Goal: Check status: Check status

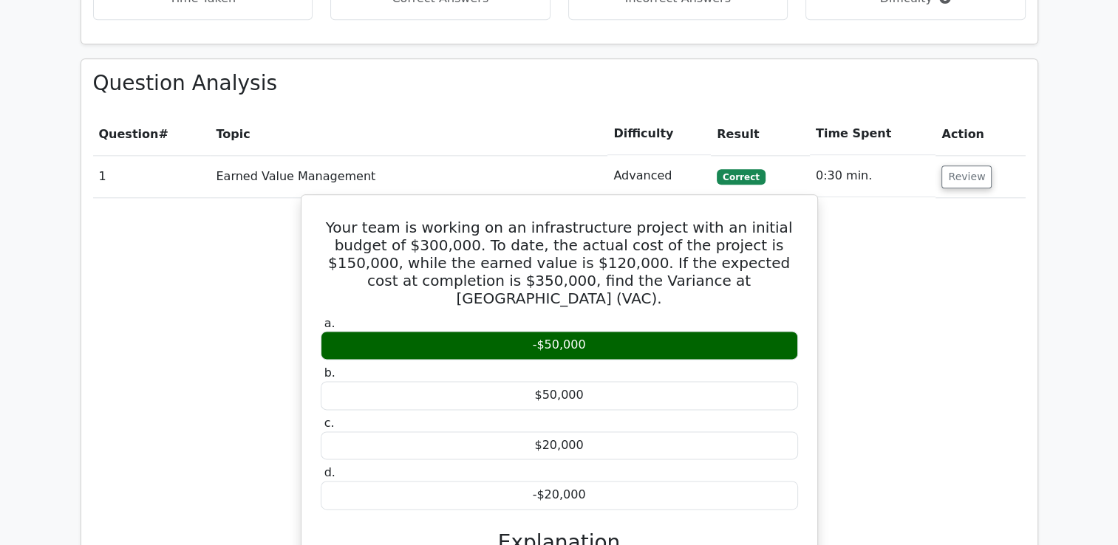
scroll to position [1892, 0]
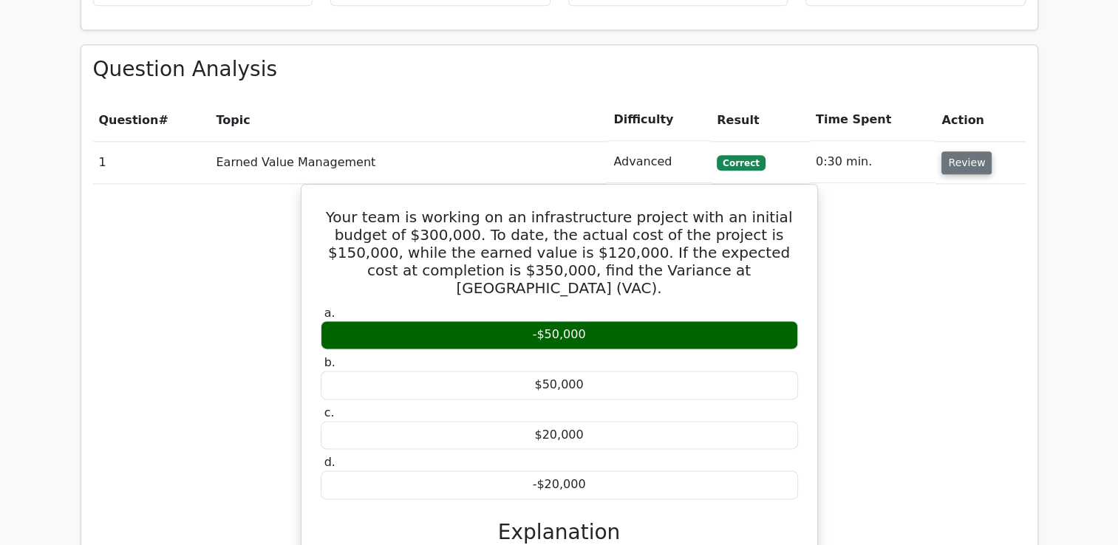
click at [968, 151] on button "Review" at bounding box center [966, 162] width 50 height 23
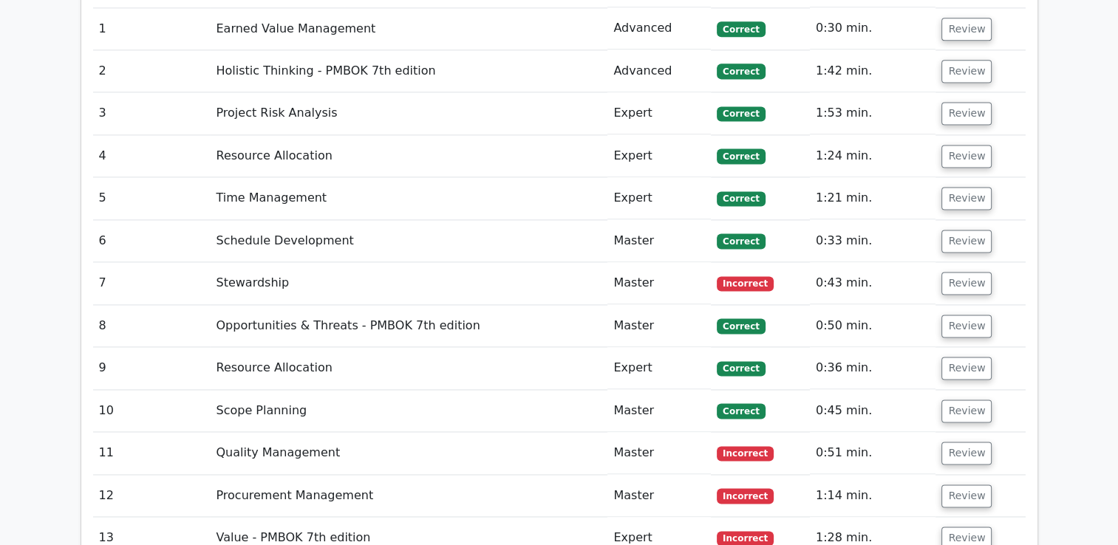
scroll to position [2039, 0]
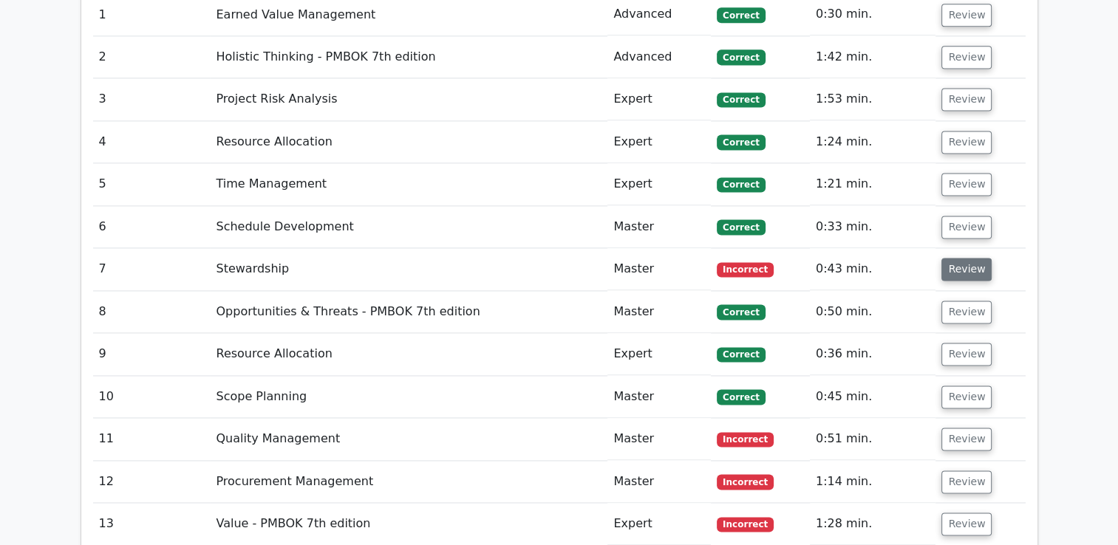
click at [968, 258] on button "Review" at bounding box center [966, 269] width 50 height 23
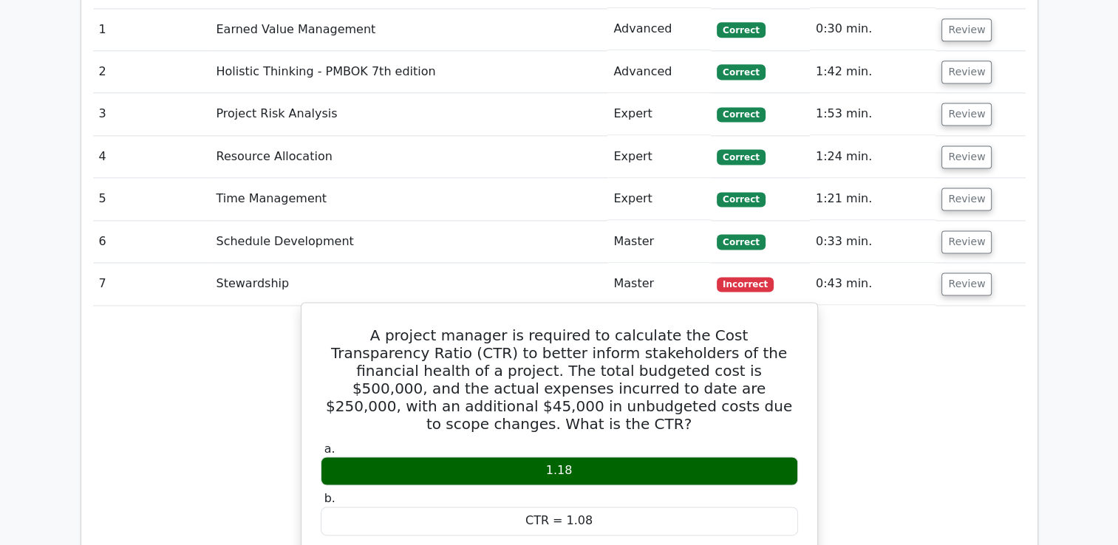
scroll to position [2113, 0]
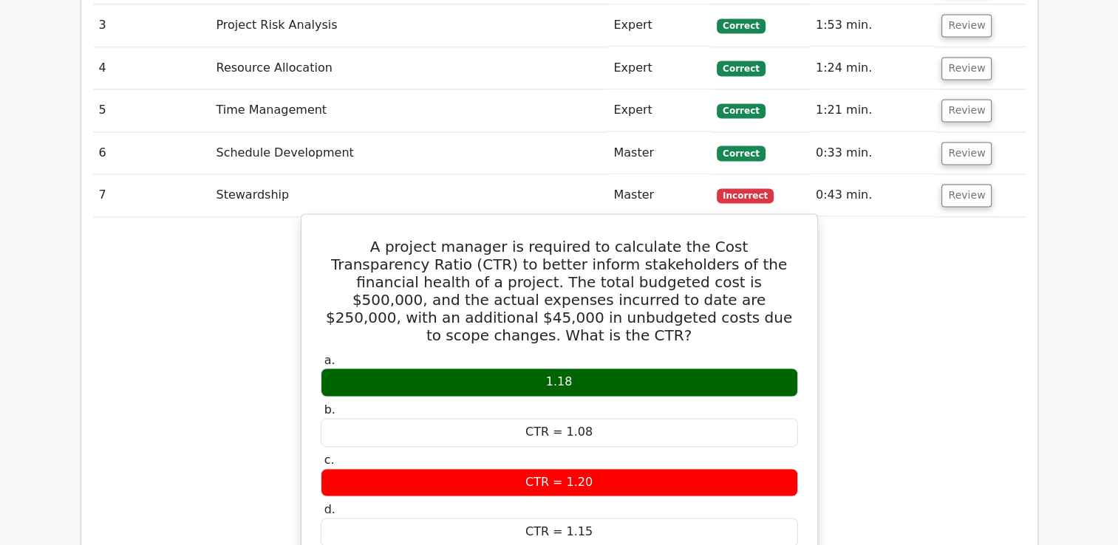
drag, startPoint x: 326, startPoint y: 189, endPoint x: 643, endPoint y: 458, distance: 416.1
click at [643, 458] on div "A project manager is required to calculate the Cost Transparency Ratio (CTR) to…" at bounding box center [559, 521] width 504 height 603
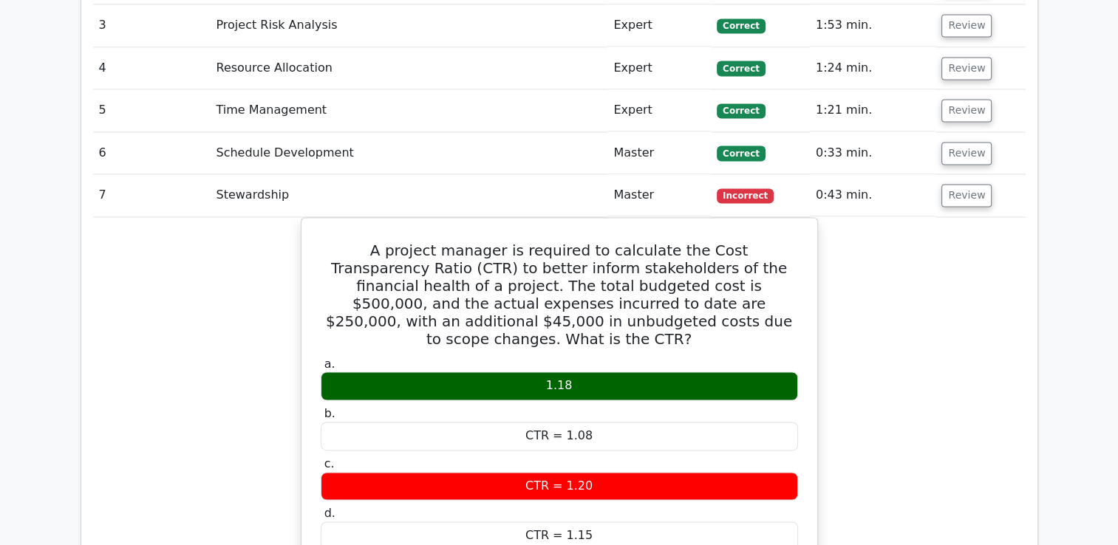
copy div "A project manager is required to calculate the Cost Transparency Ratio (CTR) to…"
click at [964, 184] on button "Review" at bounding box center [966, 195] width 50 height 23
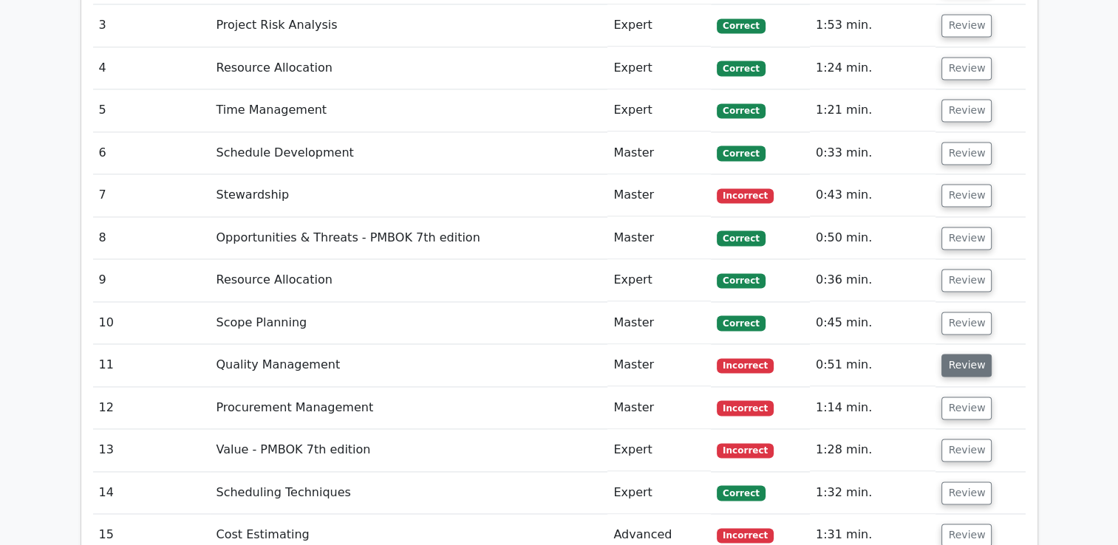
click at [960, 354] on button "Review" at bounding box center [966, 365] width 50 height 23
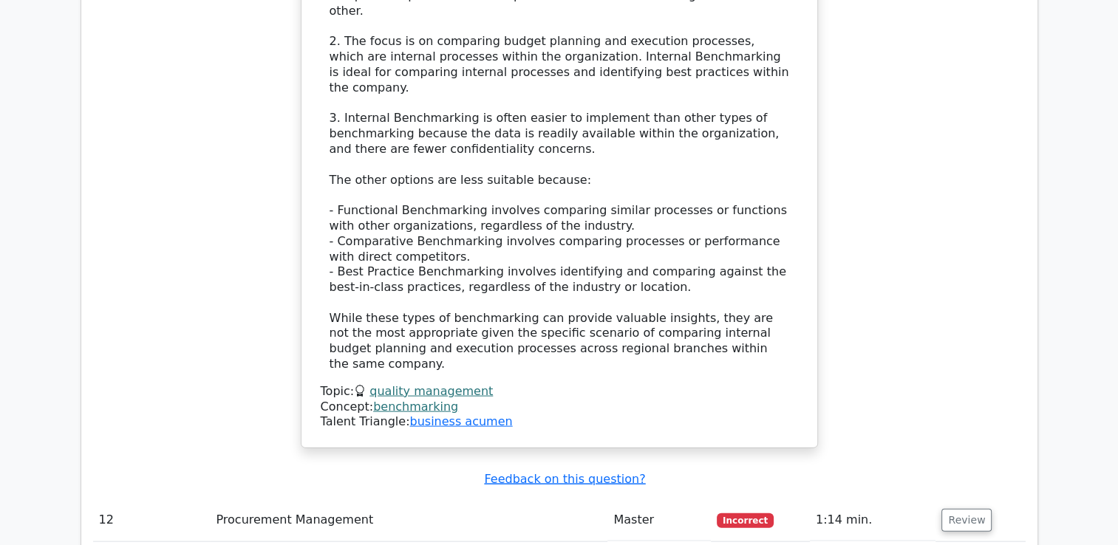
scroll to position [3074, 0]
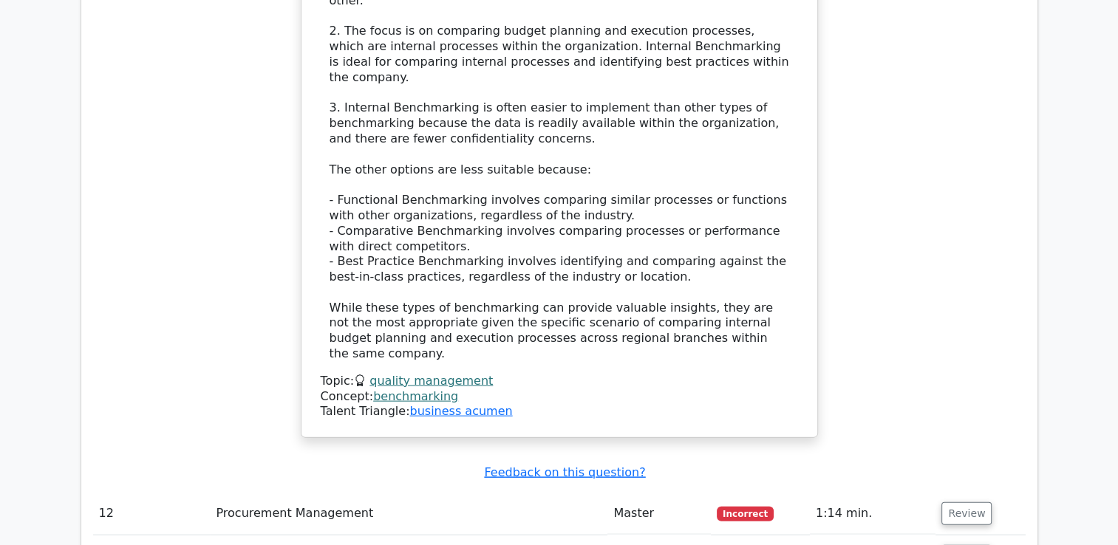
click at [702, 217] on div "Based on the scenario described, where a company is comparing the budget planni…" at bounding box center [558, 70] width 459 height 584
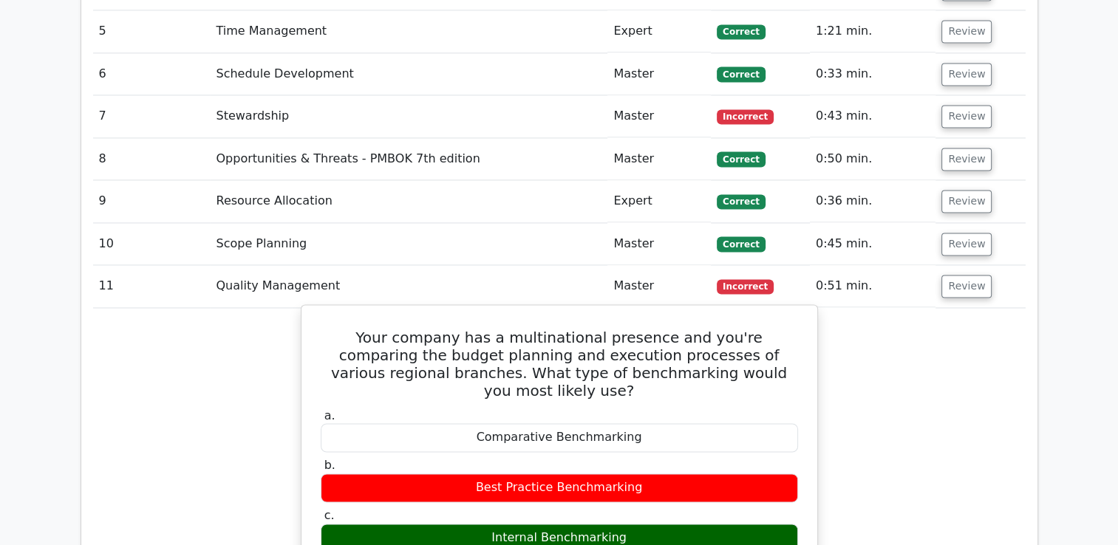
scroll to position [2187, 0]
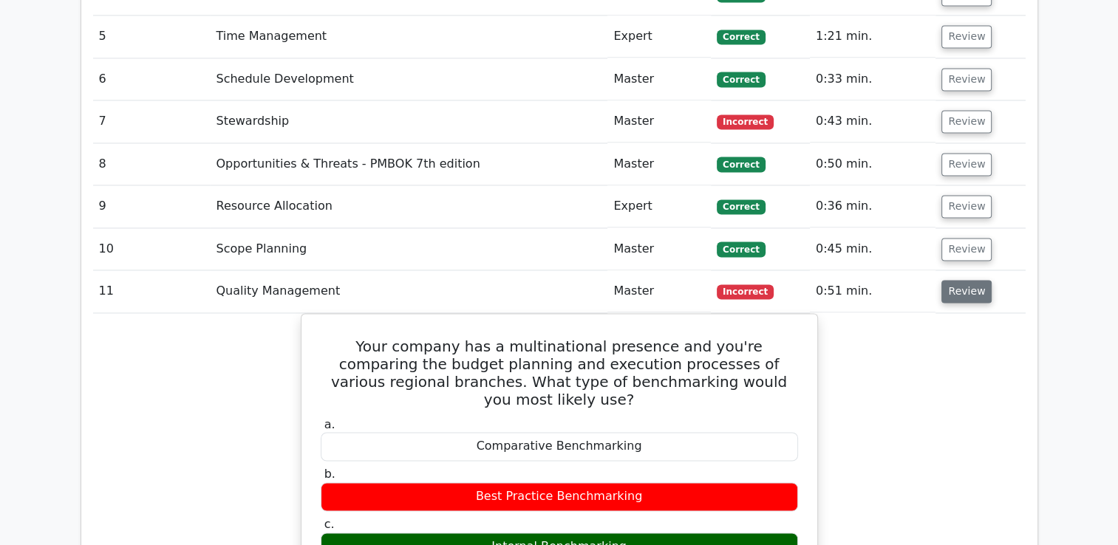
click at [954, 280] on button "Review" at bounding box center [966, 291] width 50 height 23
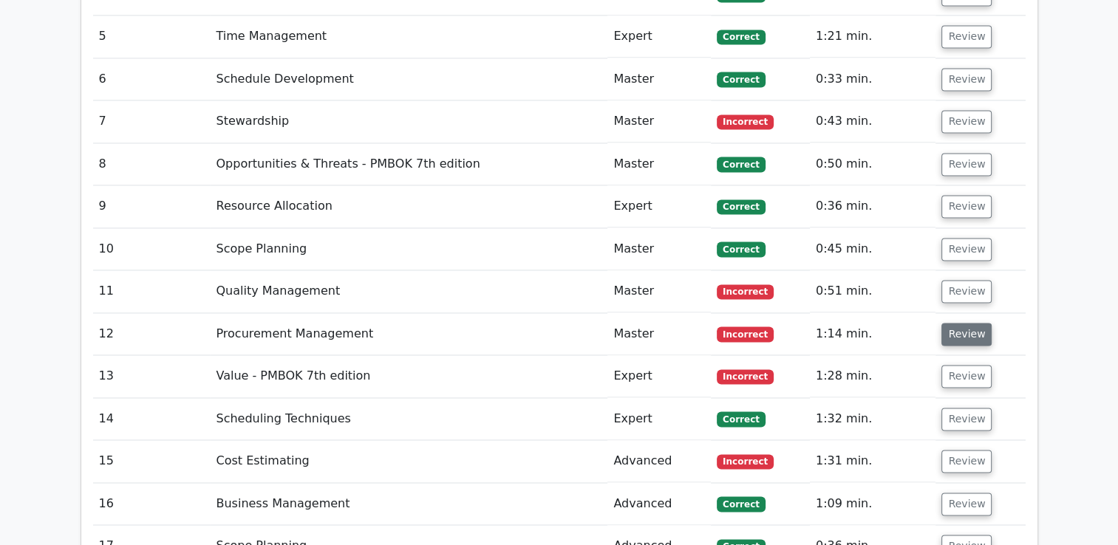
click at [952, 323] on button "Review" at bounding box center [966, 334] width 50 height 23
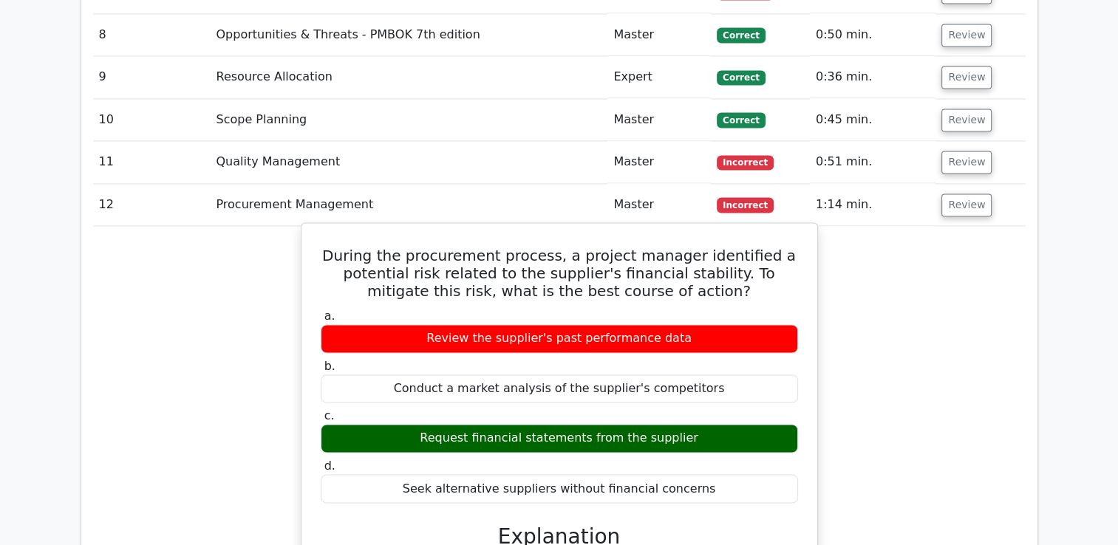
scroll to position [2335, 0]
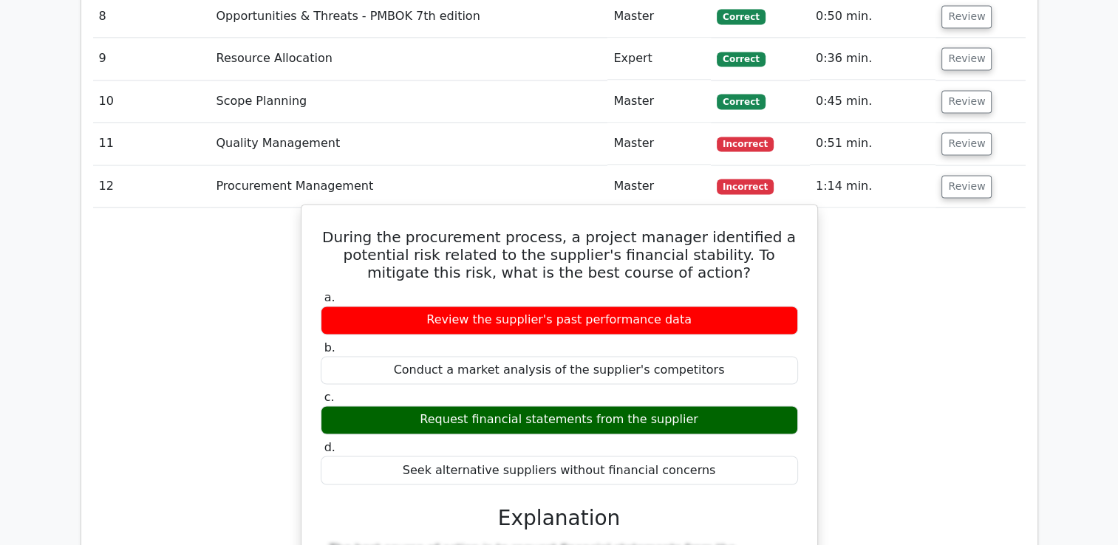
click at [761, 356] on div "Conduct a market analysis of the supplier's competitors" at bounding box center [559, 370] width 477 height 29
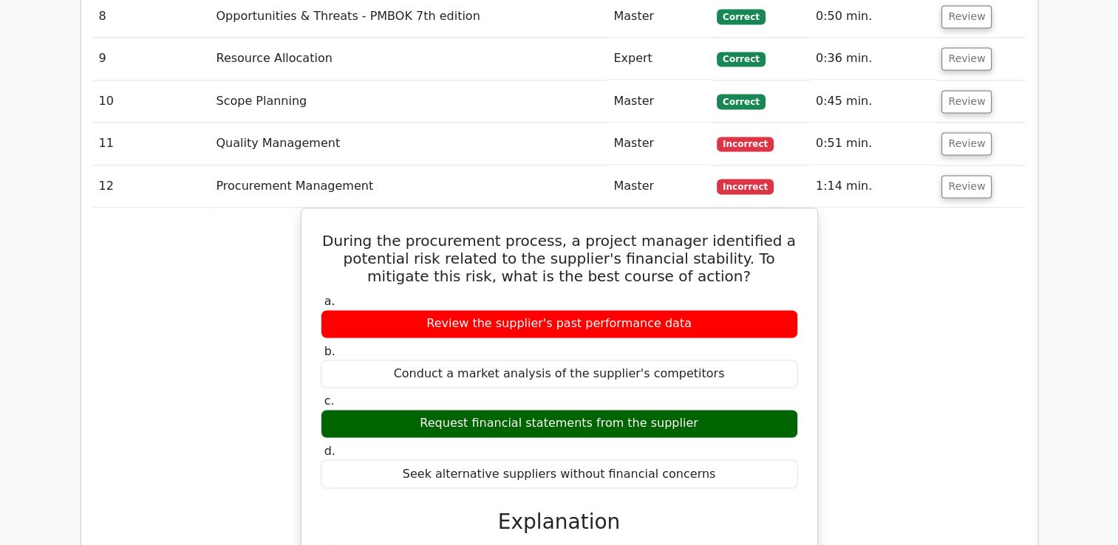
click at [996, 314] on div "During the procurement process, a project manager identified a potential risk r…" at bounding box center [559, 546] width 932 height 677
click at [957, 175] on button "Review" at bounding box center [966, 186] width 50 height 23
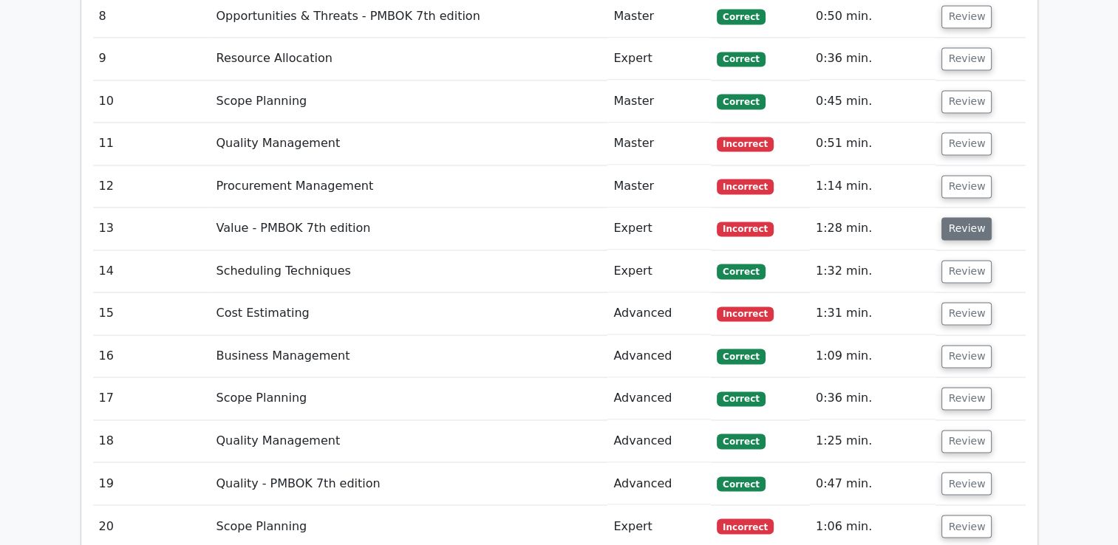
click at [953, 217] on button "Review" at bounding box center [966, 228] width 50 height 23
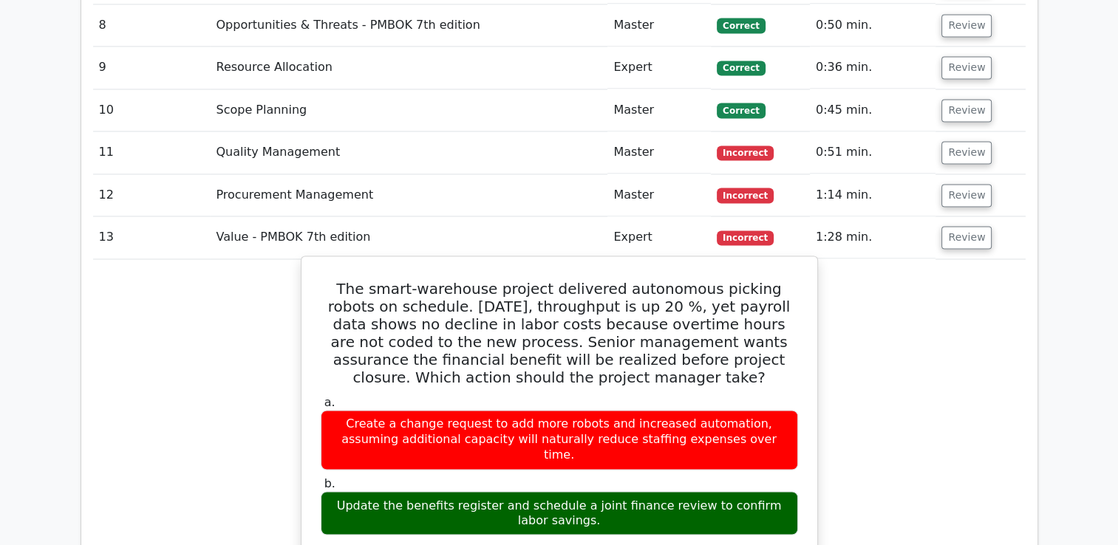
scroll to position [2409, 0]
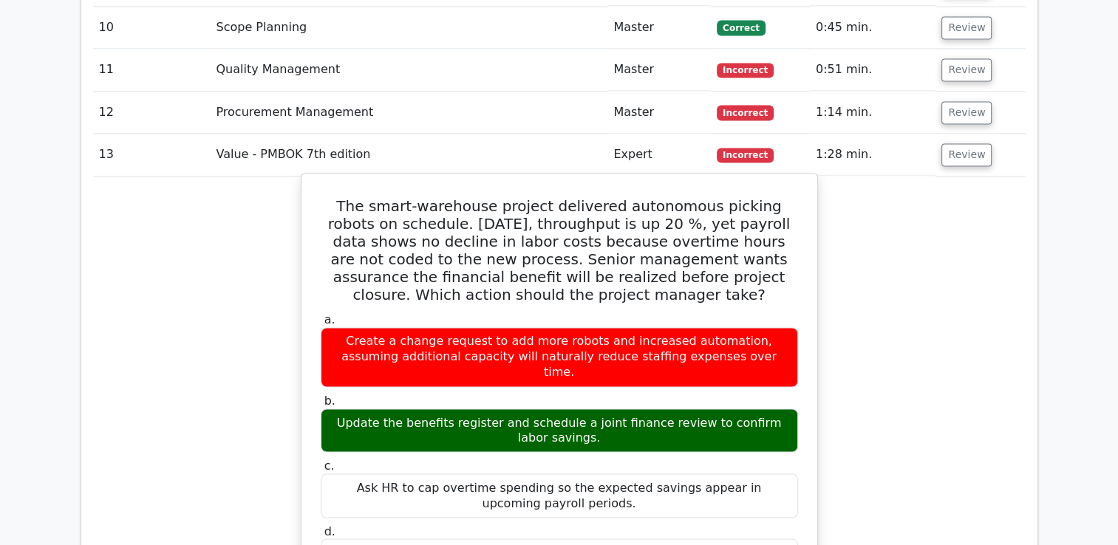
drag, startPoint x: 325, startPoint y: 144, endPoint x: 673, endPoint y: 497, distance: 495.7
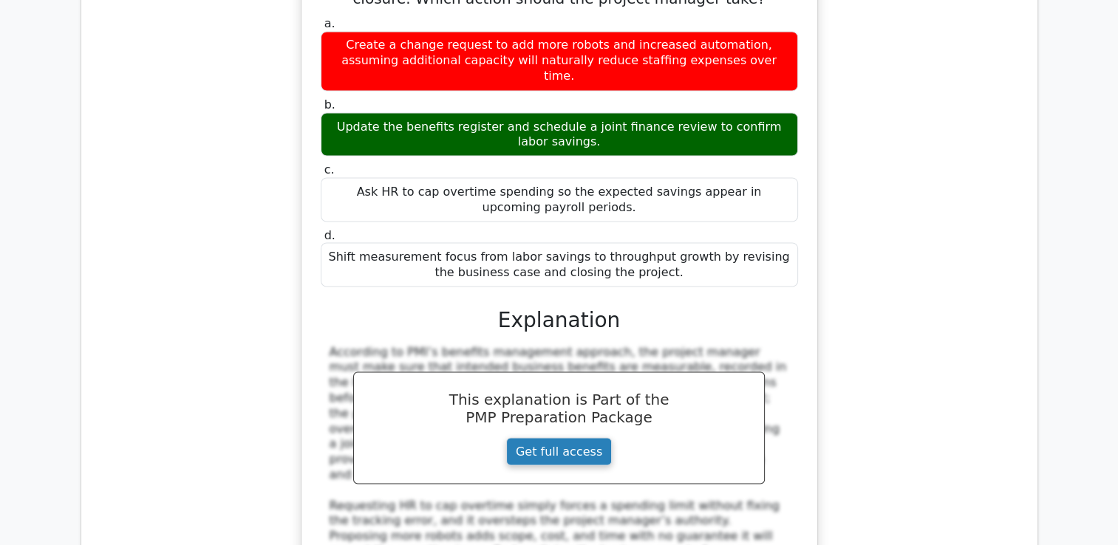
scroll to position [2630, 0]
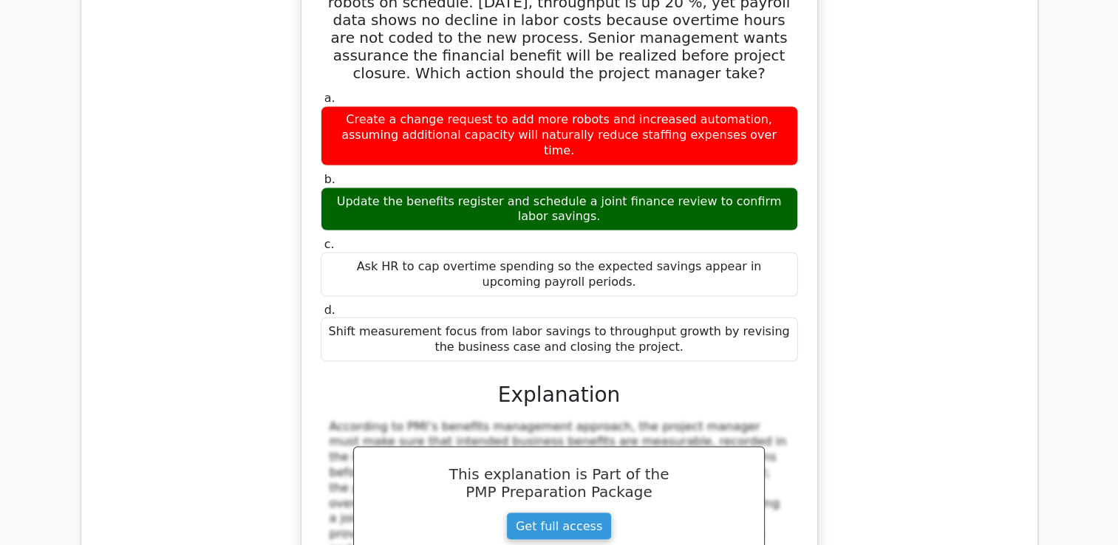
copy div "The smart-warehouse project delivered autonomous picking robots on schedule. [D…"
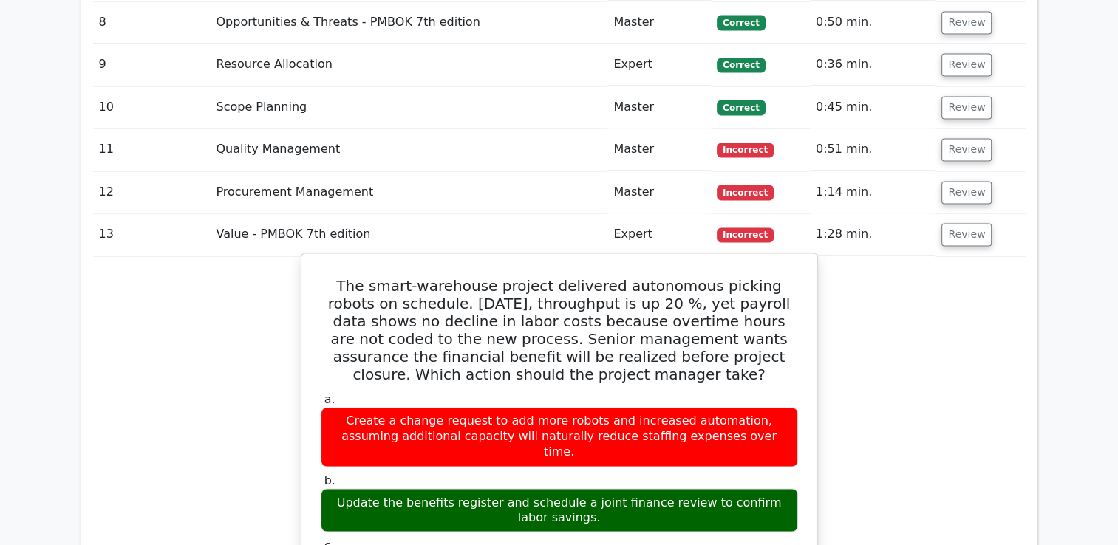
scroll to position [2335, 0]
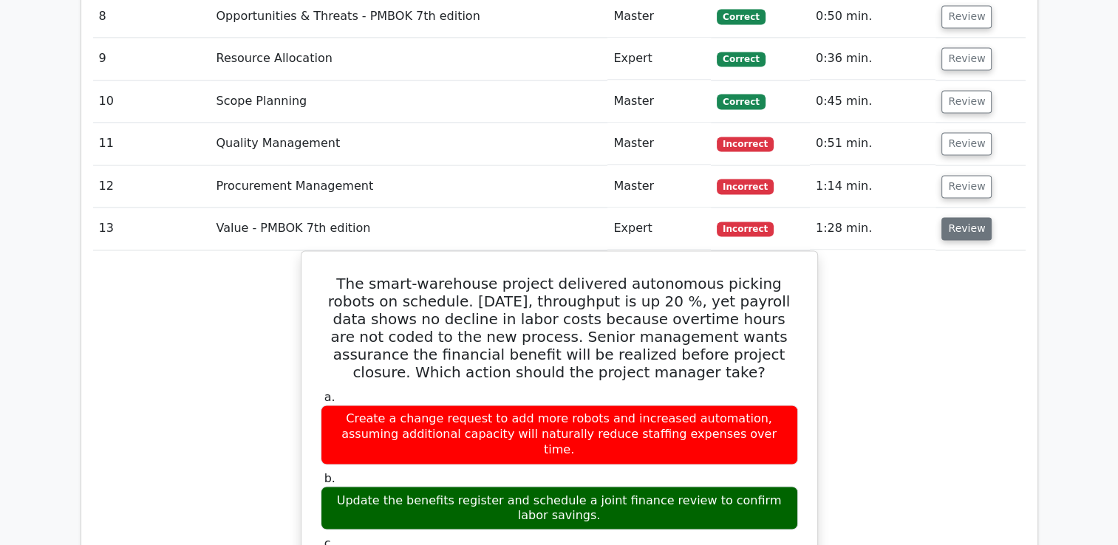
click at [961, 217] on button "Review" at bounding box center [966, 228] width 50 height 23
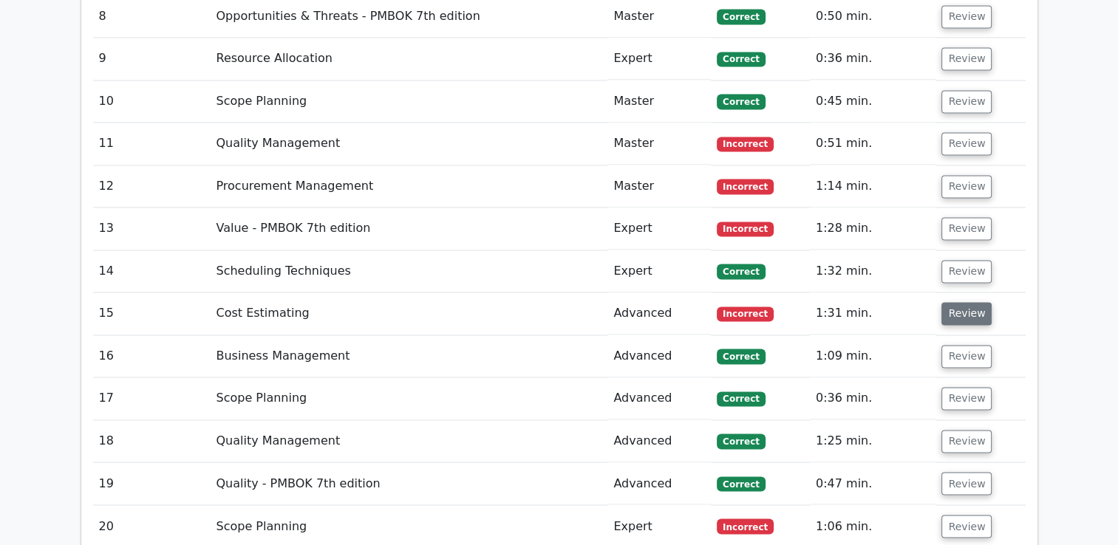
click at [957, 302] on button "Review" at bounding box center [966, 313] width 50 height 23
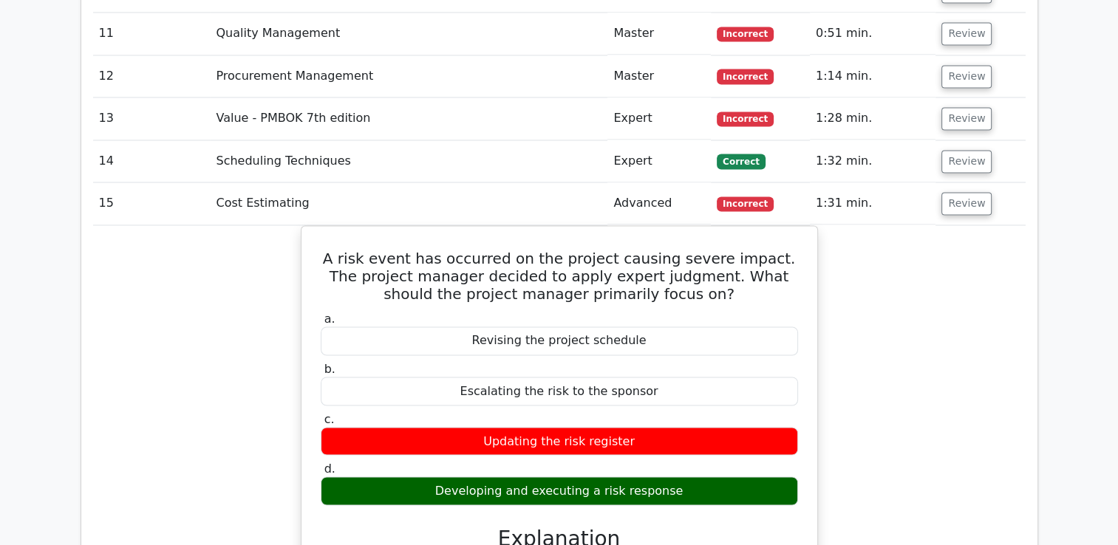
scroll to position [2409, 0]
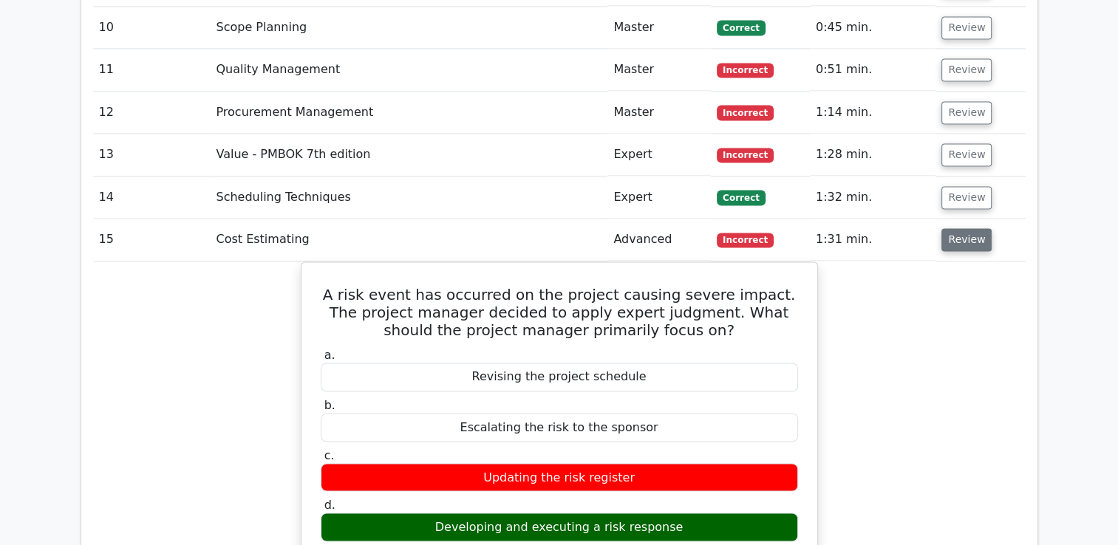
click at [960, 228] on button "Review" at bounding box center [966, 239] width 50 height 23
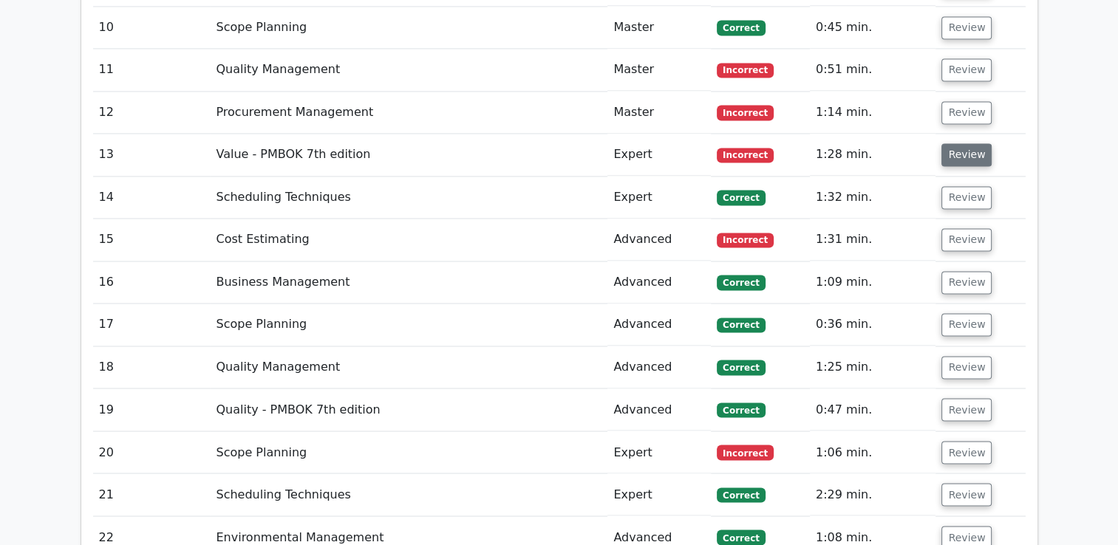
click at [960, 143] on button "Review" at bounding box center [966, 154] width 50 height 23
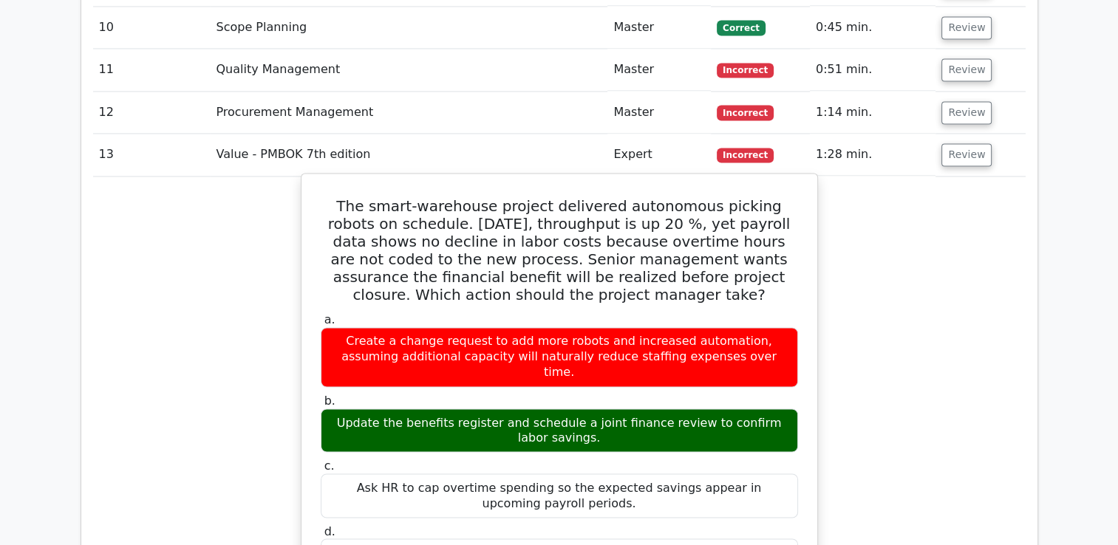
click at [592, 197] on h5 "The smart-warehouse project delivered autonomous picking robots on schedule. [D…" at bounding box center [559, 250] width 480 height 106
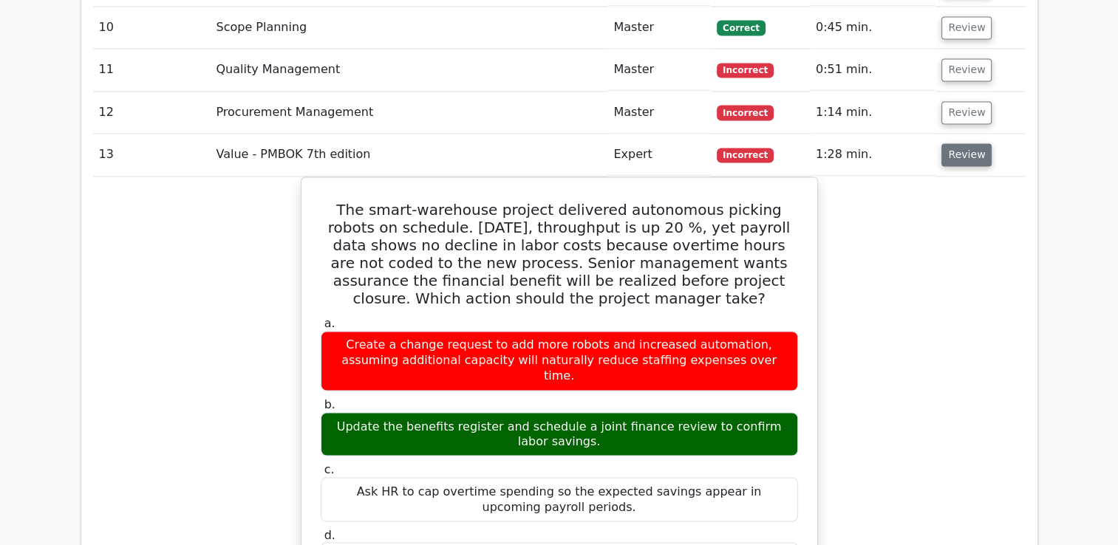
click at [958, 143] on button "Review" at bounding box center [966, 154] width 50 height 23
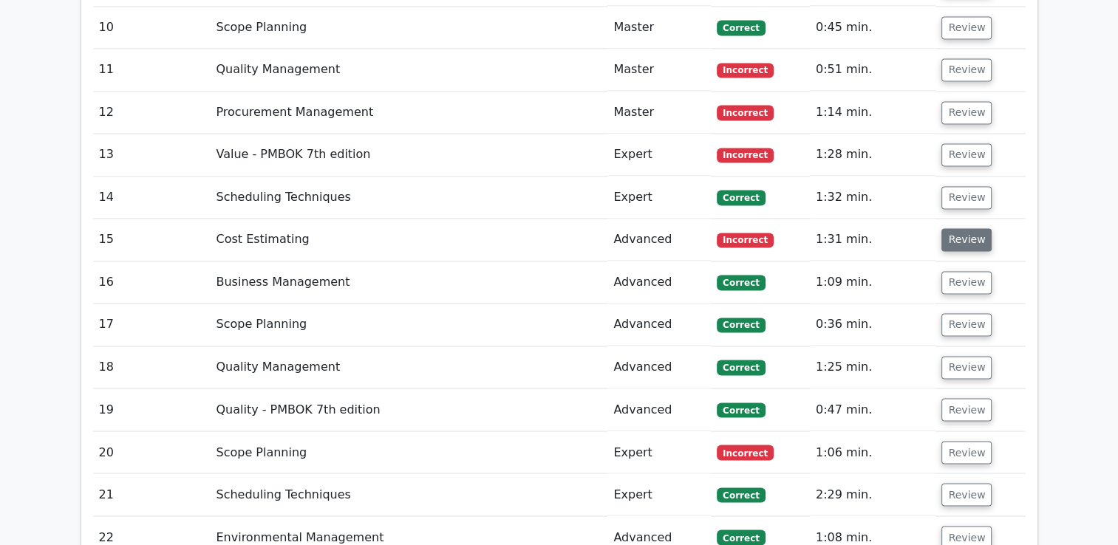
click at [960, 228] on button "Review" at bounding box center [966, 239] width 50 height 23
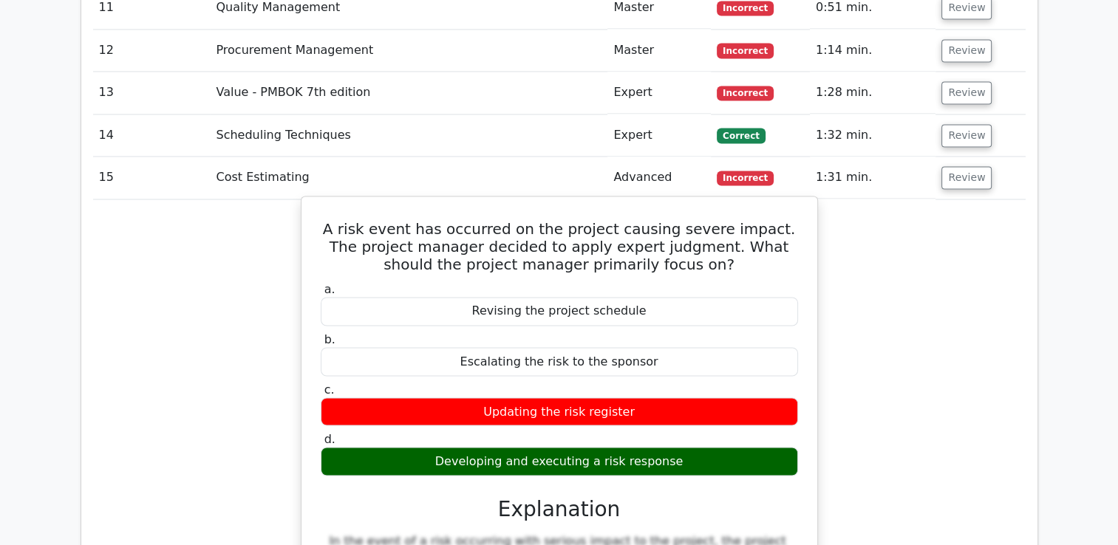
scroll to position [2556, 0]
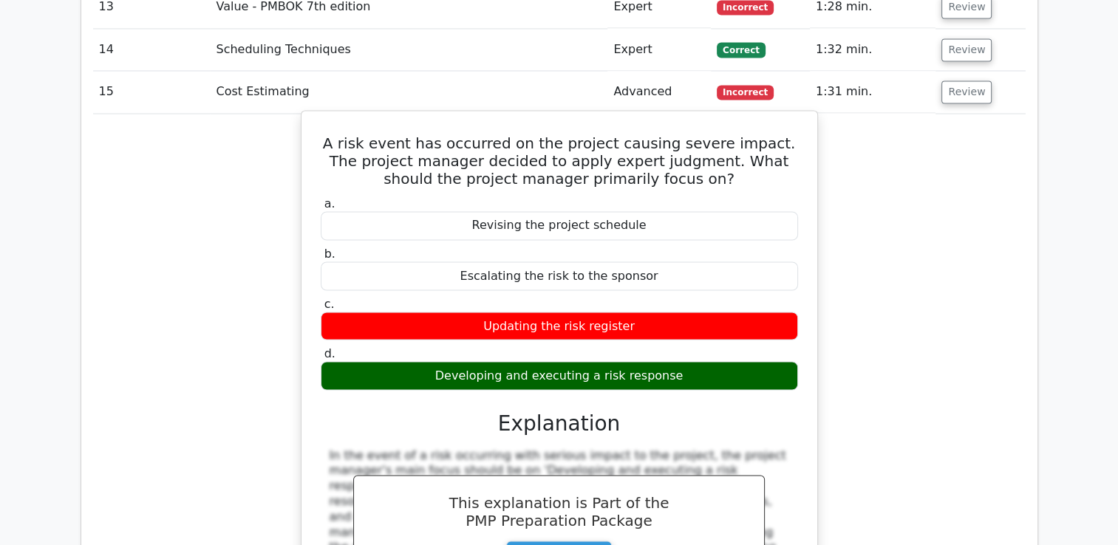
drag, startPoint x: 333, startPoint y: 83, endPoint x: 718, endPoint y: 309, distance: 446.3
click at [718, 309] on div "A risk event has occurred on the project causing severe impact. The project man…" at bounding box center [559, 402] width 504 height 570
copy div "A risk event has occurred on the project causing severe impact. The project man…"
click at [657, 312] on div "Updating the risk register" at bounding box center [559, 326] width 477 height 29
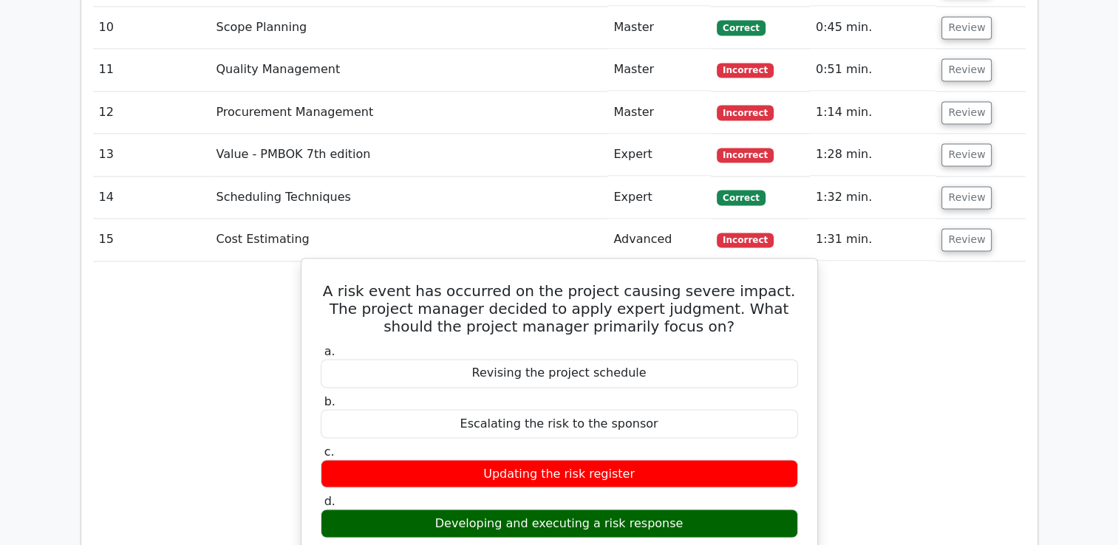
scroll to position [2483, 0]
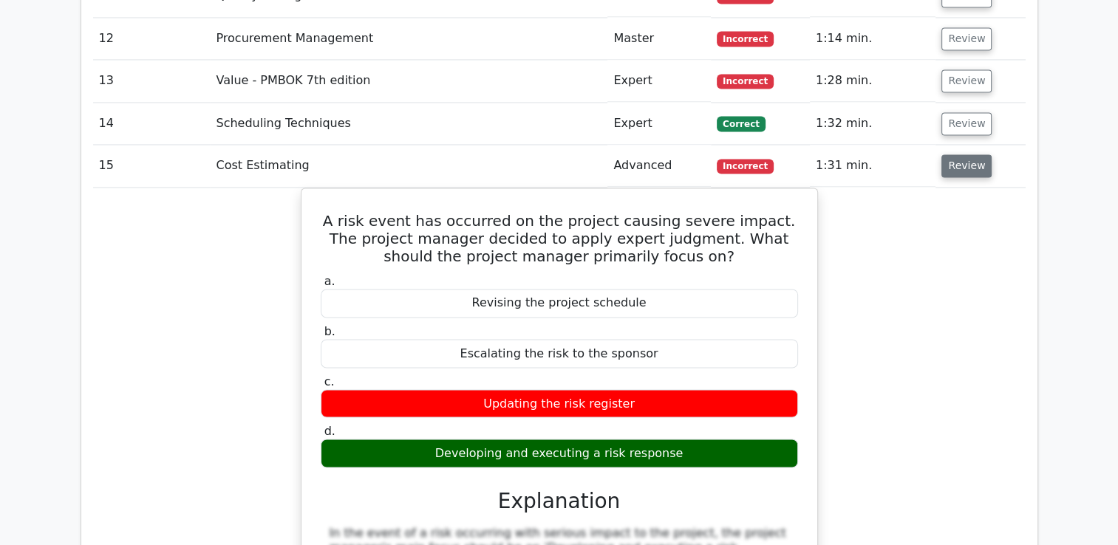
click at [958, 154] on button "Review" at bounding box center [966, 165] width 50 height 23
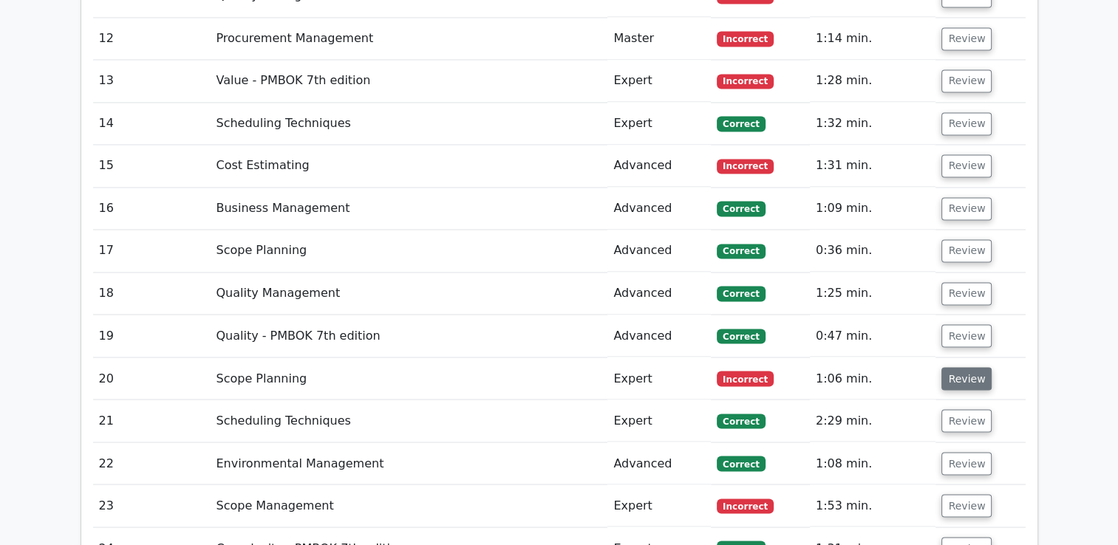
click at [956, 367] on button "Review" at bounding box center [966, 378] width 50 height 23
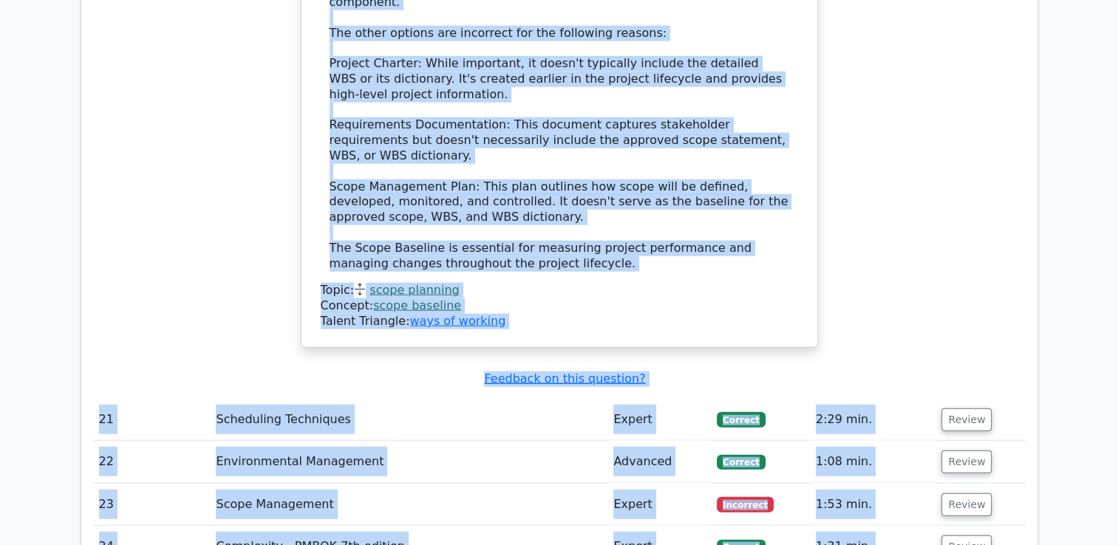
scroll to position [3523, 0]
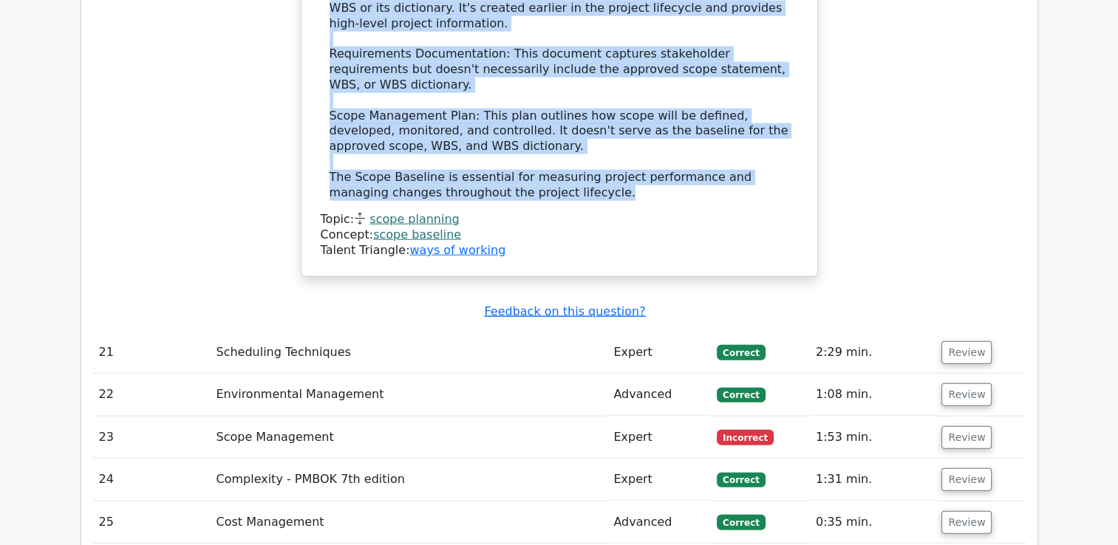
drag, startPoint x: 352, startPoint y: 145, endPoint x: 612, endPoint y: 75, distance: 269.3
copy div "The ________ defines the approved version of the project scope statement, Work …"
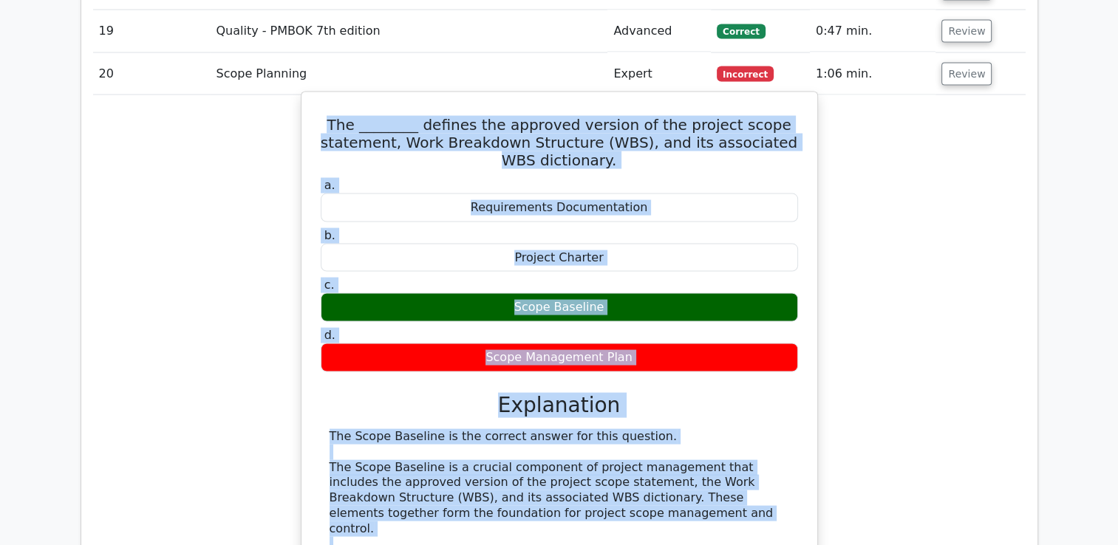
scroll to position [2710, 0]
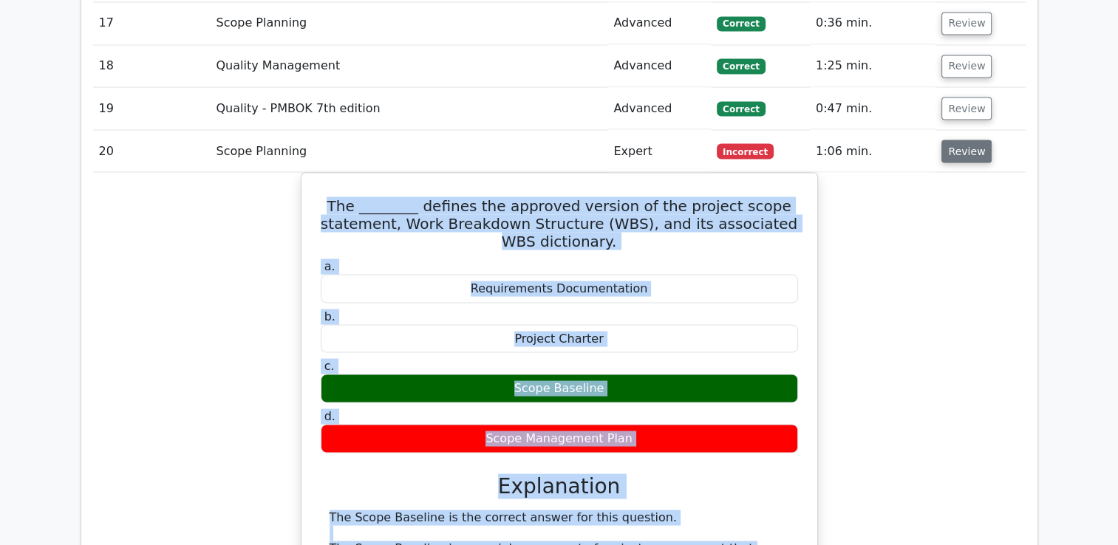
click at [964, 140] on button "Review" at bounding box center [966, 151] width 50 height 23
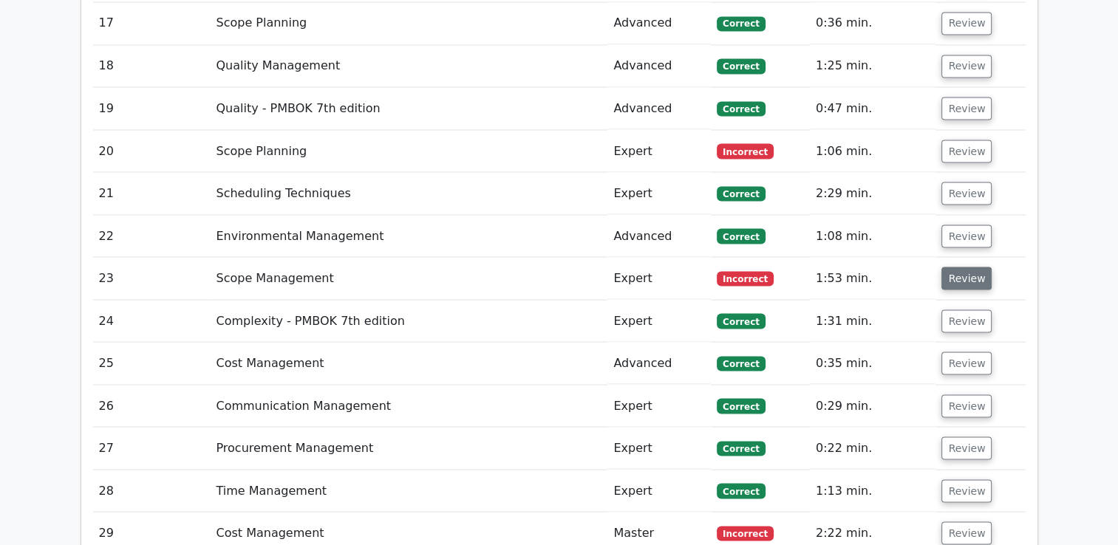
click at [954, 267] on button "Review" at bounding box center [966, 278] width 50 height 23
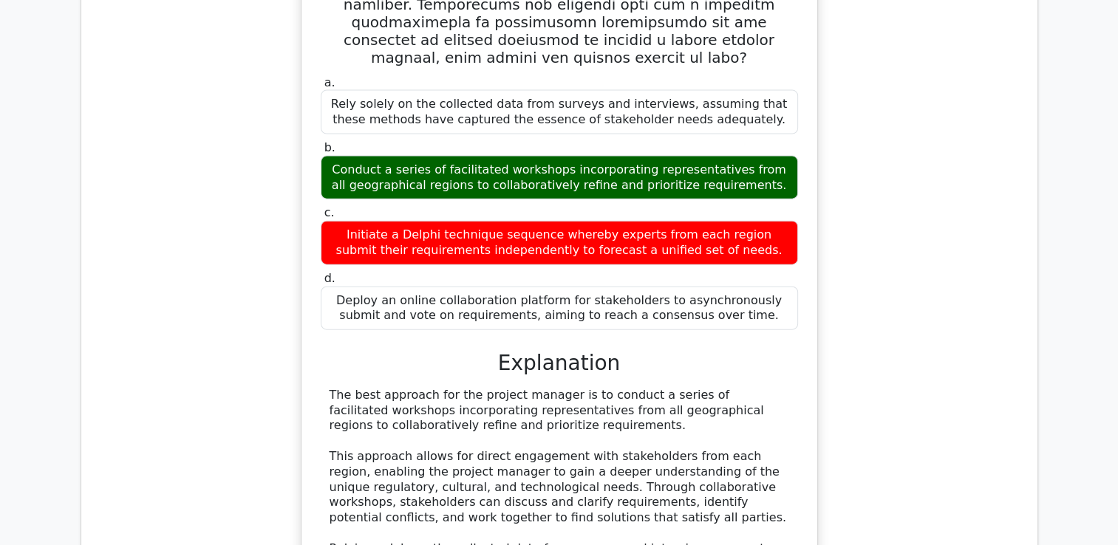
scroll to position [2784, 0]
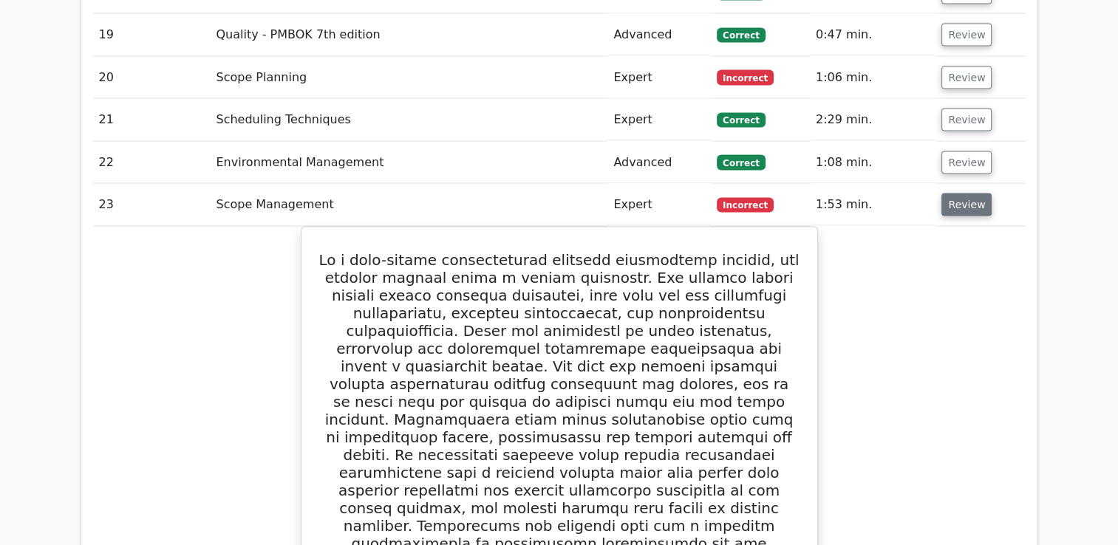
click at [960, 193] on button "Review" at bounding box center [966, 204] width 50 height 23
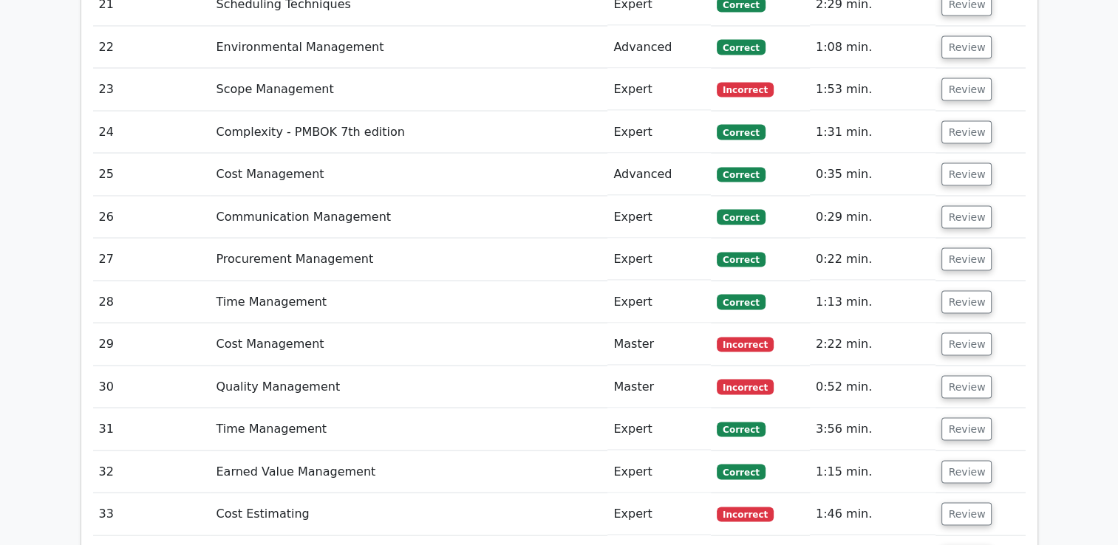
scroll to position [2932, 0]
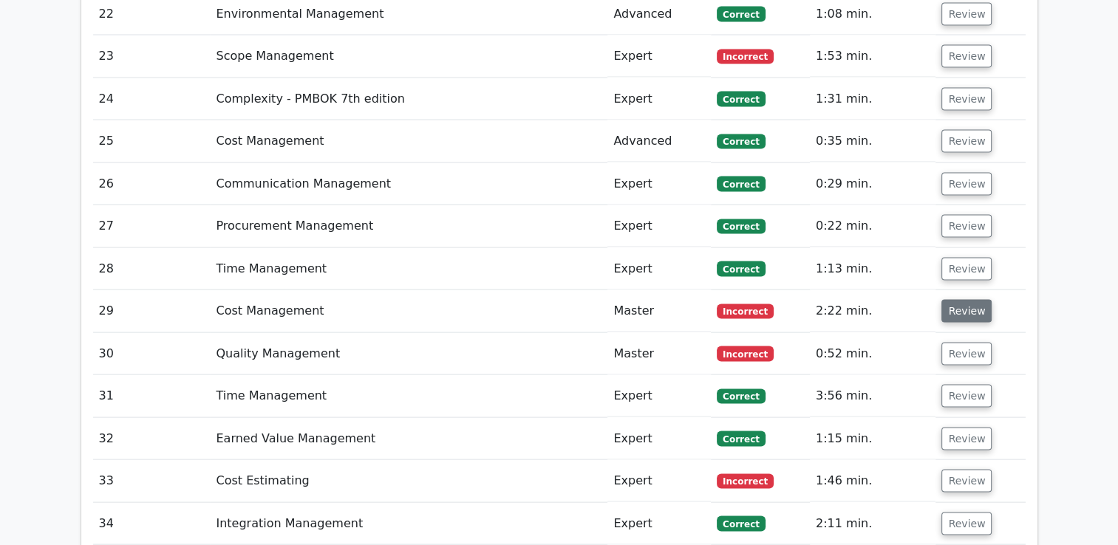
click at [965, 300] on button "Review" at bounding box center [966, 311] width 50 height 23
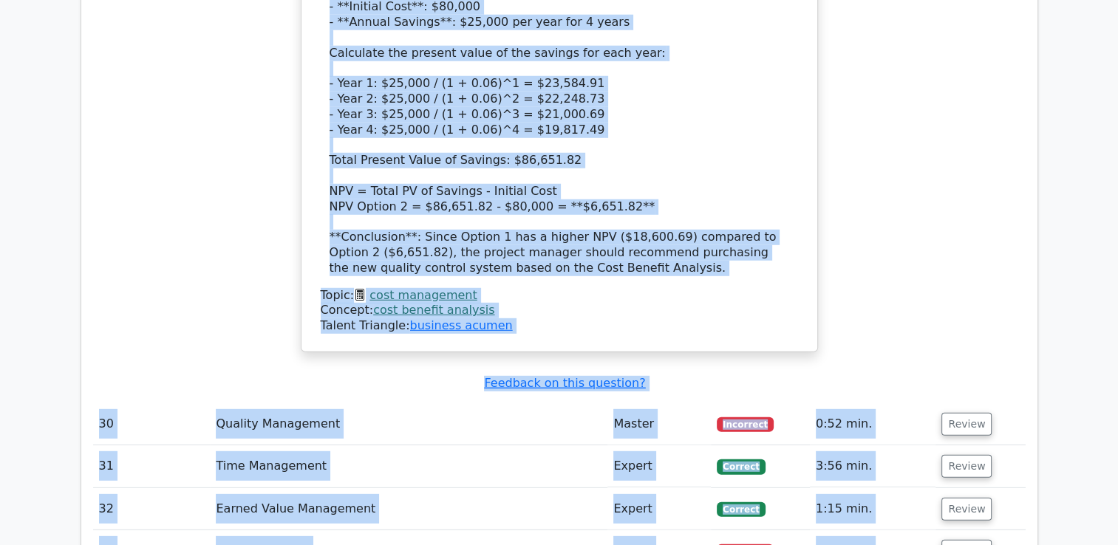
scroll to position [4098, 0]
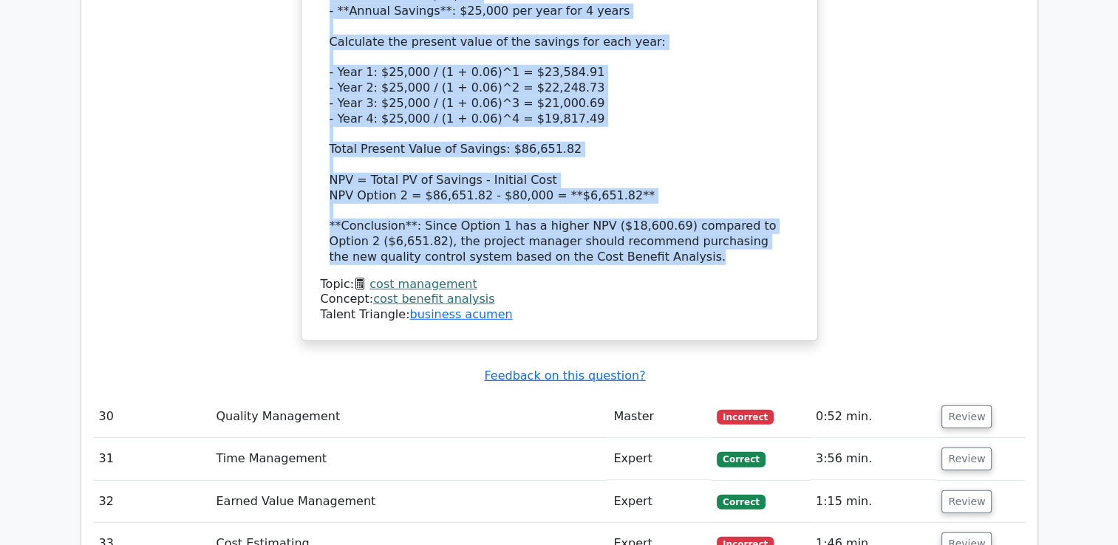
drag, startPoint x: 340, startPoint y: 72, endPoint x: 697, endPoint y: 156, distance: 366.4
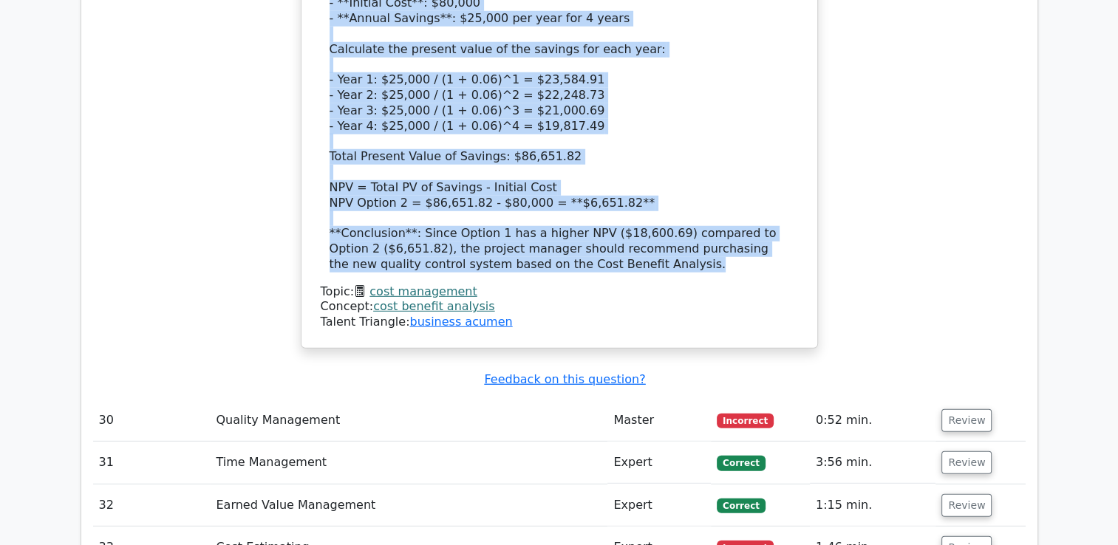
copy div "A manufacturing company is evaluating purchasing a new quality control system. …"
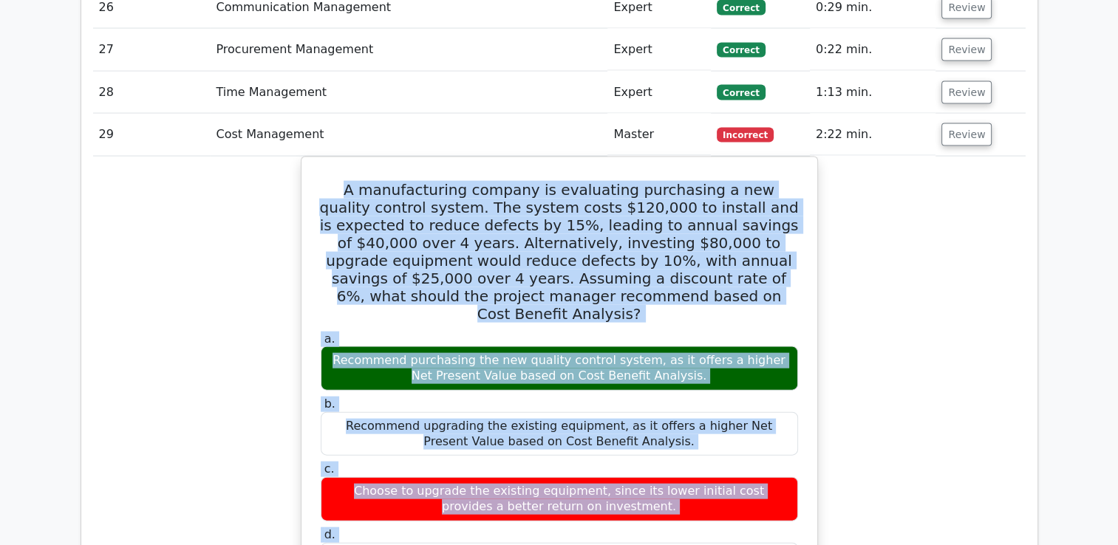
scroll to position [2916, 0]
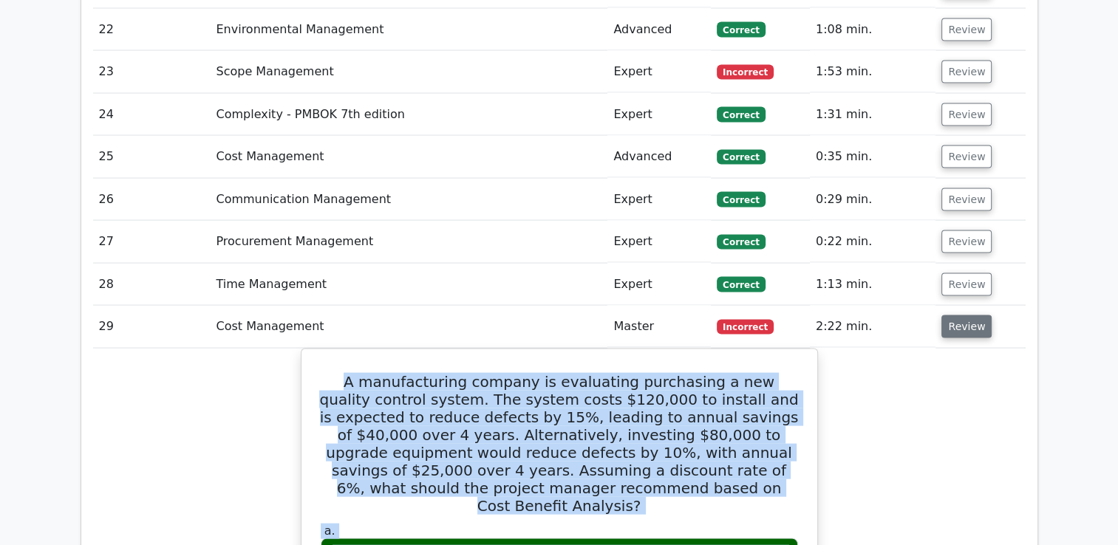
click at [962, 315] on button "Review" at bounding box center [966, 326] width 50 height 23
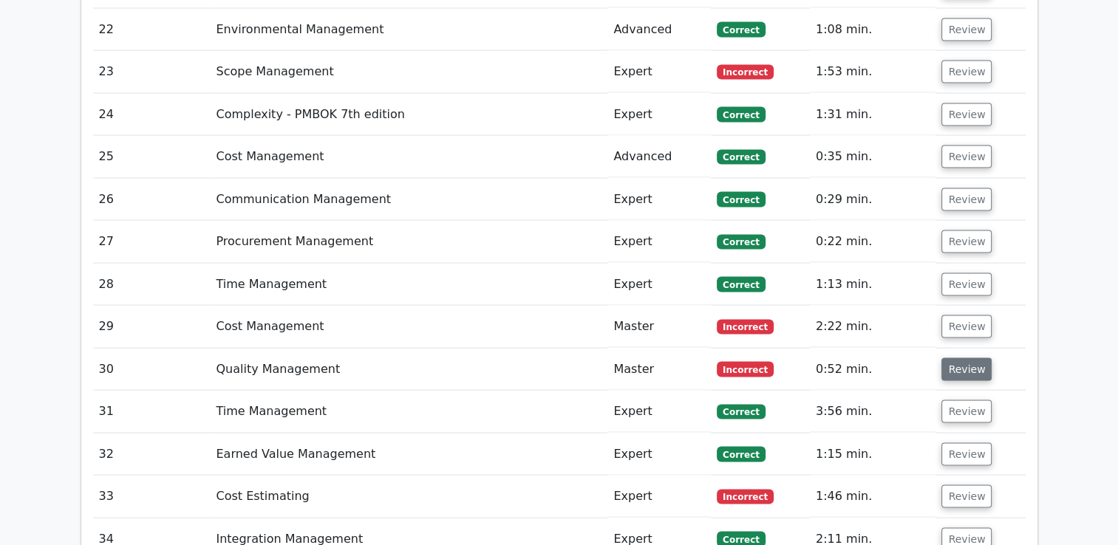
click at [965, 358] on button "Review" at bounding box center [966, 369] width 50 height 23
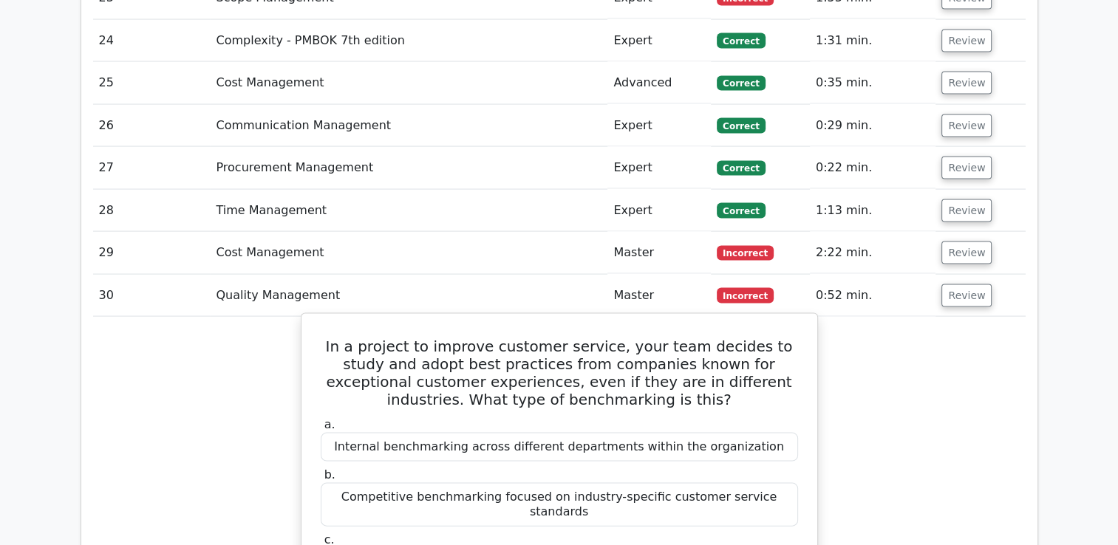
scroll to position [3138, 0]
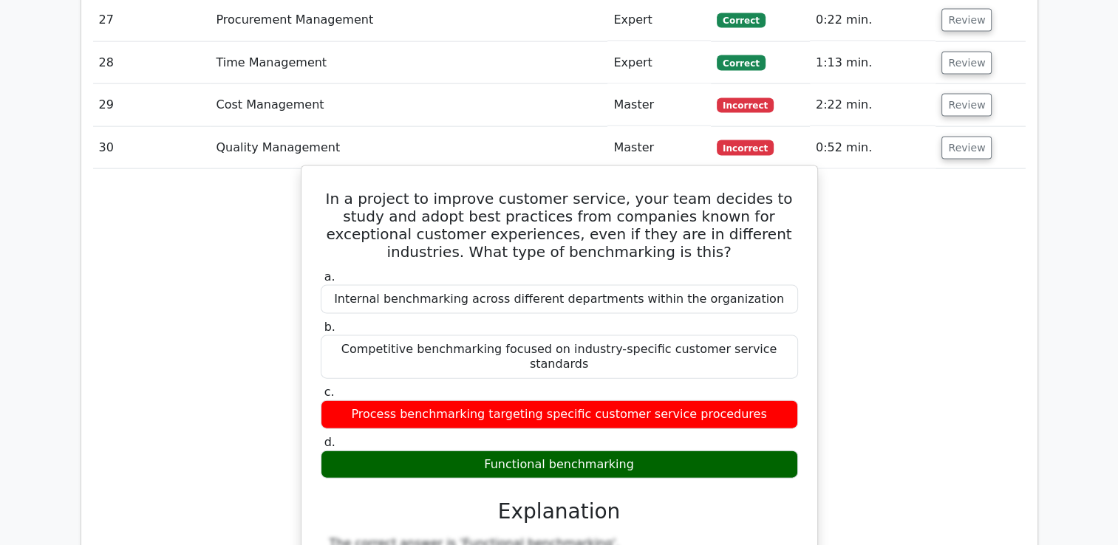
drag, startPoint x: 329, startPoint y: 136, endPoint x: 677, endPoint y: 379, distance: 425.0
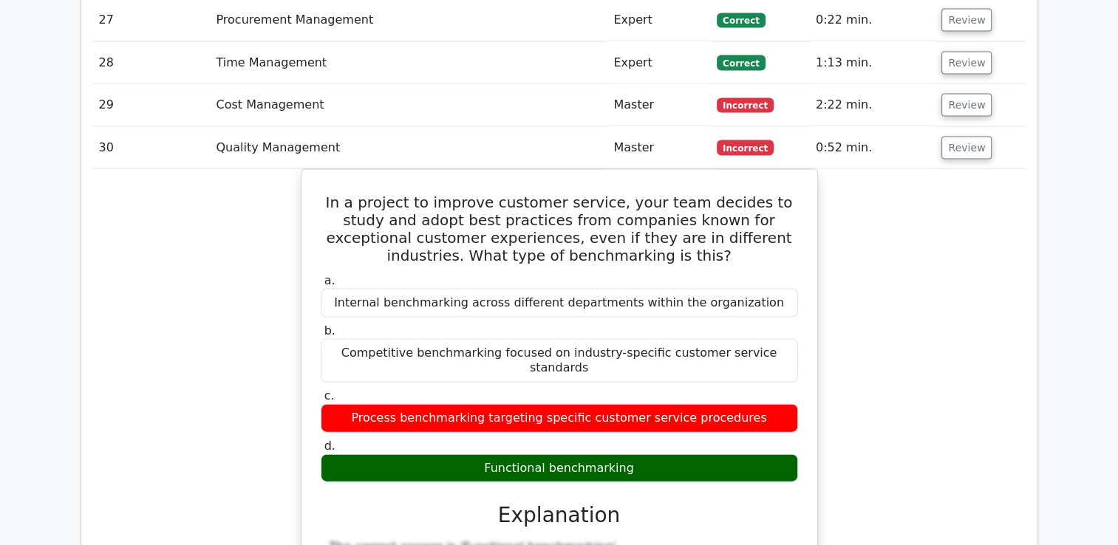
copy div "In a project to improve customer service, your team decides to study and adopt …"
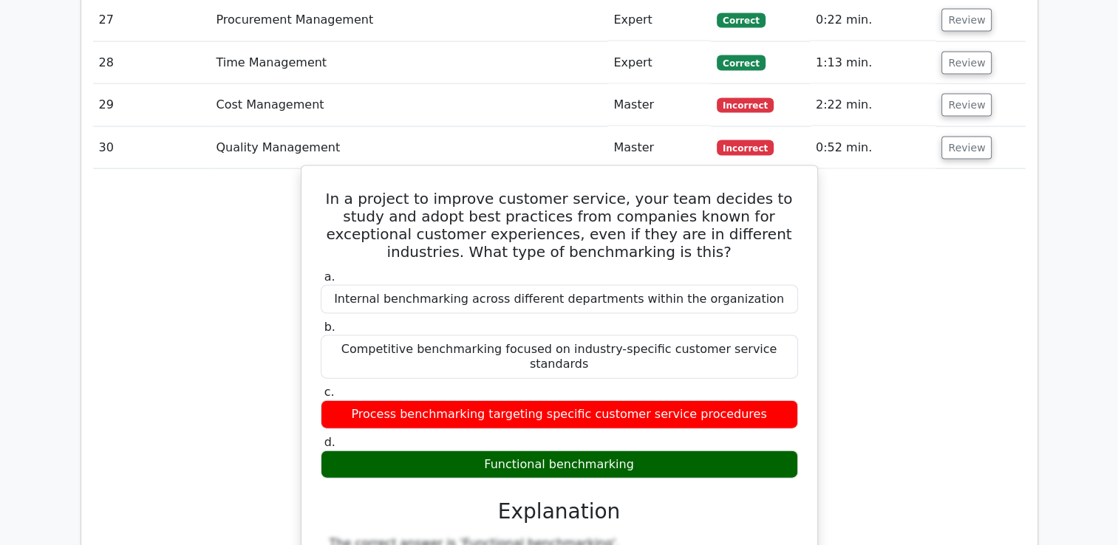
copy div "In a project to improve customer service, your team decides to study and adopt …"
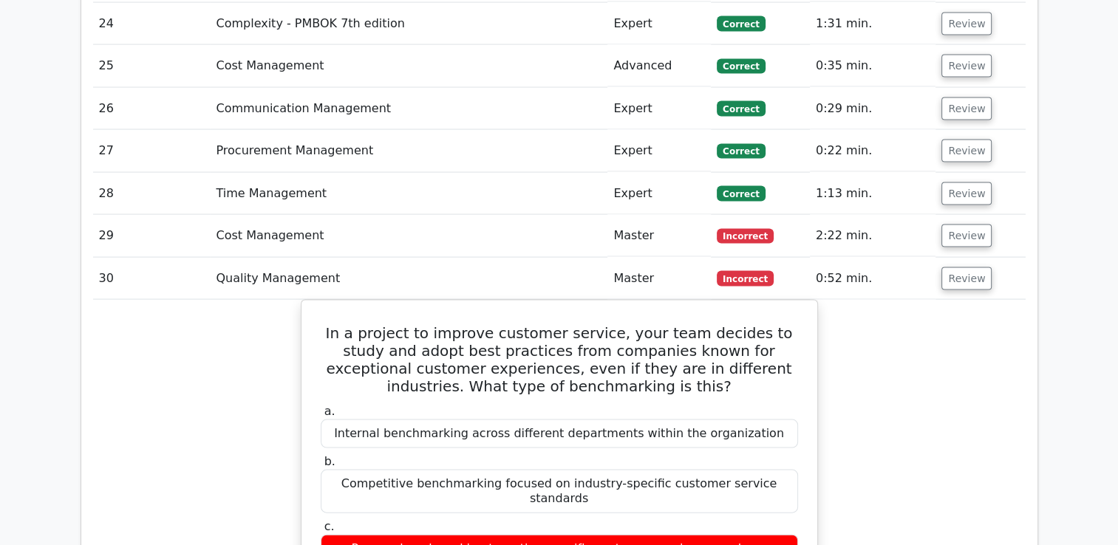
scroll to position [3064, 0]
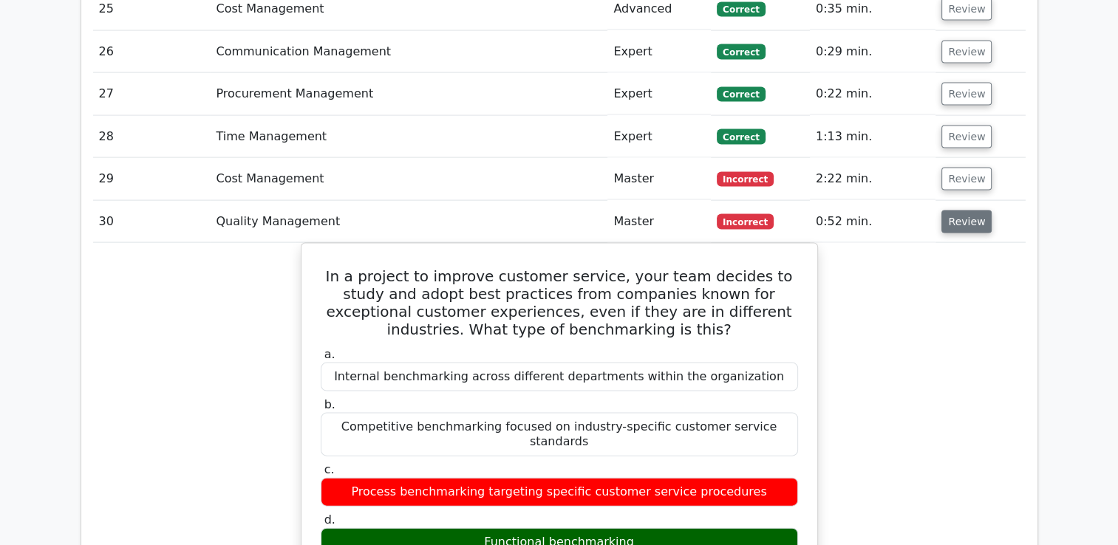
click at [966, 211] on button "Review" at bounding box center [966, 222] width 50 height 23
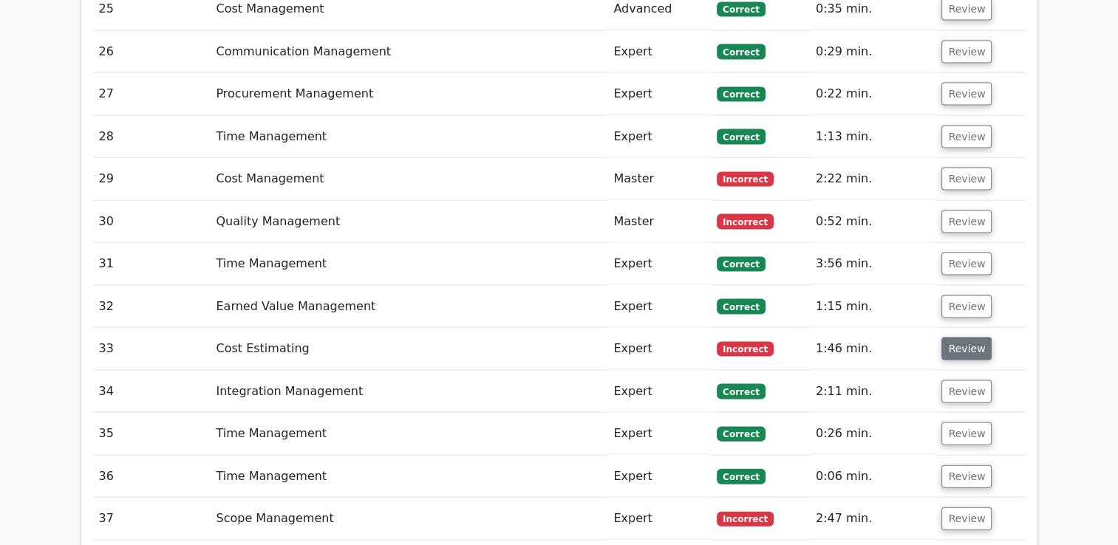
click at [967, 338] on button "Review" at bounding box center [966, 349] width 50 height 23
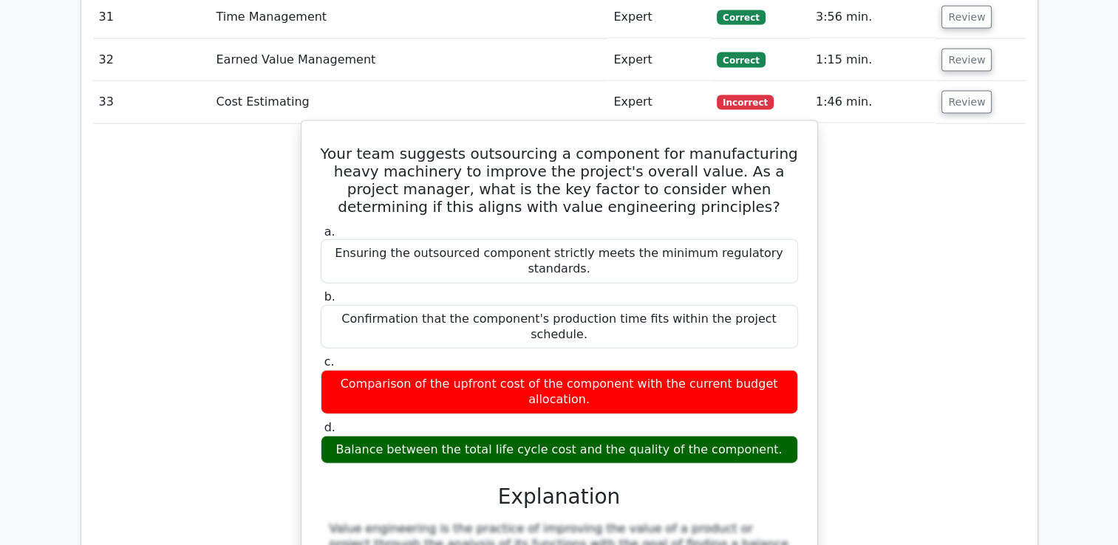
scroll to position [3286, 0]
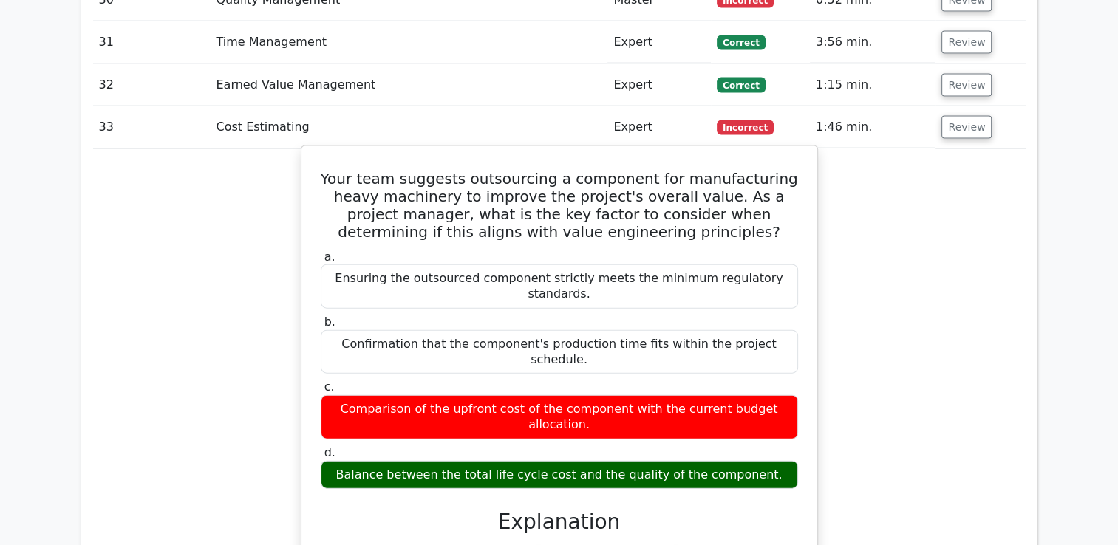
drag, startPoint x: 320, startPoint y: 116, endPoint x: 780, endPoint y: 367, distance: 524.3
click at [780, 367] on div "Your team suggests outsourcing a component for manufacturing heavy machinery to…" at bounding box center [559, 530] width 504 height 756
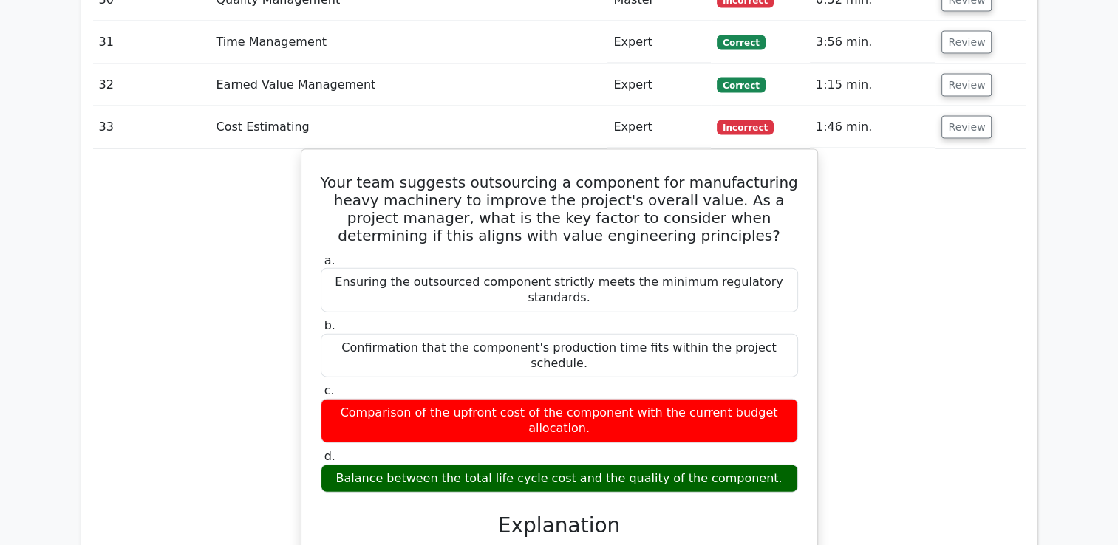
copy div "Your team suggests outsourcing a component for manufacturing heavy machinery to…"
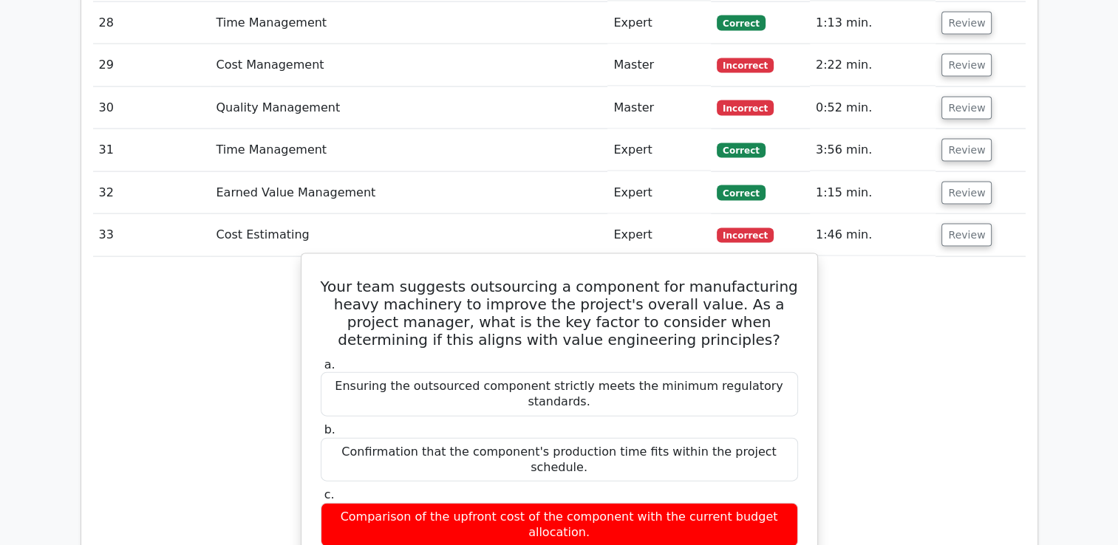
scroll to position [3212, 0]
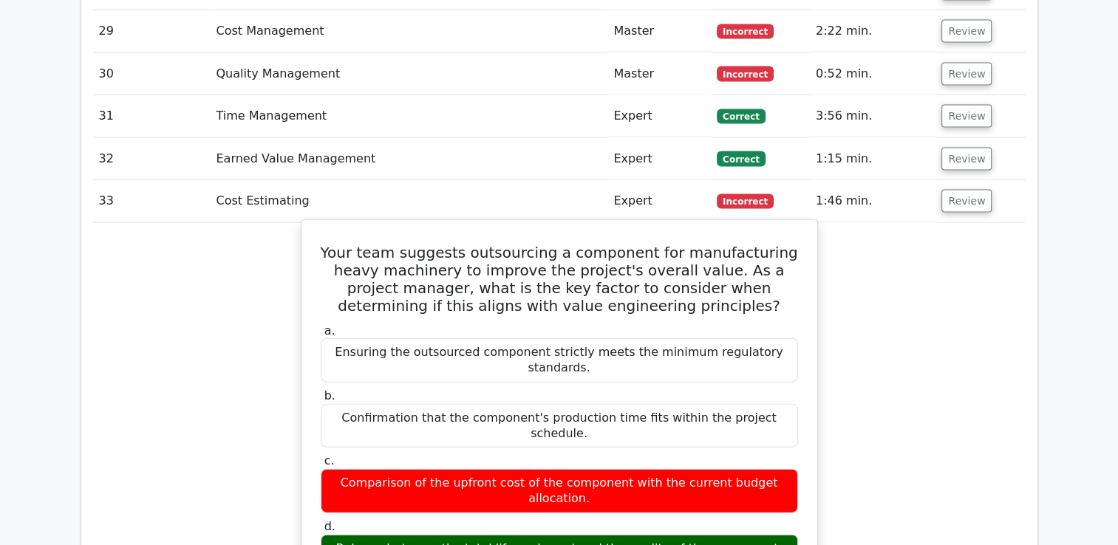
click at [505, 244] on h5 "Your team suggests outsourcing a component for manufacturing heavy machinery to…" at bounding box center [559, 279] width 480 height 71
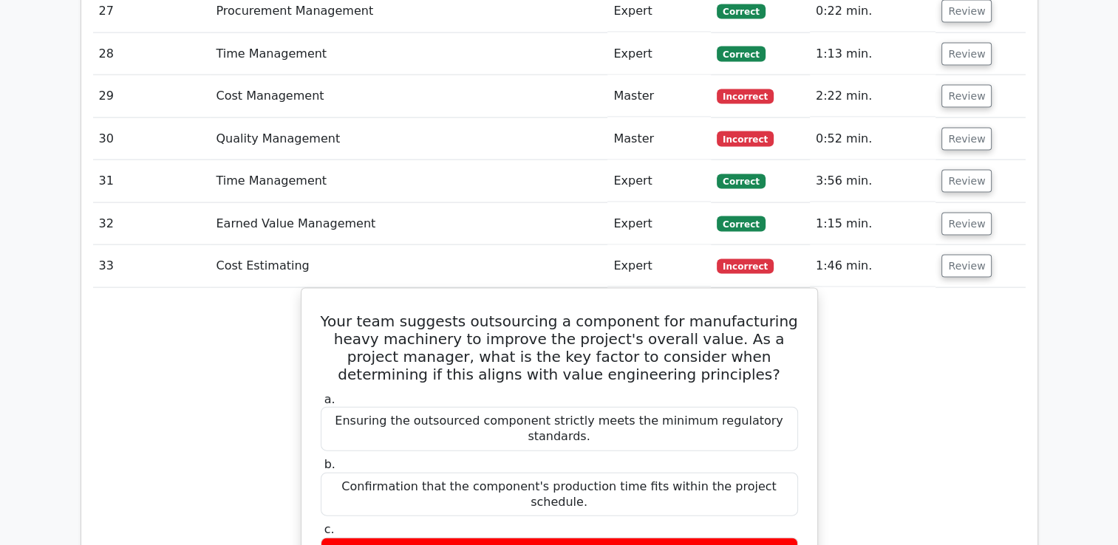
scroll to position [3138, 0]
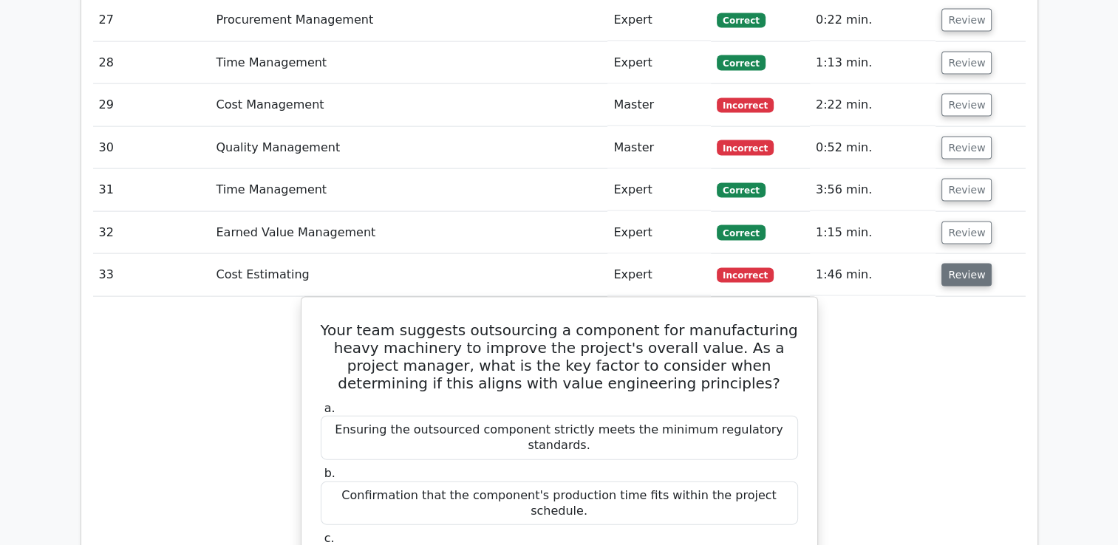
click at [957, 264] on button "Review" at bounding box center [966, 275] width 50 height 23
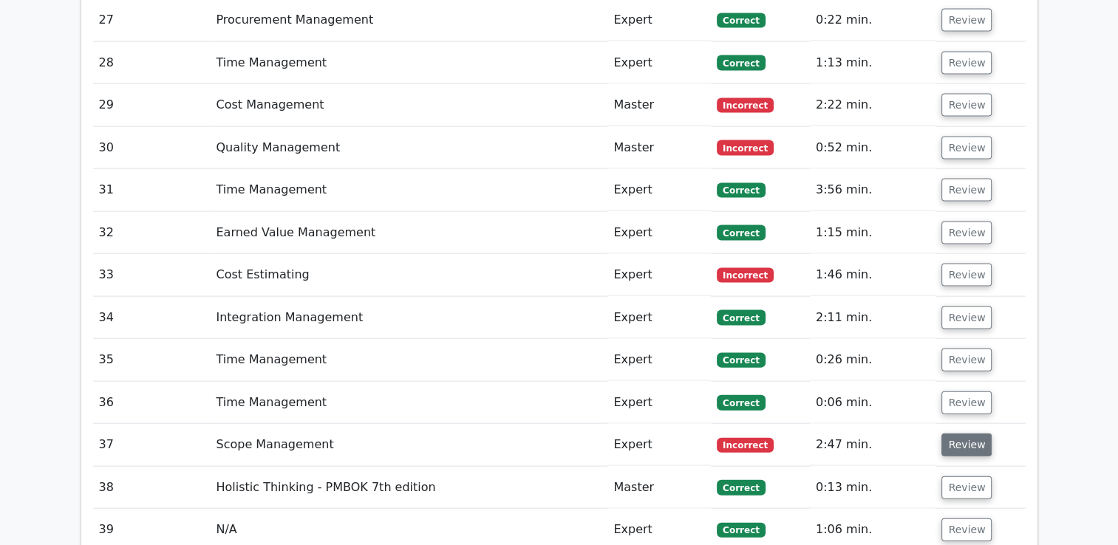
click at [963, 434] on button "Review" at bounding box center [966, 445] width 50 height 23
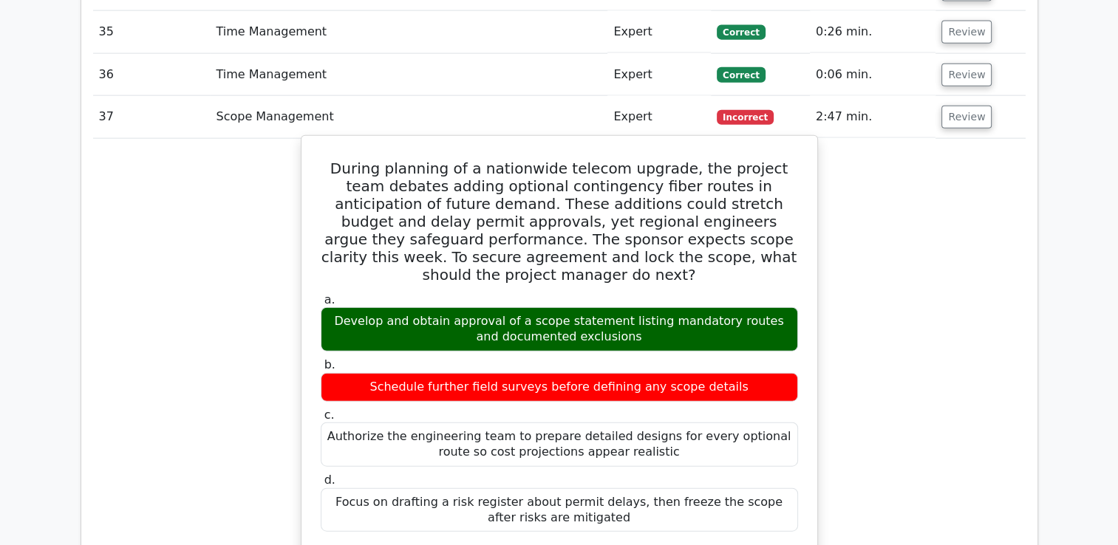
scroll to position [3433, 0]
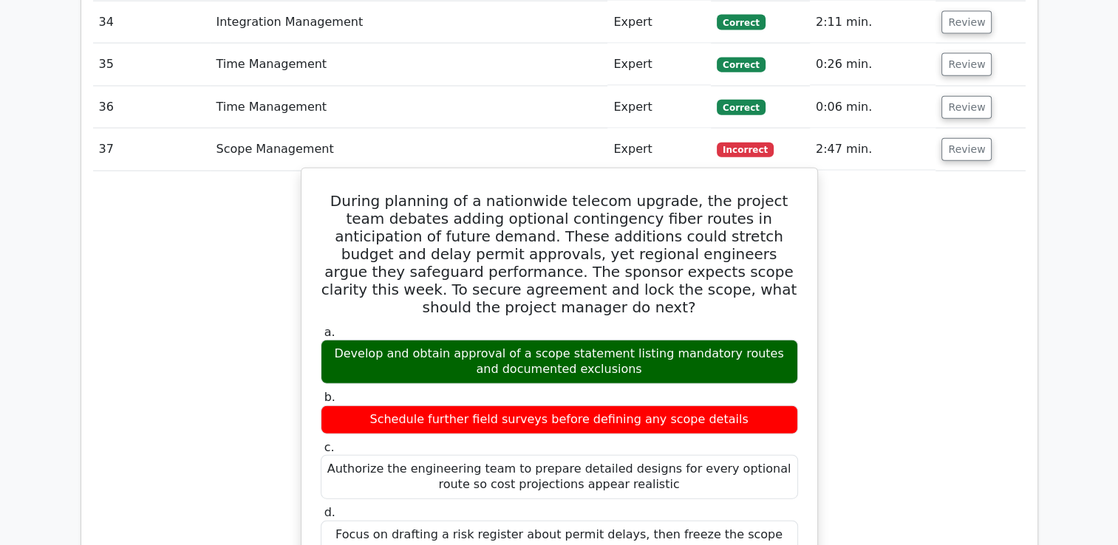
drag, startPoint x: 332, startPoint y: 138, endPoint x: 768, endPoint y: 473, distance: 550.5
click at [768, 473] on div "During planning of a nationwide telecom upgrade, the project team debates addin…" at bounding box center [559, 540] width 504 height 733
copy div "During planning of a nationwide telecom upgrade, the project team debates addin…"
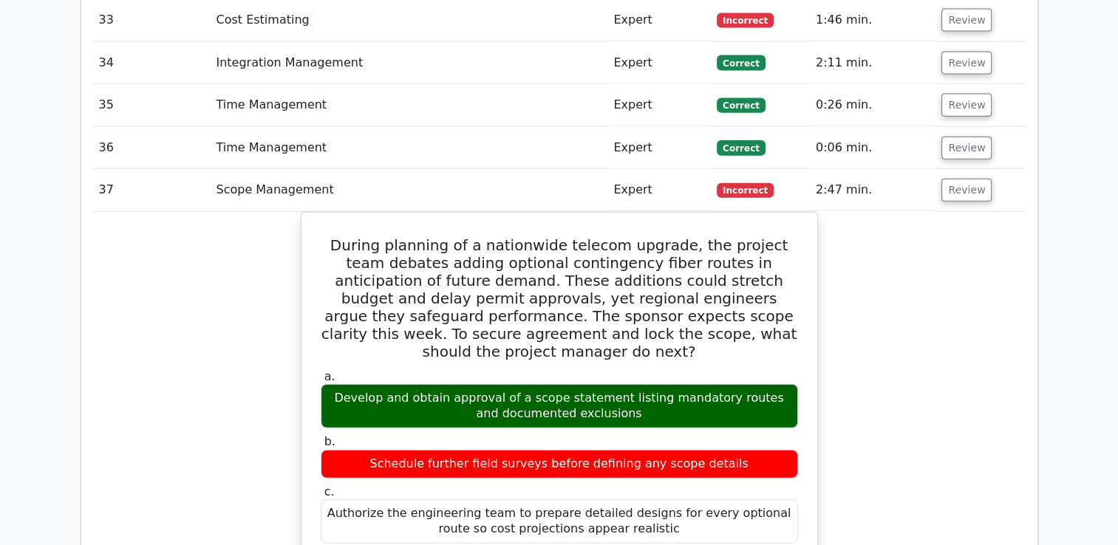
scroll to position [3359, 0]
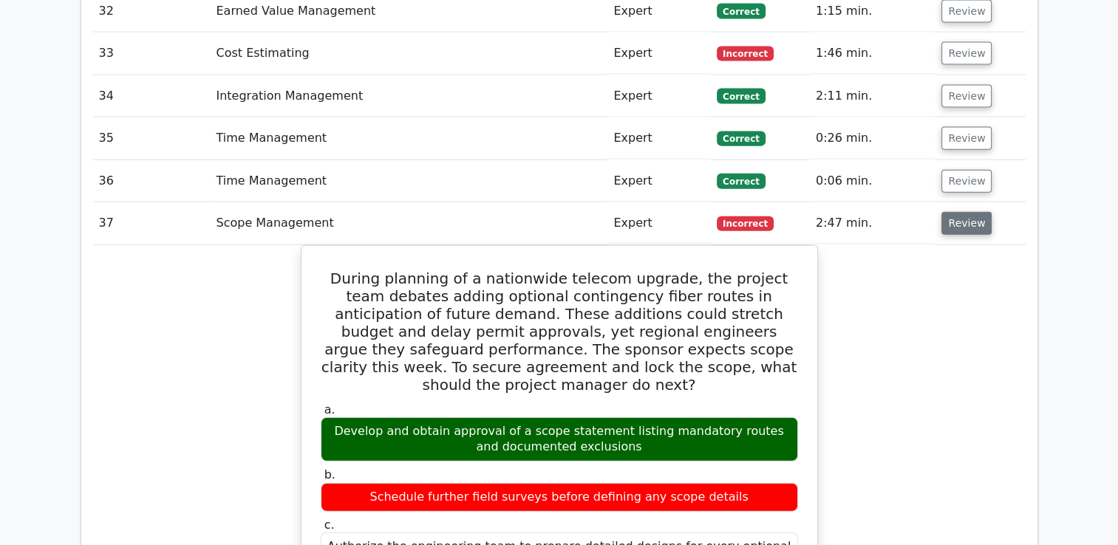
click at [966, 212] on button "Review" at bounding box center [966, 223] width 50 height 23
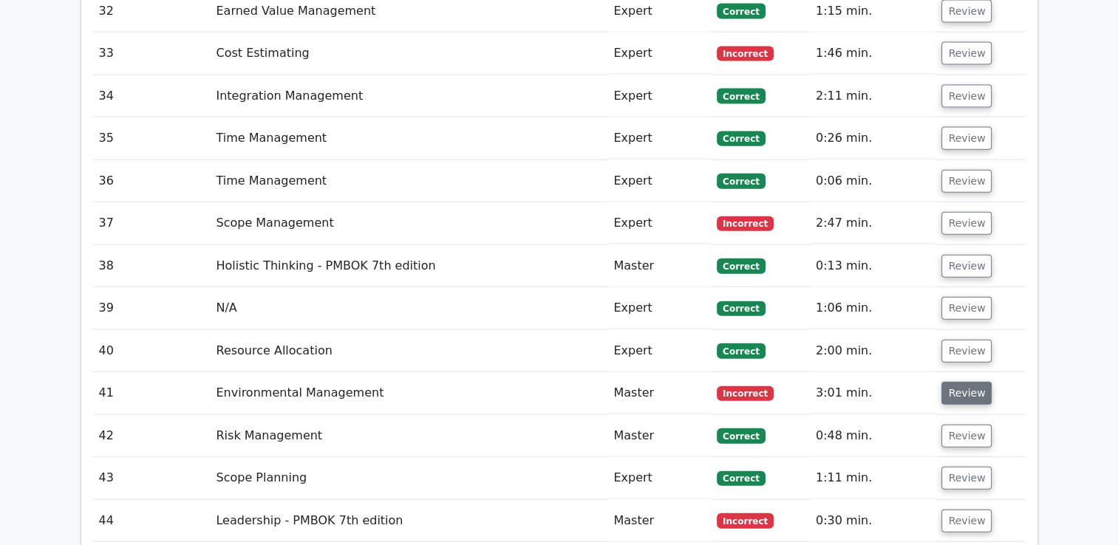
click at [952, 382] on button "Review" at bounding box center [966, 393] width 50 height 23
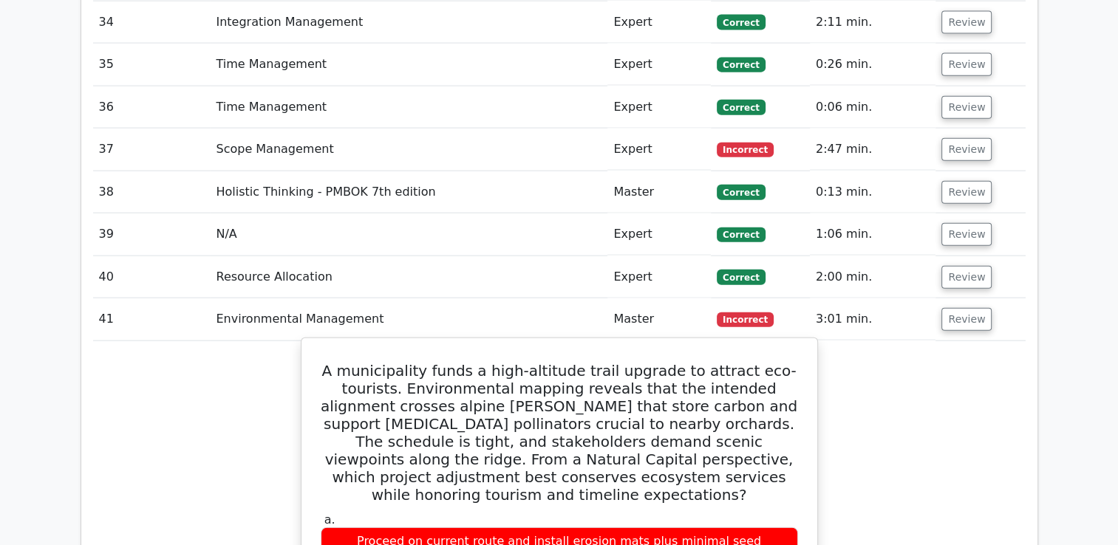
scroll to position [3507, 0]
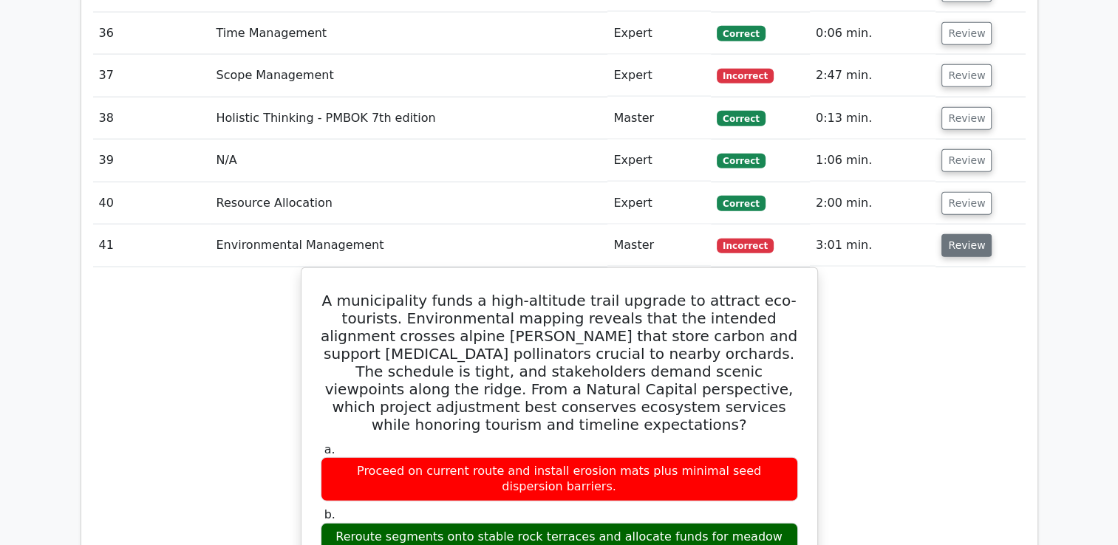
click at [957, 234] on button "Review" at bounding box center [966, 245] width 50 height 23
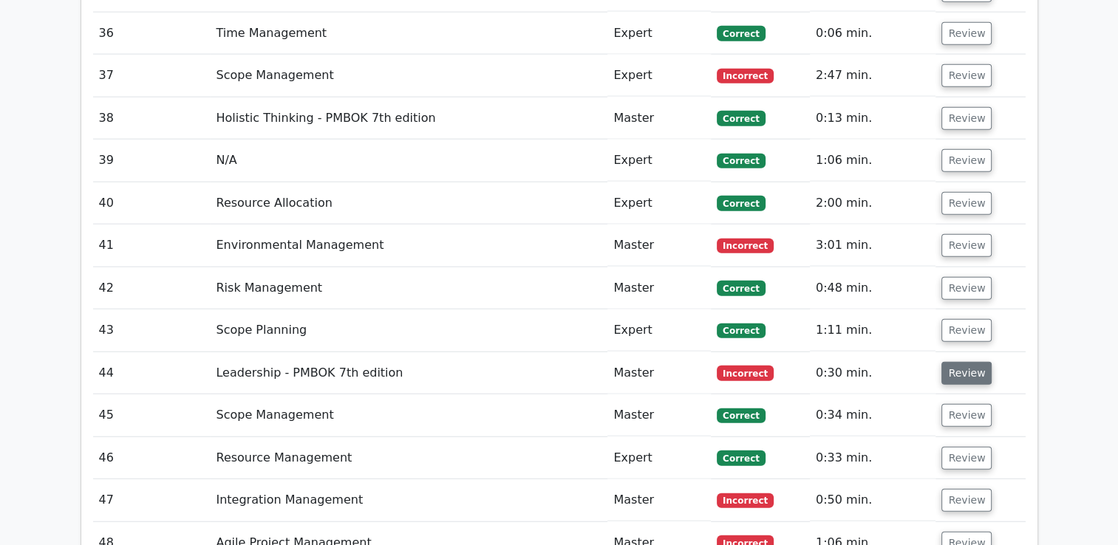
click at [957, 362] on button "Review" at bounding box center [966, 373] width 50 height 23
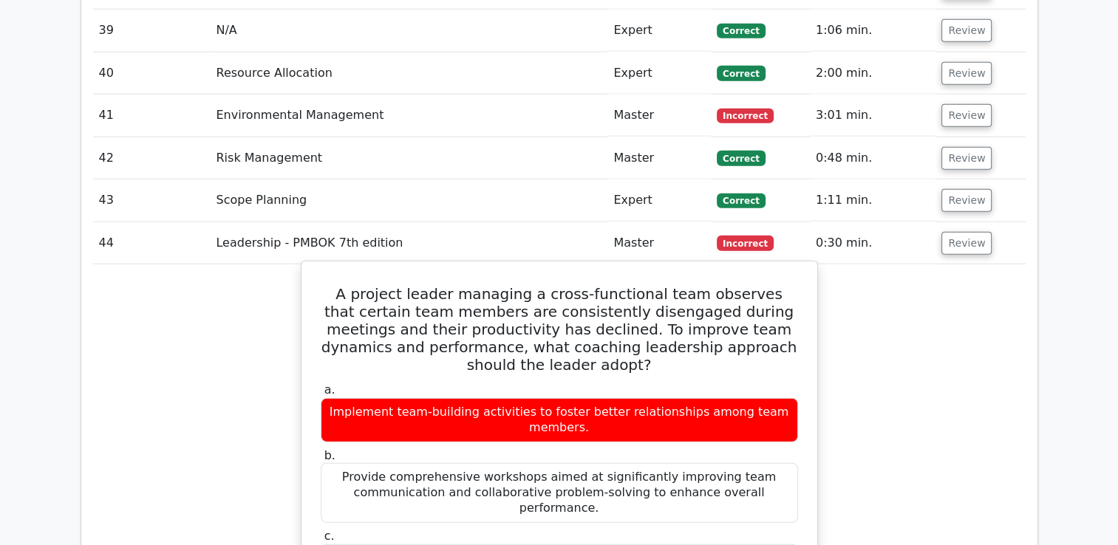
scroll to position [3581, 0]
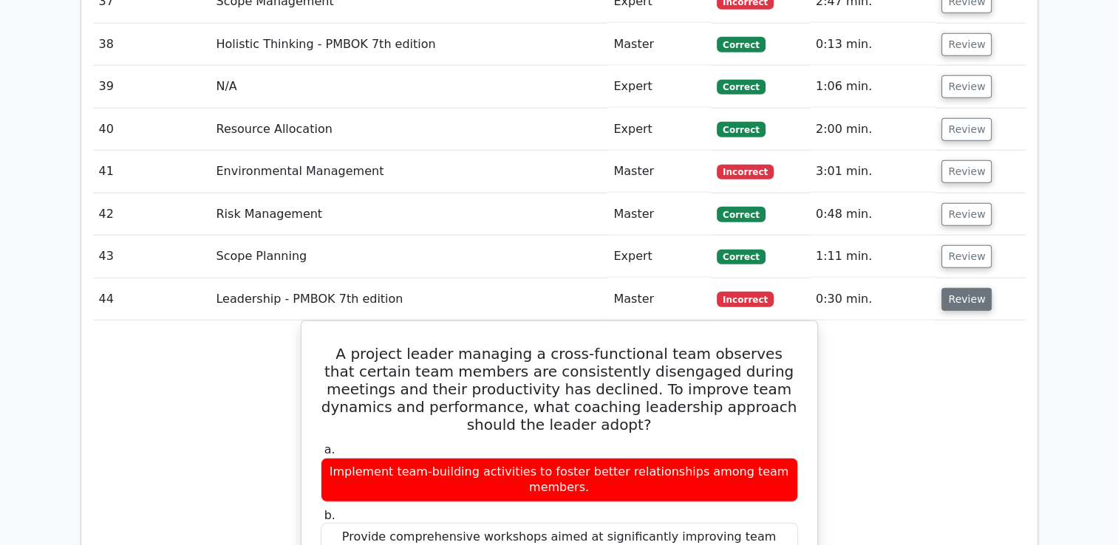
click at [966, 288] on button "Review" at bounding box center [966, 299] width 50 height 23
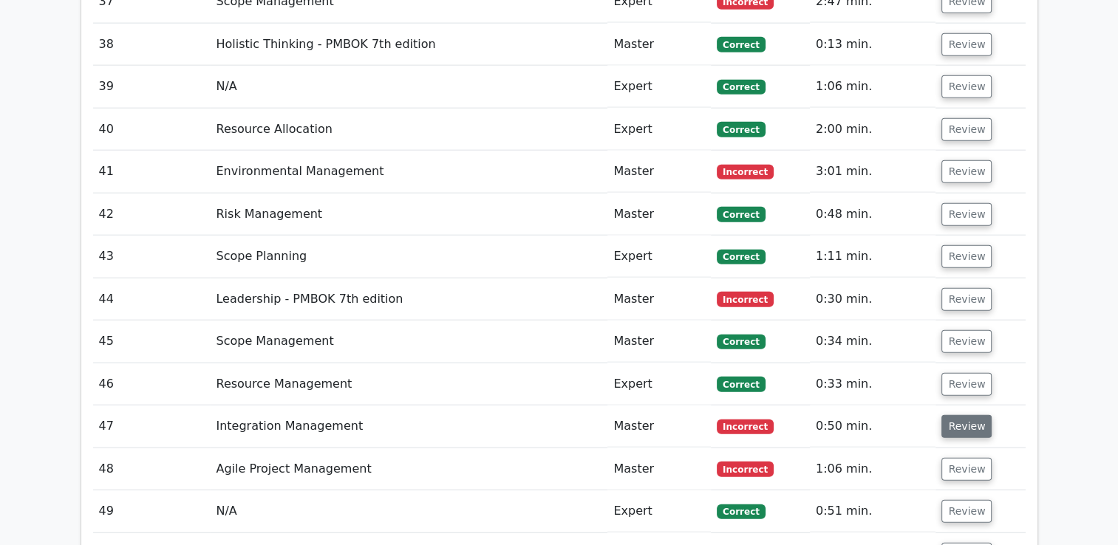
click at [962, 415] on button "Review" at bounding box center [966, 426] width 50 height 23
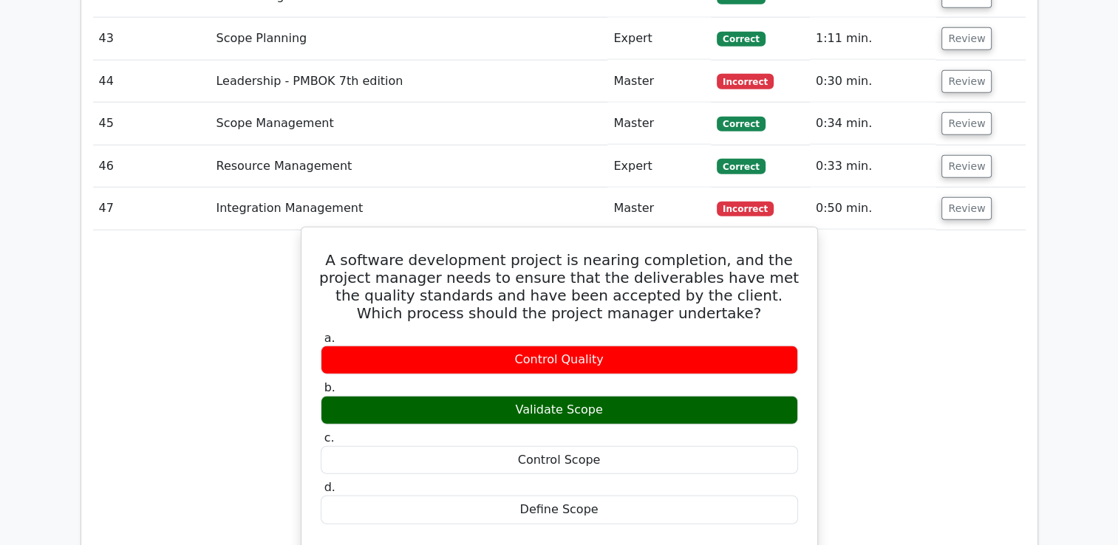
scroll to position [3729, 0]
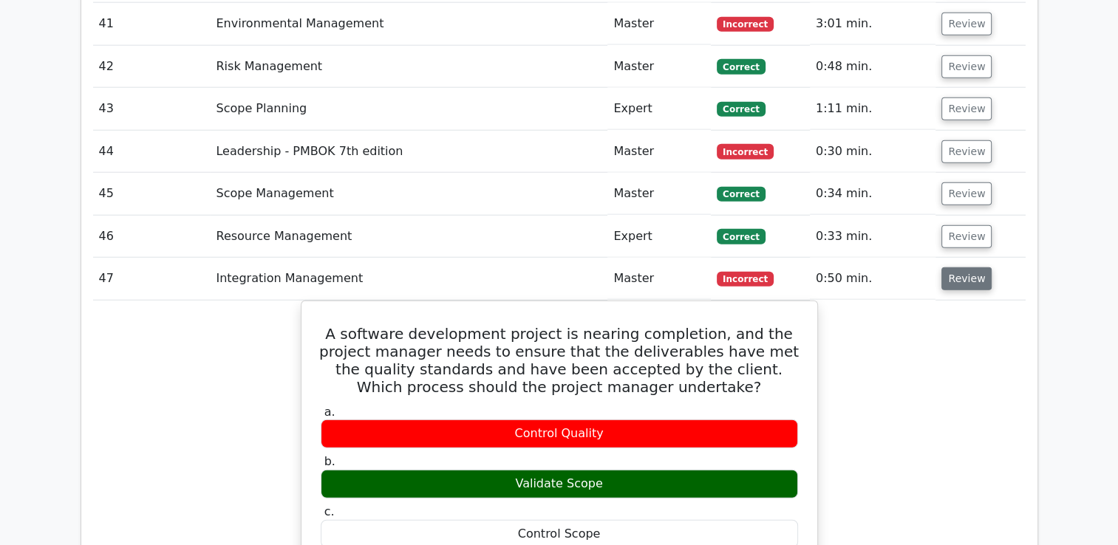
click at [962, 267] on button "Review" at bounding box center [966, 278] width 50 height 23
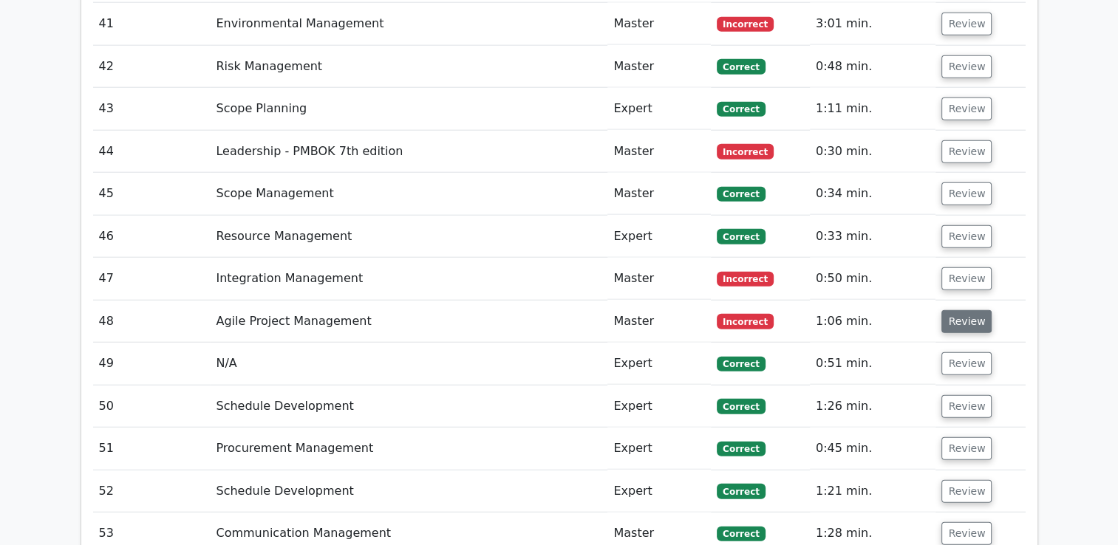
click at [961, 310] on button "Review" at bounding box center [966, 321] width 50 height 23
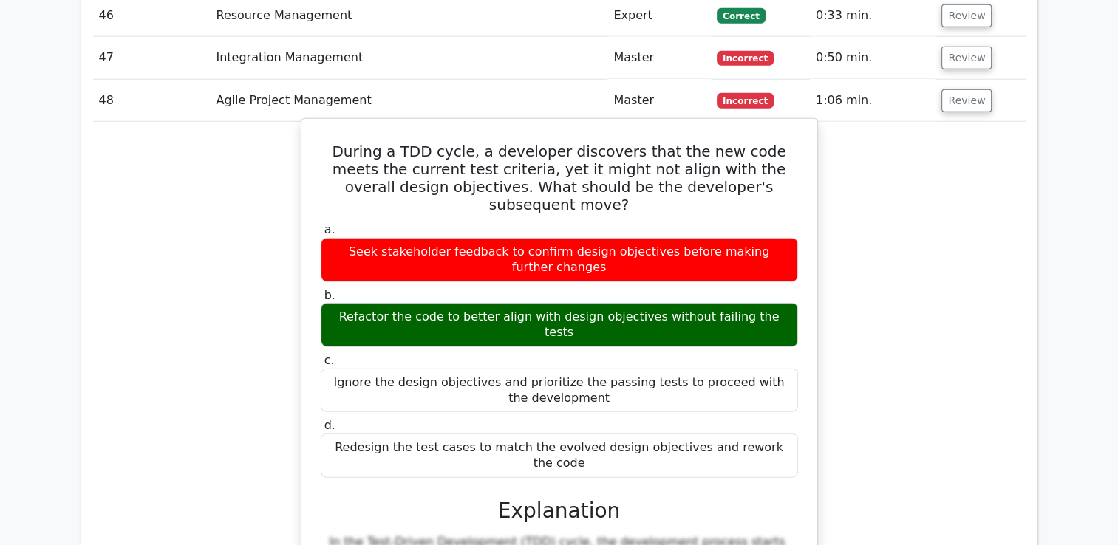
scroll to position [3950, 0]
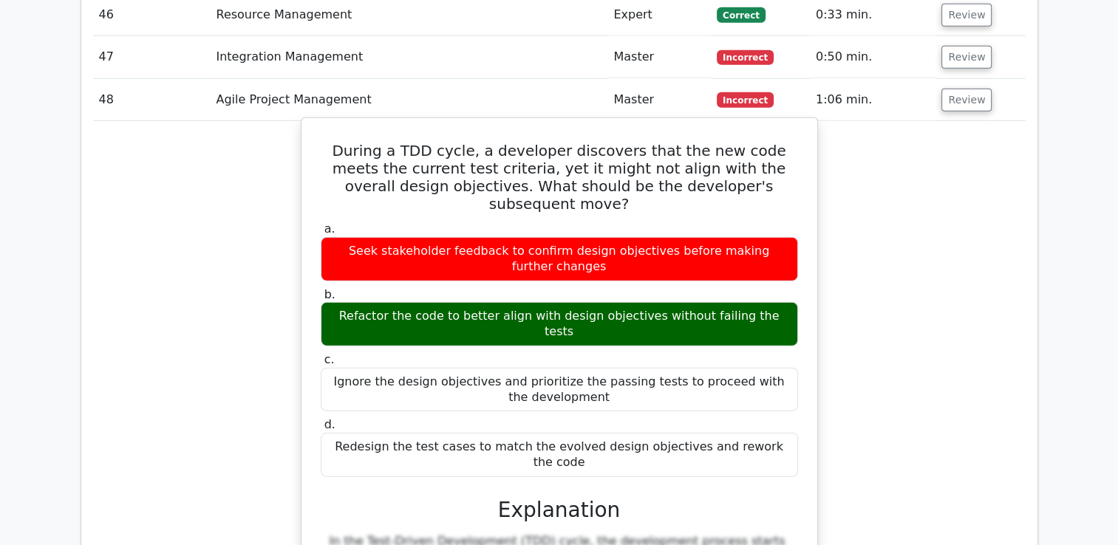
drag, startPoint x: 322, startPoint y: 84, endPoint x: 798, endPoint y: 352, distance: 545.7
click at [798, 352] on div "During a TDD cycle, a developer discovers that the new code meets the current t…" at bounding box center [559, 517] width 504 height 787
click at [573, 352] on label "c. Ignore the design objectives and prioritize the passing tests to proceed wit…" at bounding box center [559, 381] width 477 height 59
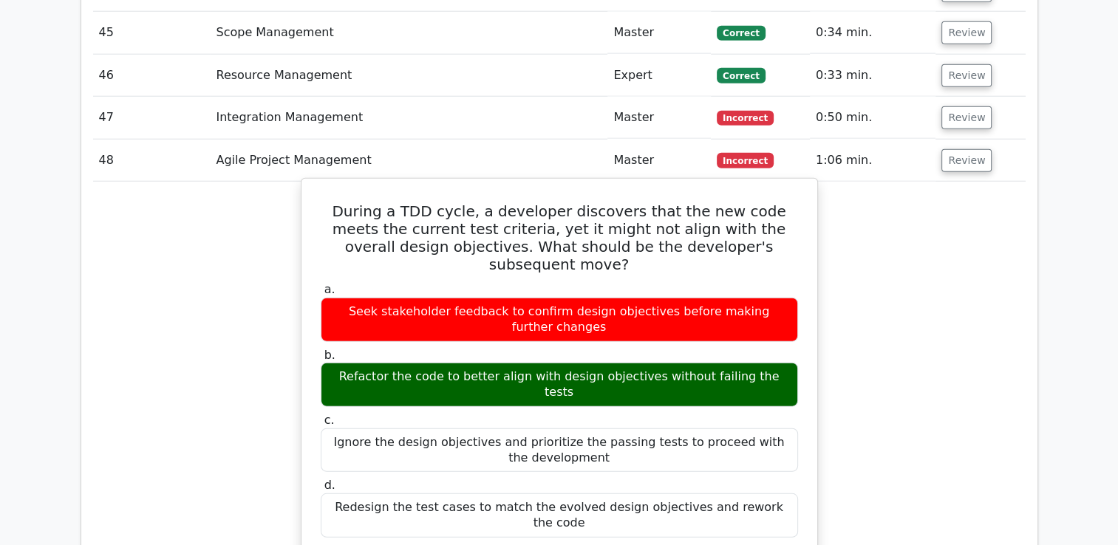
scroll to position [3803, 0]
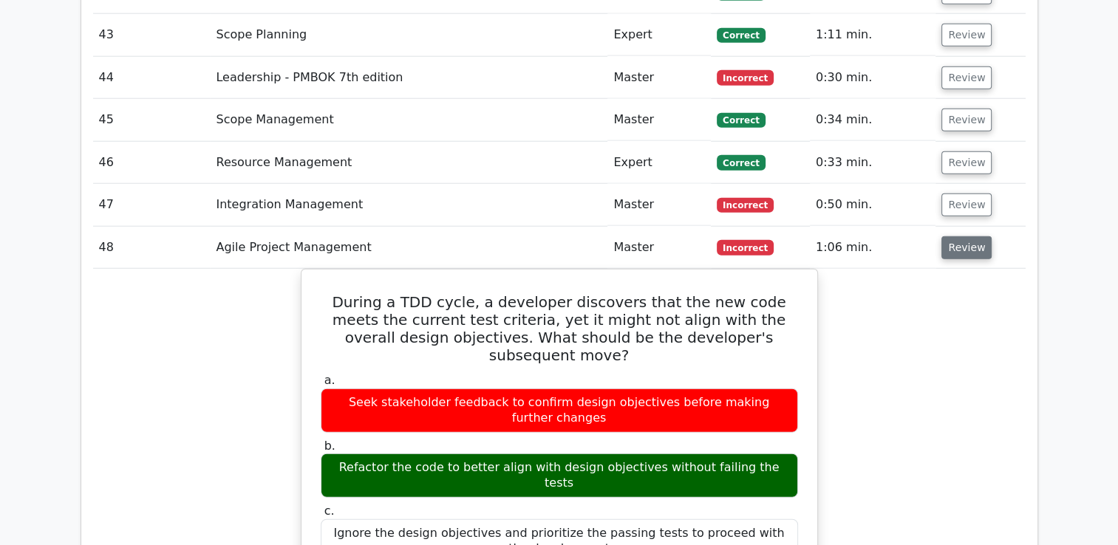
click at [979, 236] on button "Review" at bounding box center [966, 247] width 50 height 23
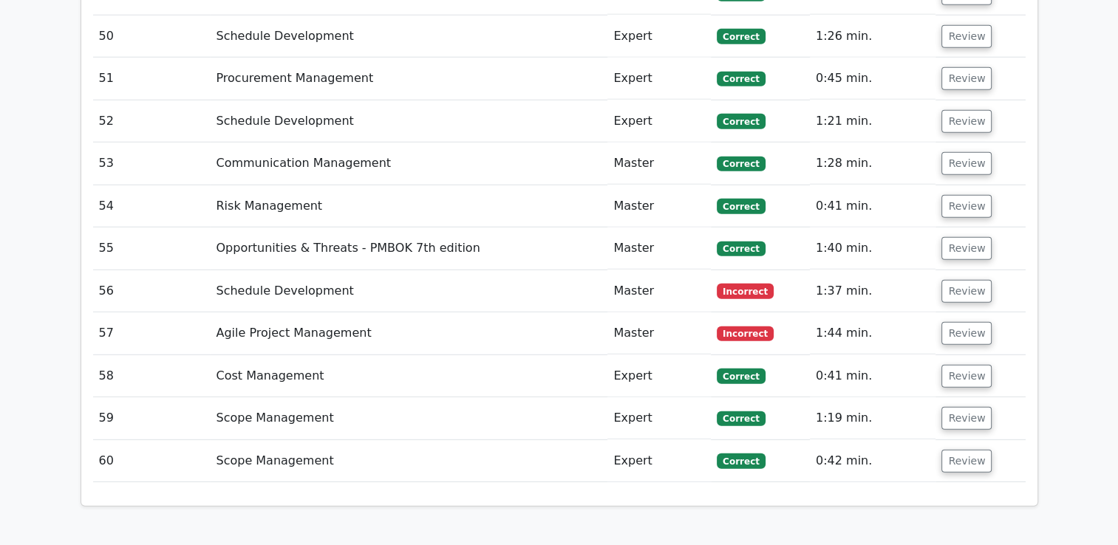
scroll to position [4098, 0]
click at [960, 323] on button "Review" at bounding box center [966, 334] width 50 height 23
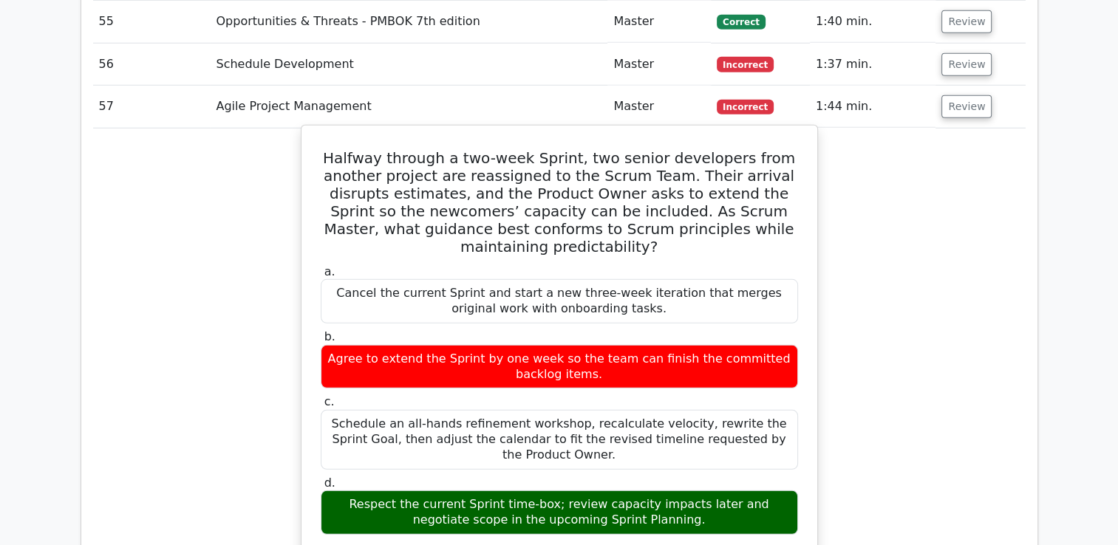
scroll to position [4320, 0]
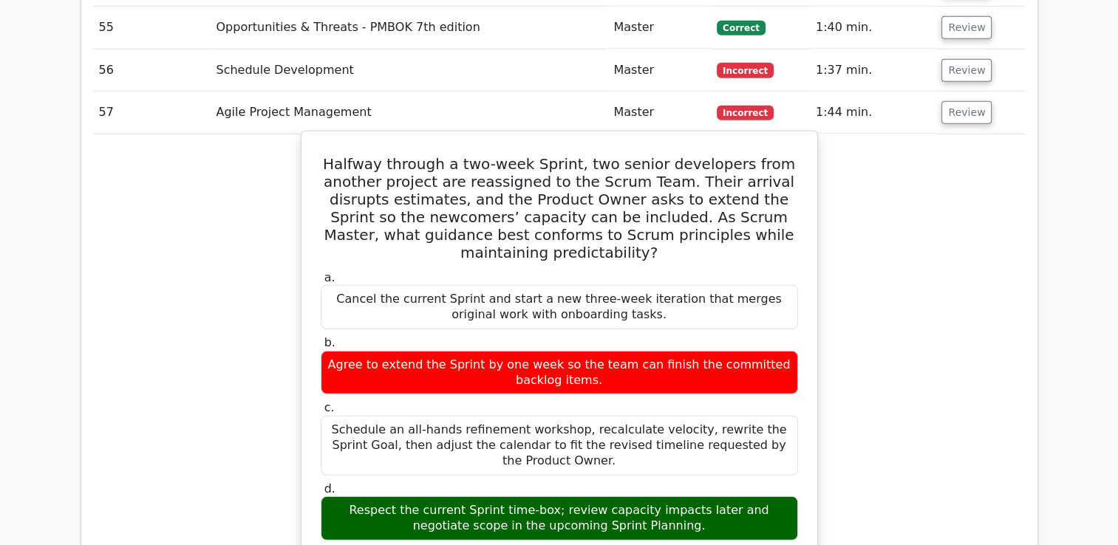
drag, startPoint x: 346, startPoint y: 92, endPoint x: 701, endPoint y: 419, distance: 482.0
click at [701, 419] on div "Halfway through a two-week Sprint, two senior developers from another project a…" at bounding box center [559, 540] width 504 height 807
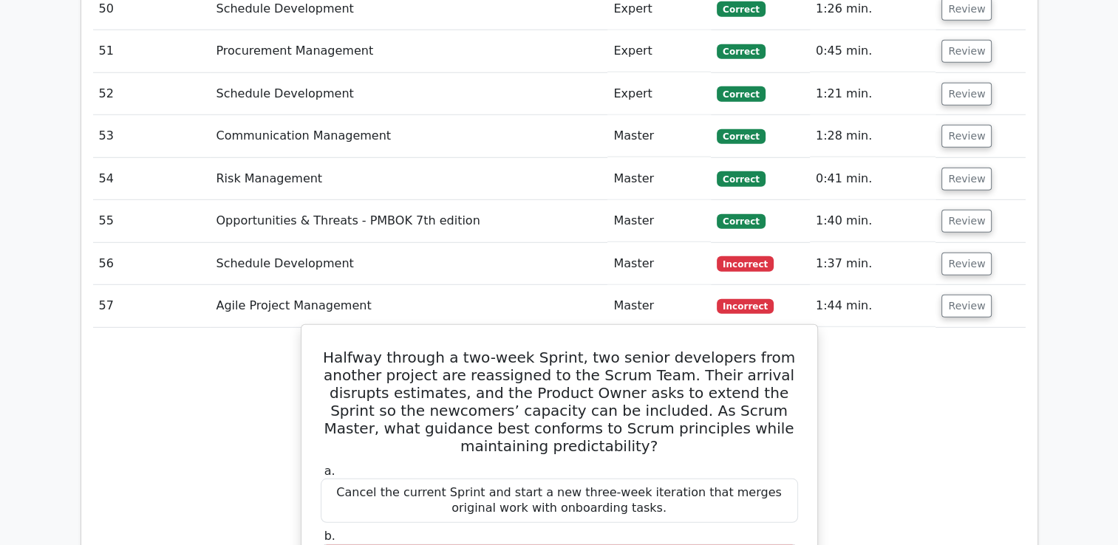
scroll to position [4098, 0]
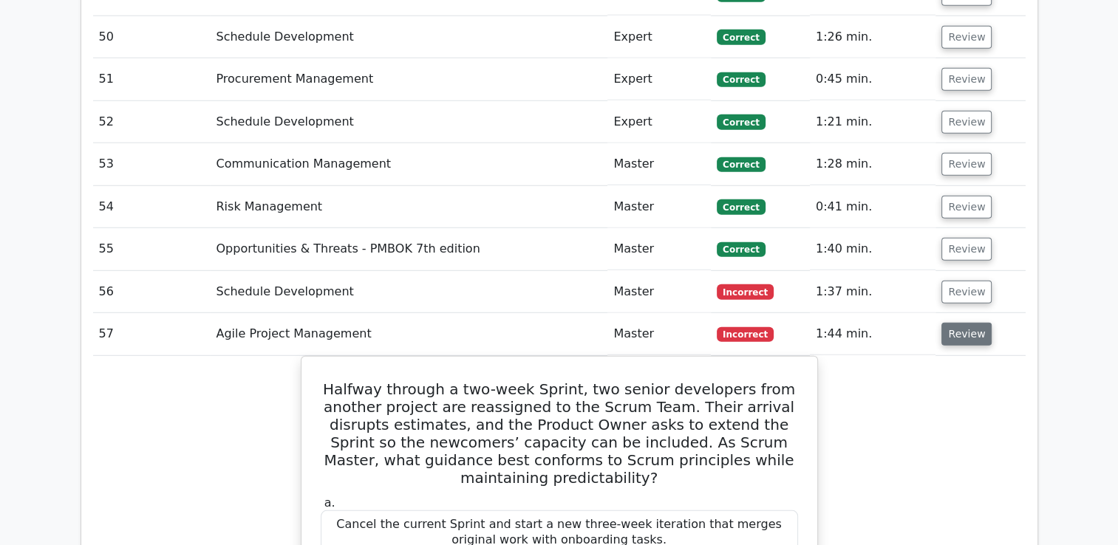
click at [965, 323] on button "Review" at bounding box center [966, 334] width 50 height 23
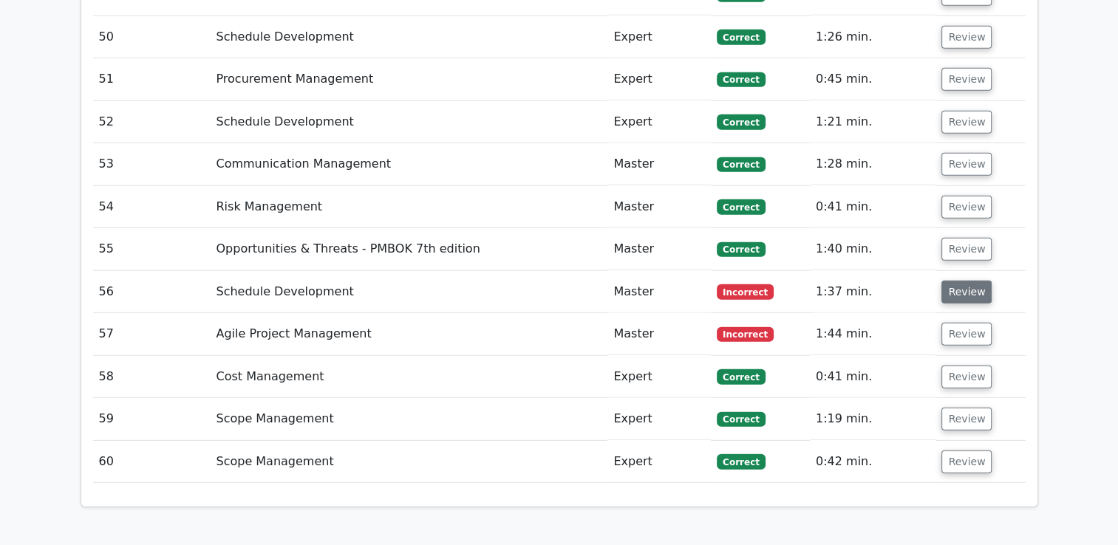
click at [959, 281] on button "Review" at bounding box center [966, 292] width 50 height 23
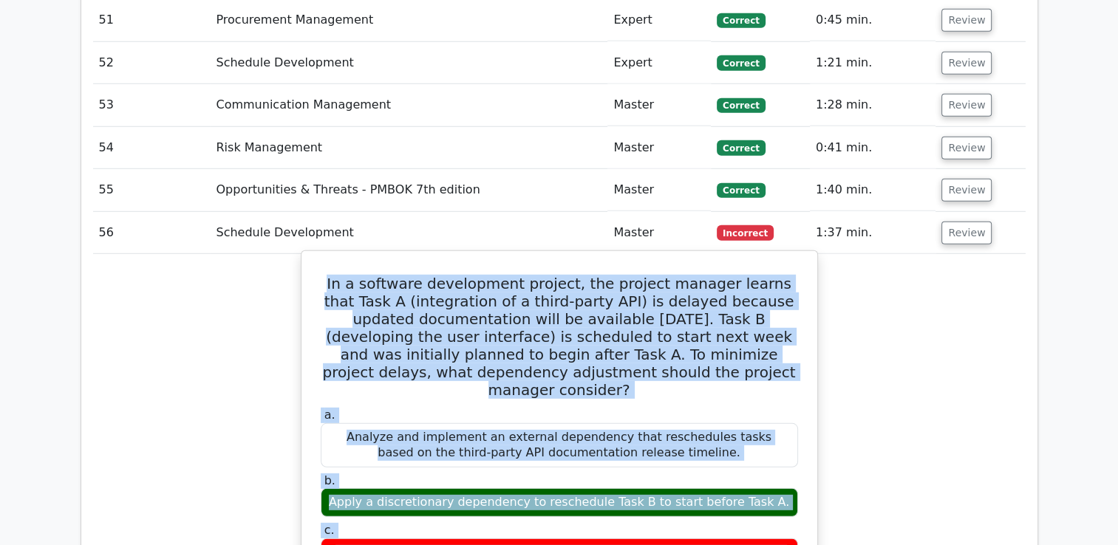
scroll to position [4208, 0]
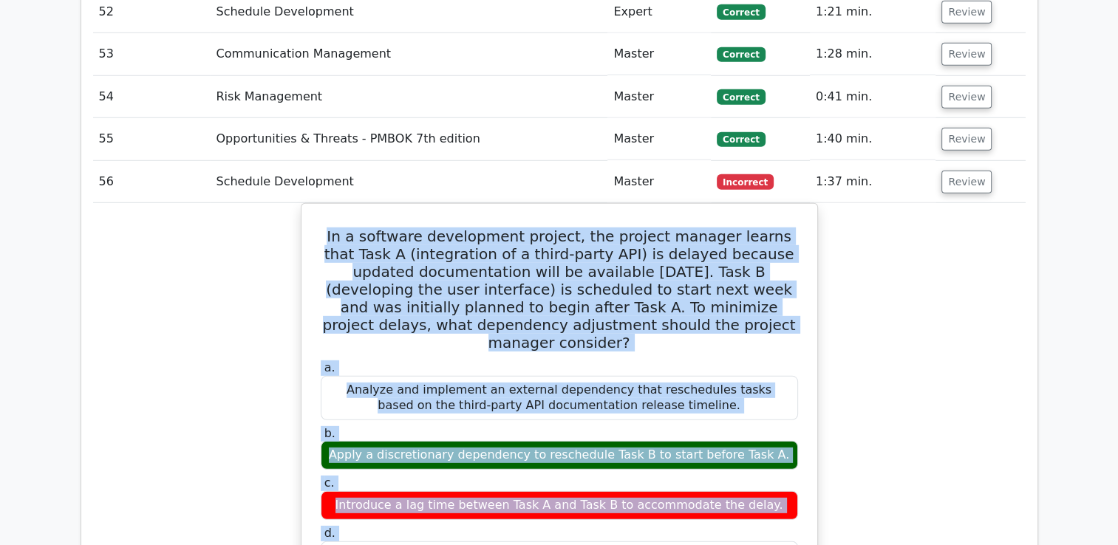
drag, startPoint x: 334, startPoint y: 49, endPoint x: 824, endPoint y: 479, distance: 651.7
click at [824, 479] on div "In a software development project, the project manager learns that Task A (inte…" at bounding box center [559, 523] width 932 height 641
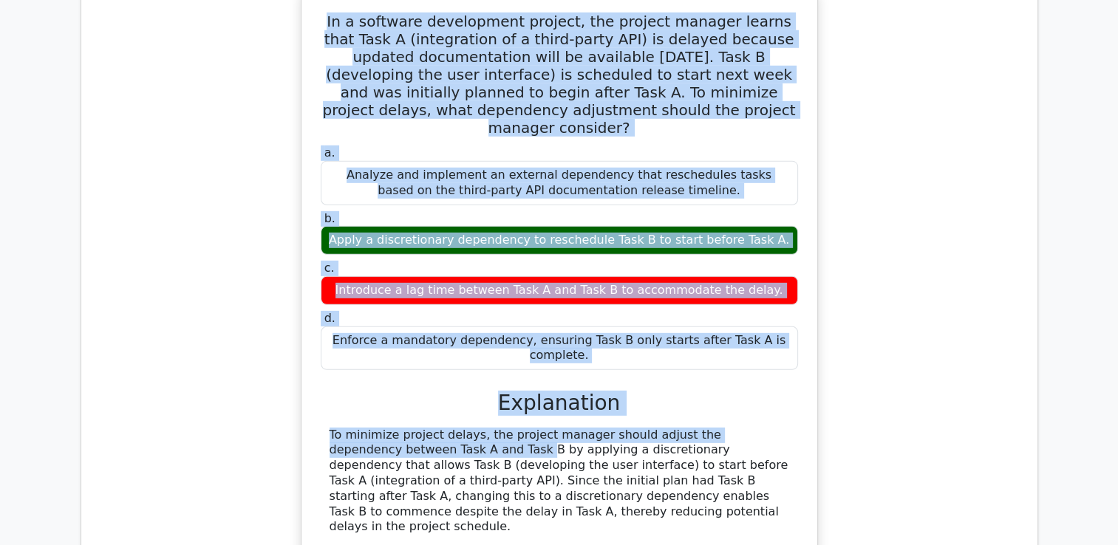
scroll to position [4356, 0]
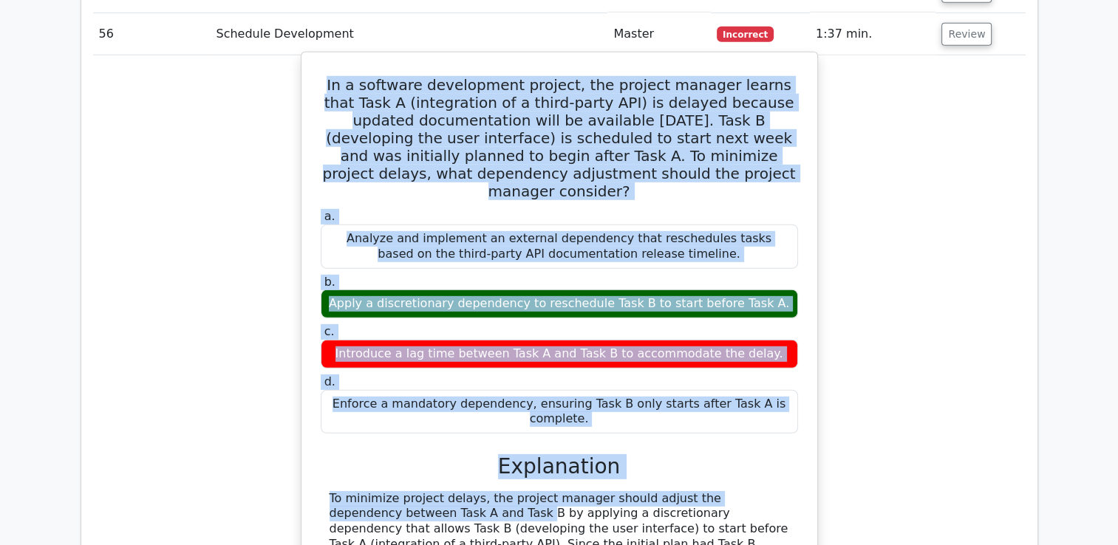
click at [508, 374] on label "d. Enforce a mandatory dependency, ensuring Task B only starts after Task A is …" at bounding box center [559, 403] width 477 height 59
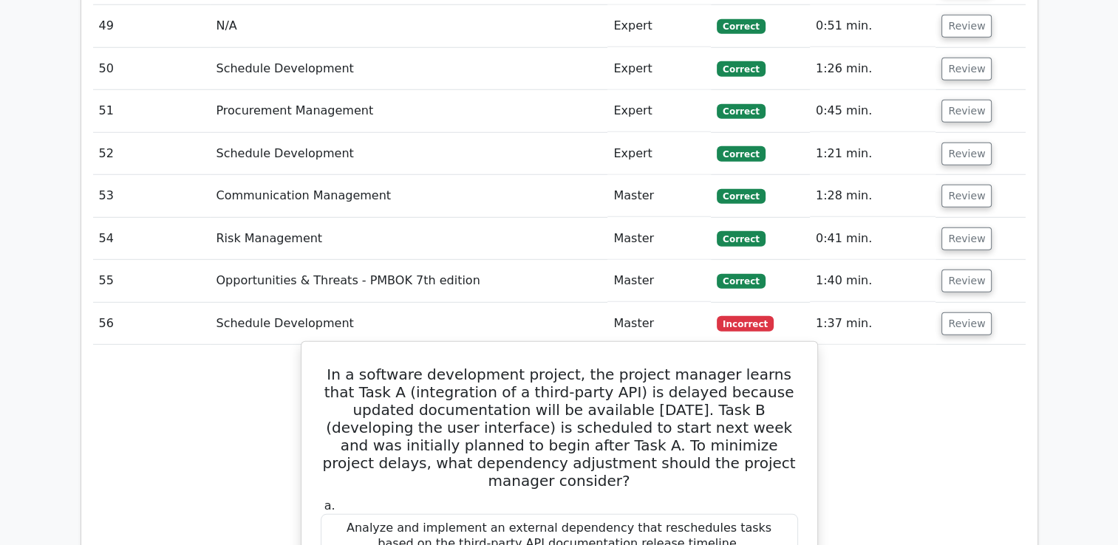
scroll to position [4060, 0]
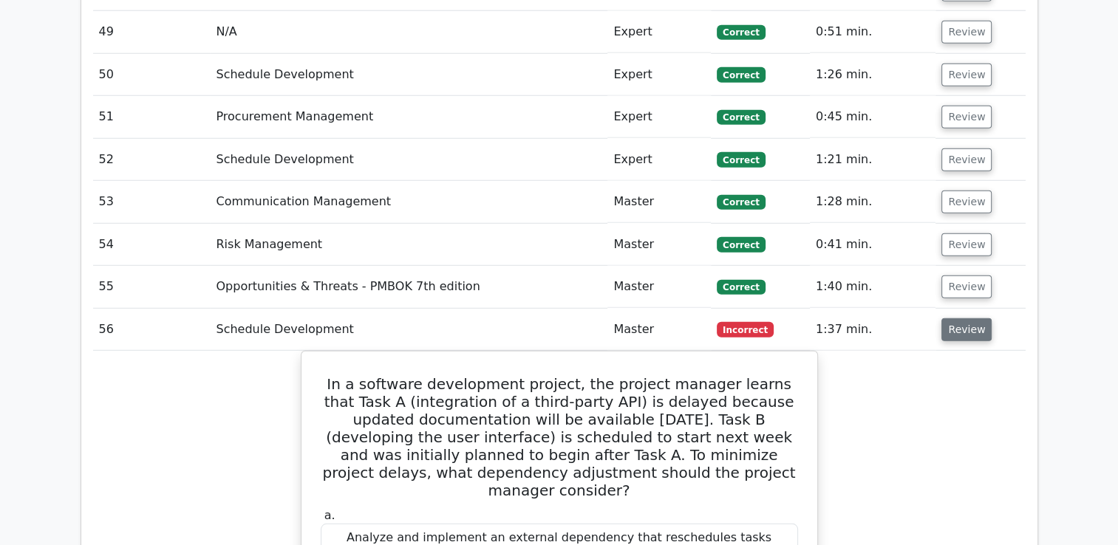
click at [958, 318] on button "Review" at bounding box center [966, 329] width 50 height 23
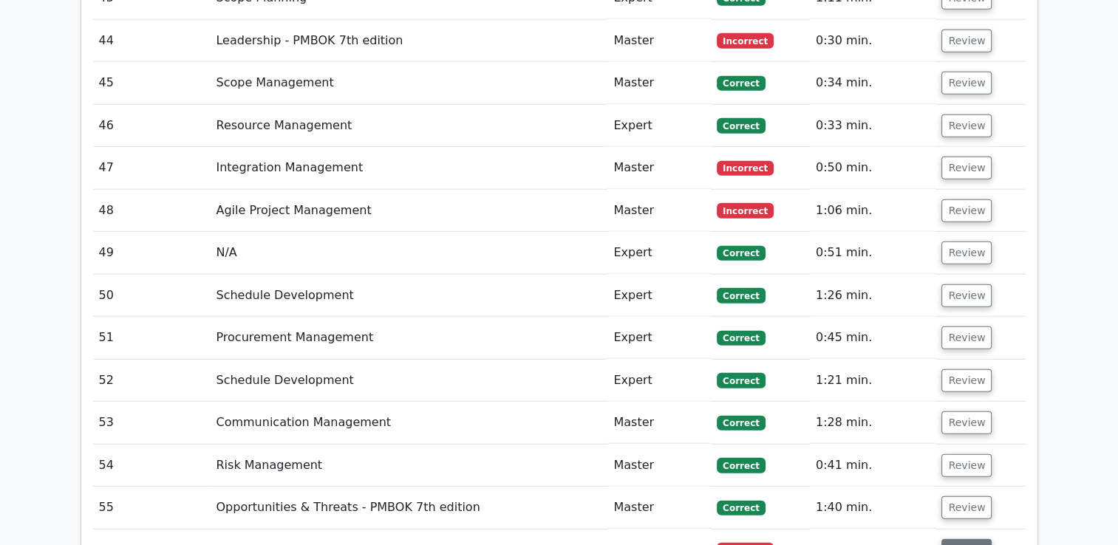
scroll to position [3839, 0]
click at [963, 200] on button "Review" at bounding box center [966, 211] width 50 height 23
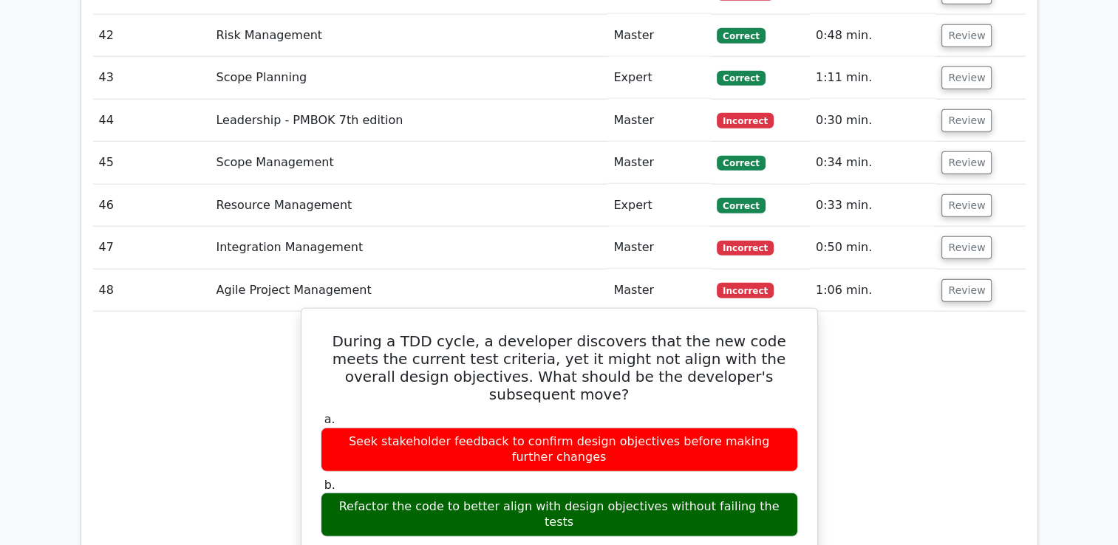
scroll to position [3617, 0]
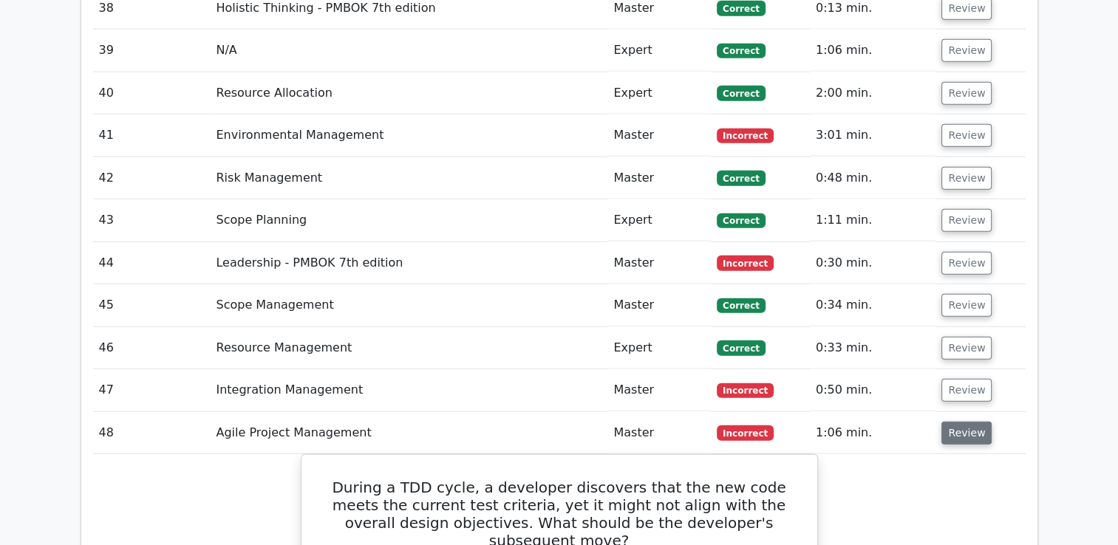
click at [975, 422] on button "Review" at bounding box center [966, 433] width 50 height 23
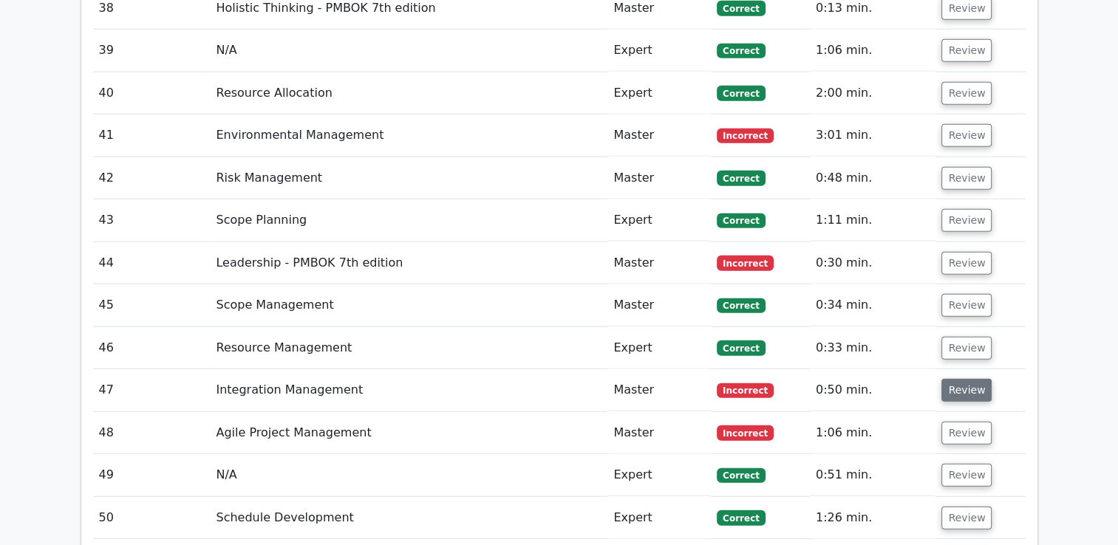
click at [966, 379] on button "Review" at bounding box center [966, 390] width 50 height 23
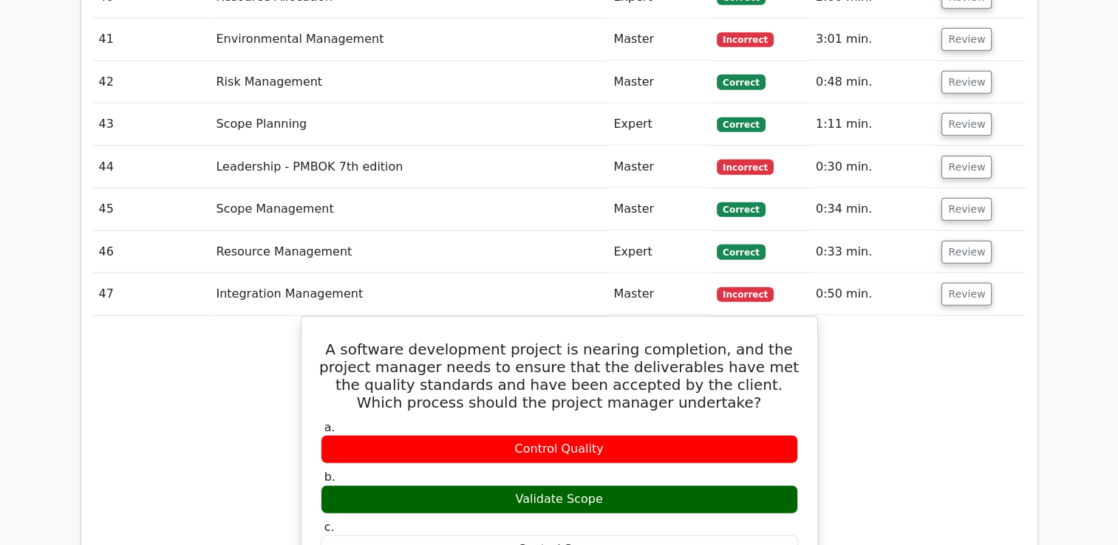
scroll to position [3691, 0]
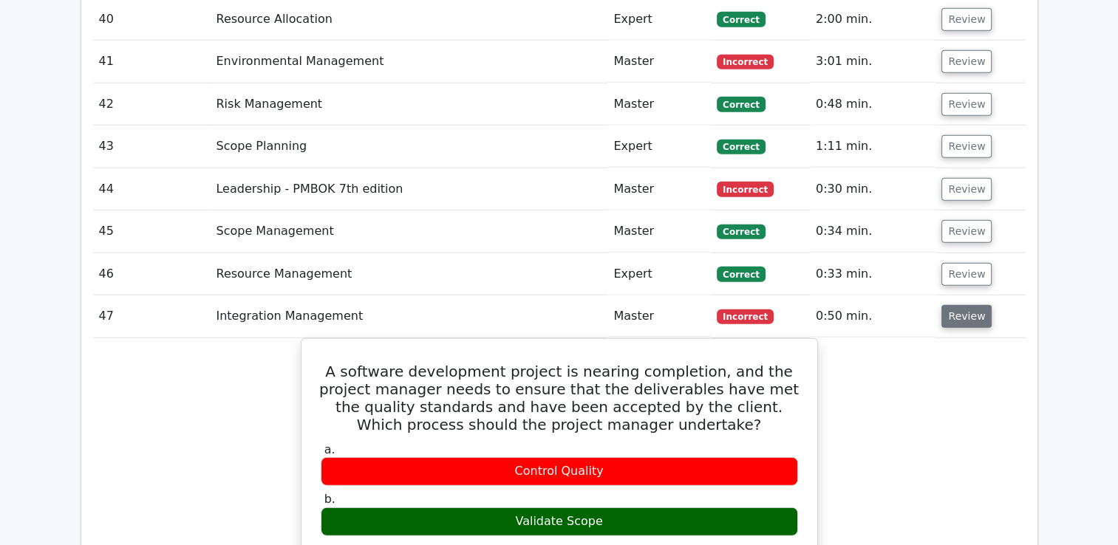
click at [956, 305] on button "Review" at bounding box center [966, 316] width 50 height 23
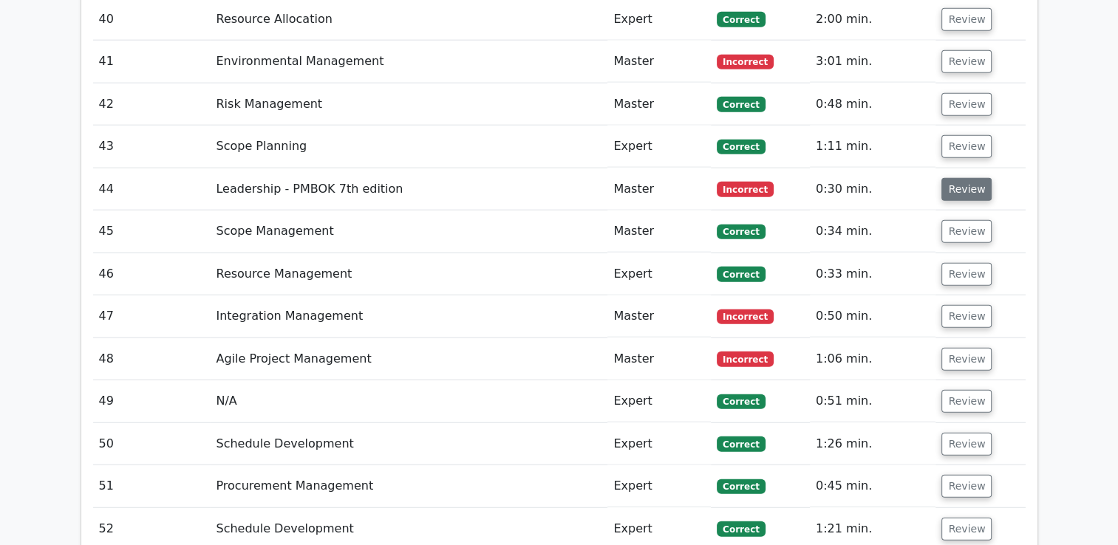
click at [957, 178] on button "Review" at bounding box center [966, 189] width 50 height 23
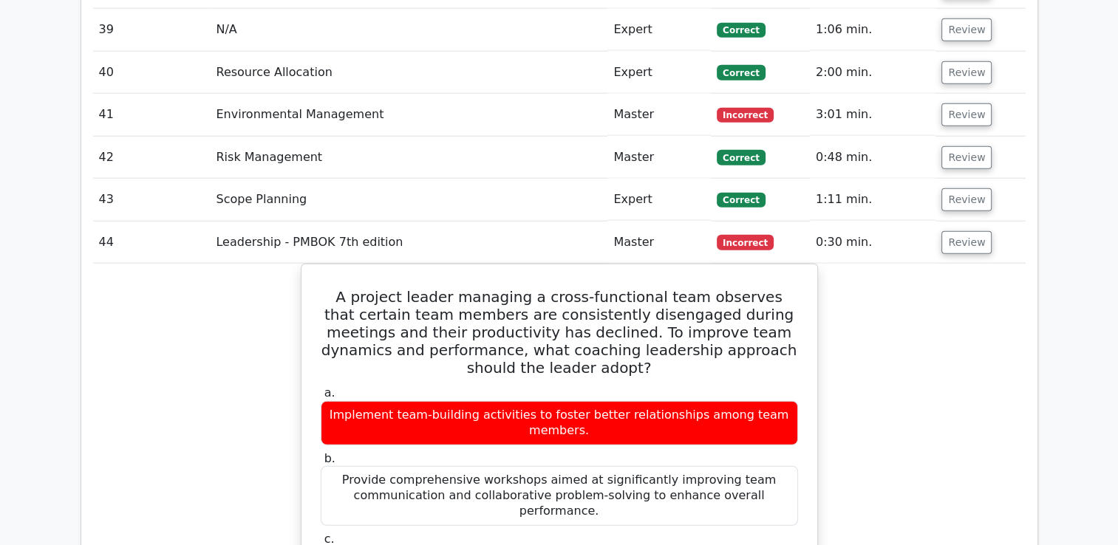
scroll to position [3617, 0]
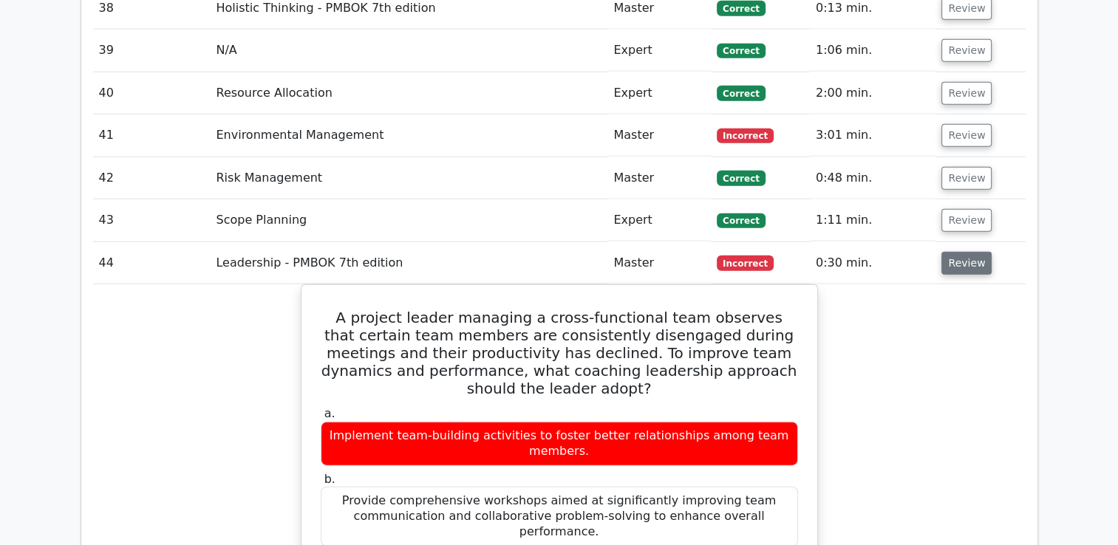
click at [968, 252] on button "Review" at bounding box center [966, 263] width 50 height 23
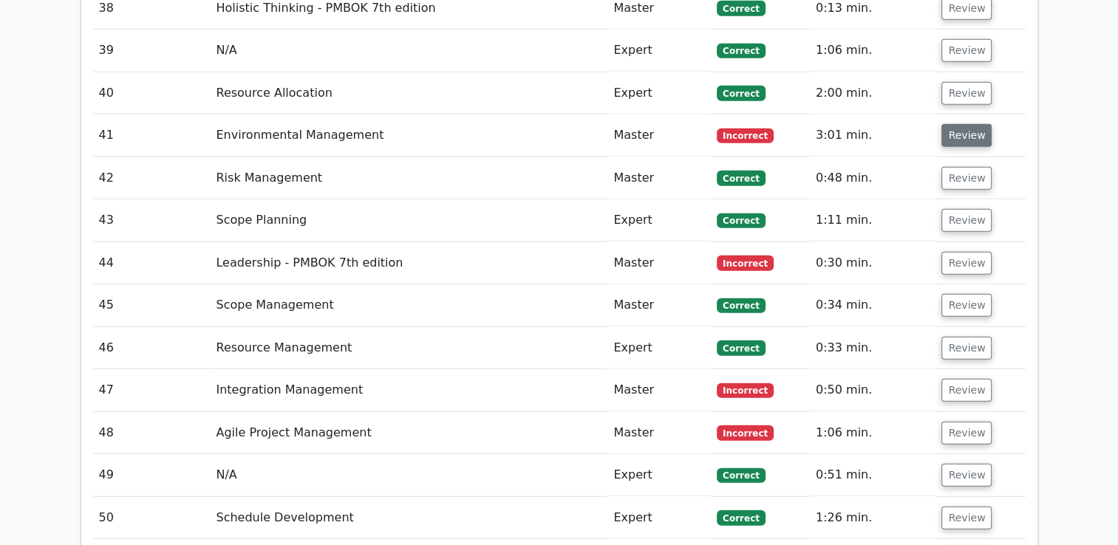
click at [961, 124] on button "Review" at bounding box center [966, 135] width 50 height 23
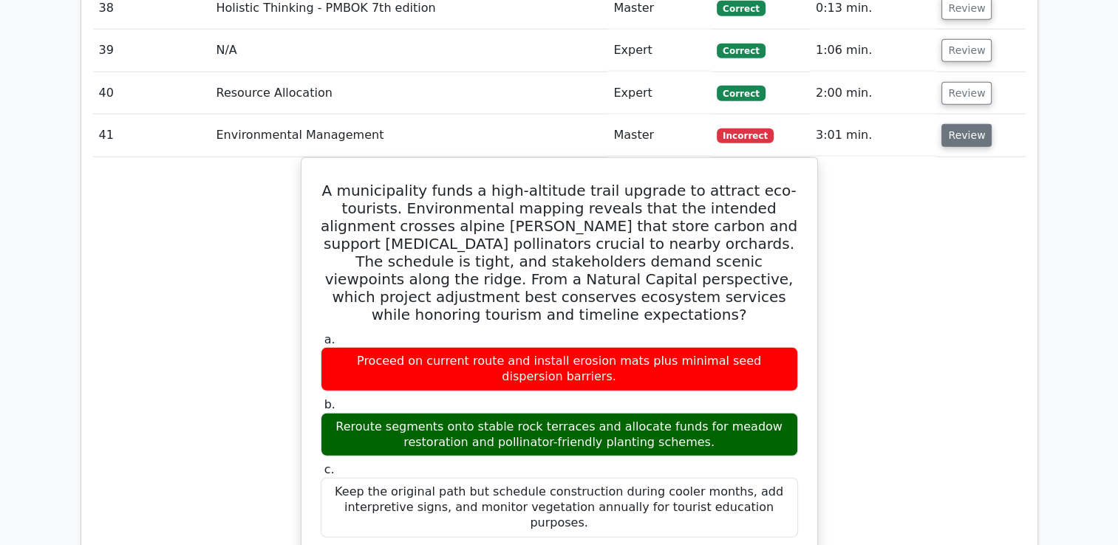
click at [955, 124] on button "Review" at bounding box center [966, 135] width 50 height 23
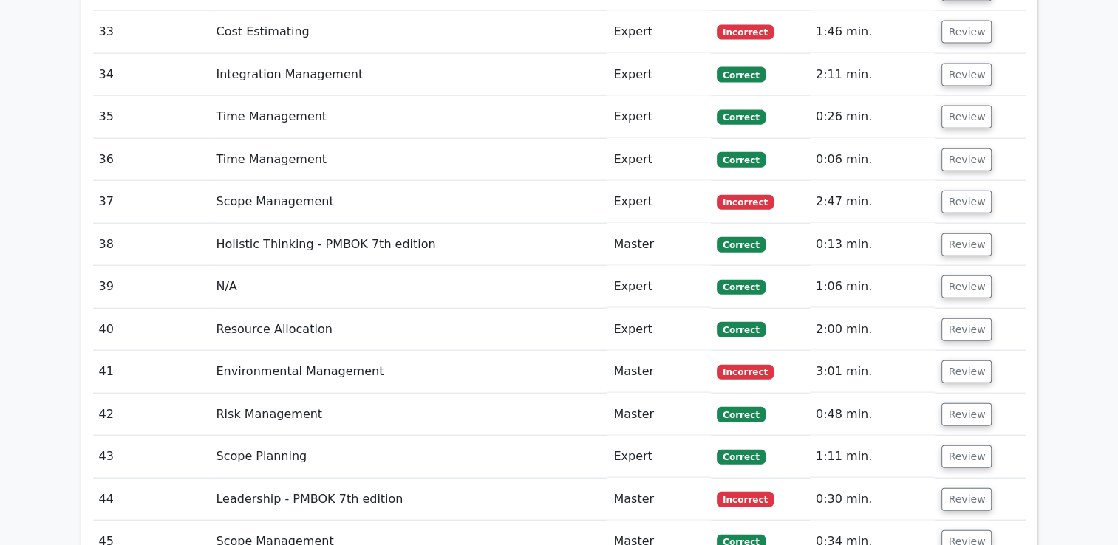
scroll to position [3322, 0]
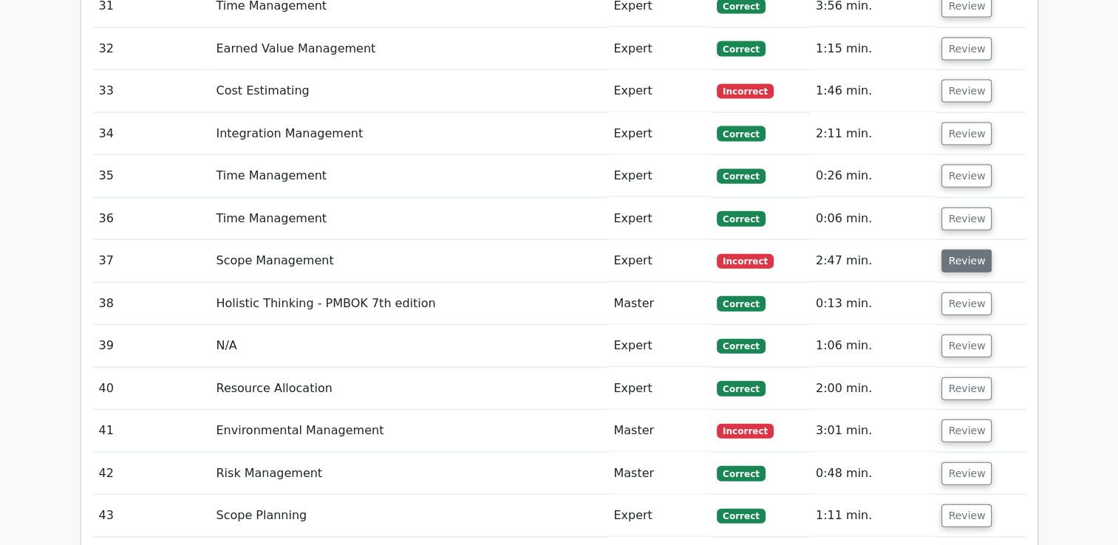
click at [966, 250] on button "Review" at bounding box center [966, 261] width 50 height 23
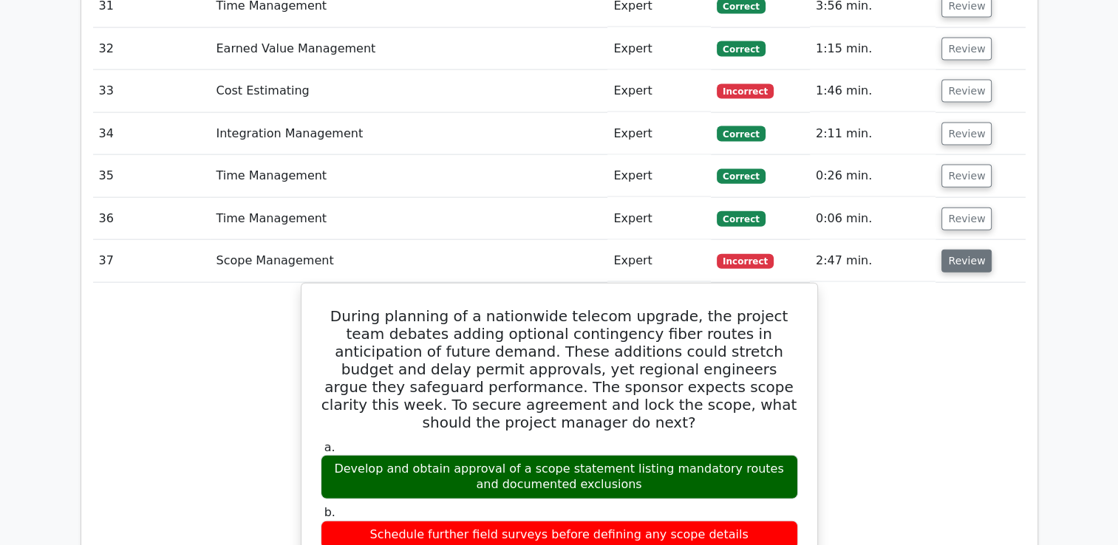
click at [972, 250] on button "Review" at bounding box center [966, 261] width 50 height 23
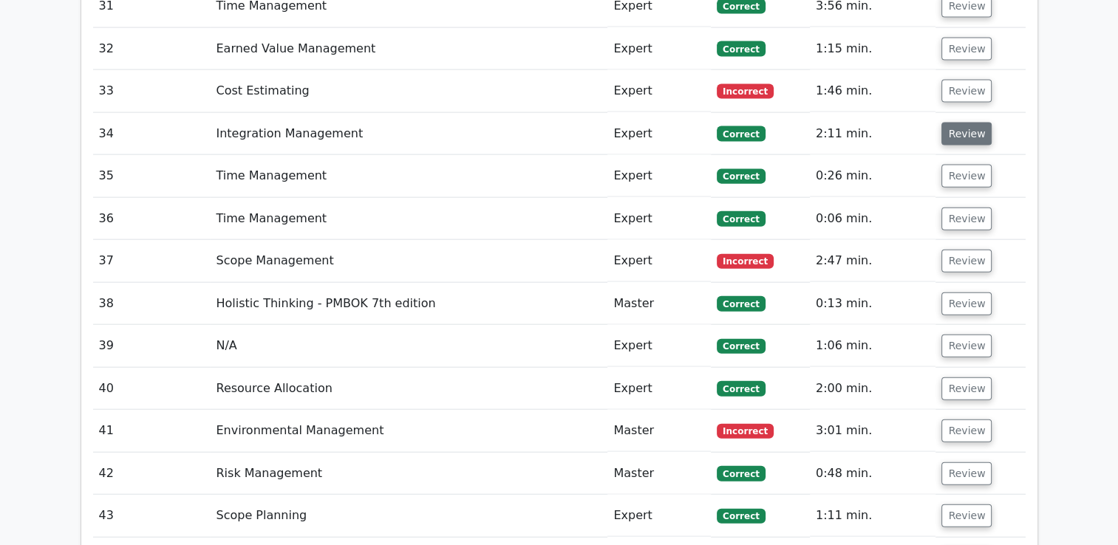
click at [965, 123] on button "Review" at bounding box center [966, 134] width 50 height 23
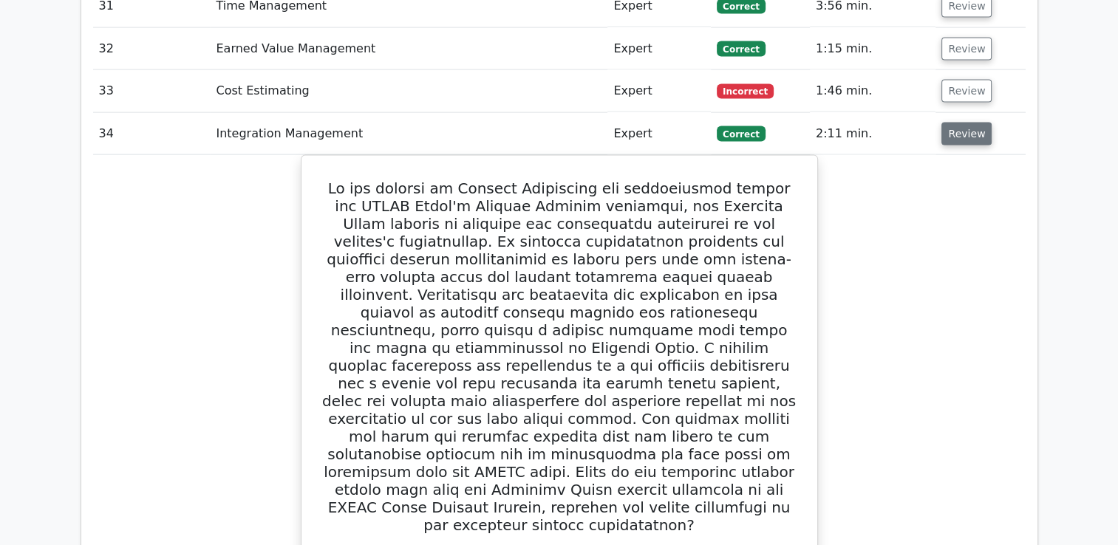
click at [960, 123] on button "Review" at bounding box center [966, 134] width 50 height 23
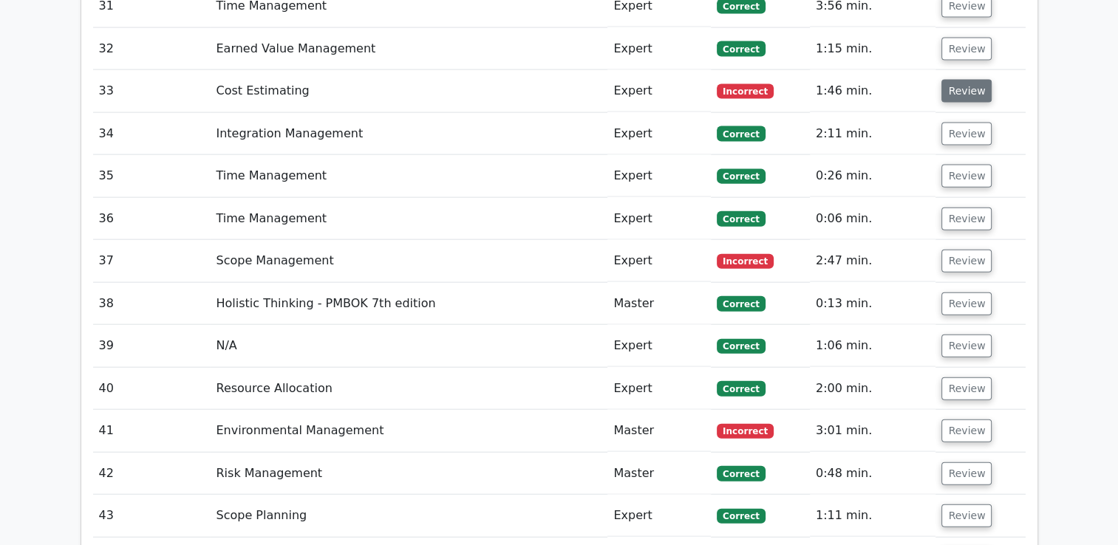
click at [955, 80] on button "Review" at bounding box center [966, 91] width 50 height 23
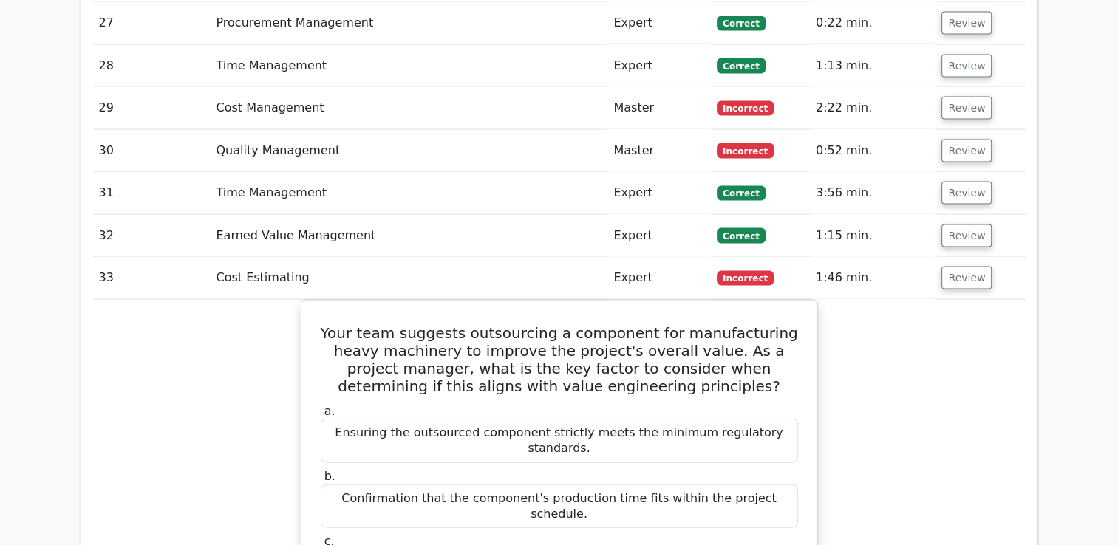
scroll to position [3100, 0]
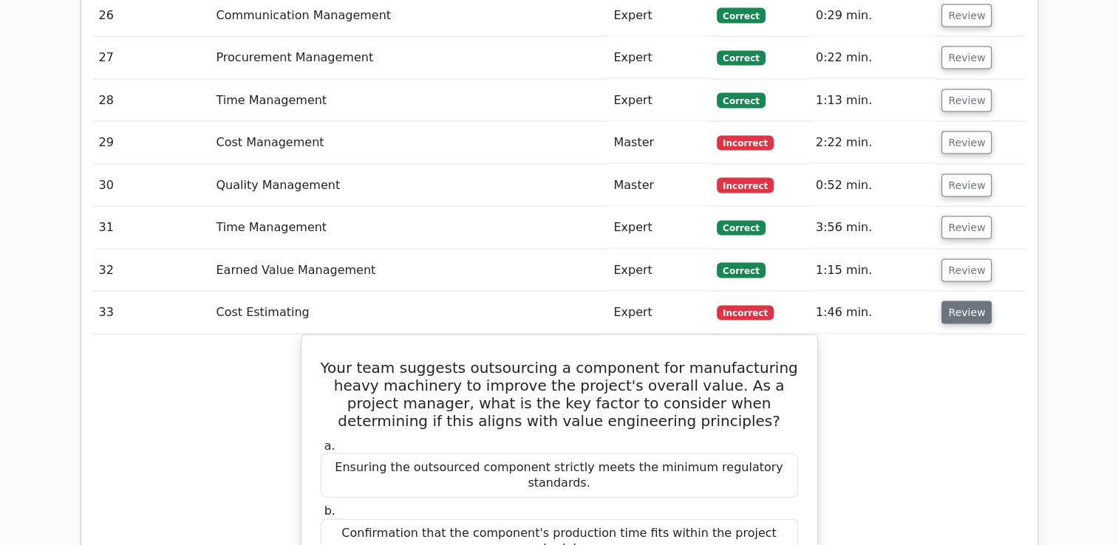
click at [975, 301] on button "Review" at bounding box center [966, 312] width 50 height 23
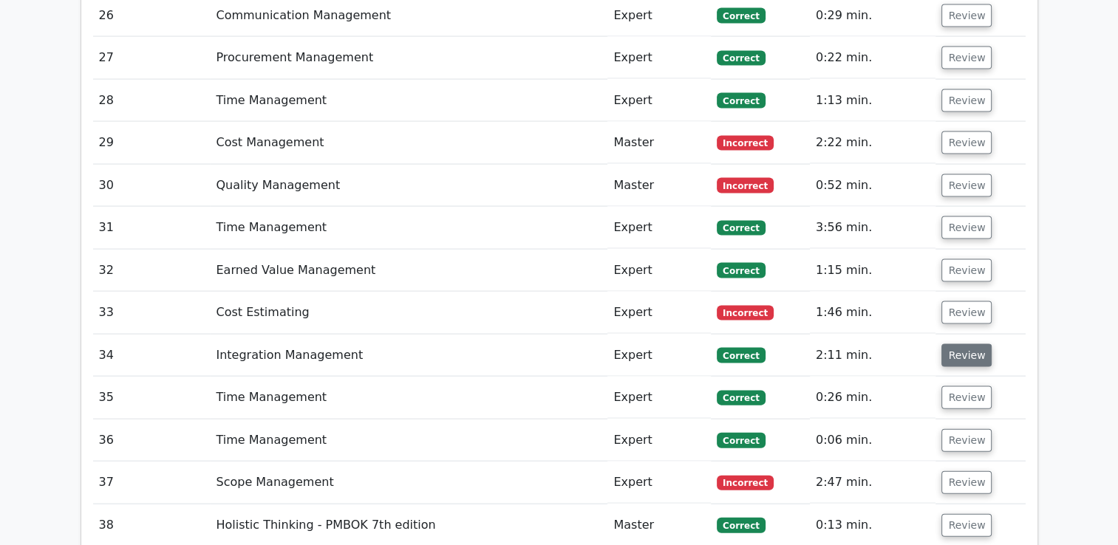
click at [974, 344] on button "Review" at bounding box center [966, 355] width 50 height 23
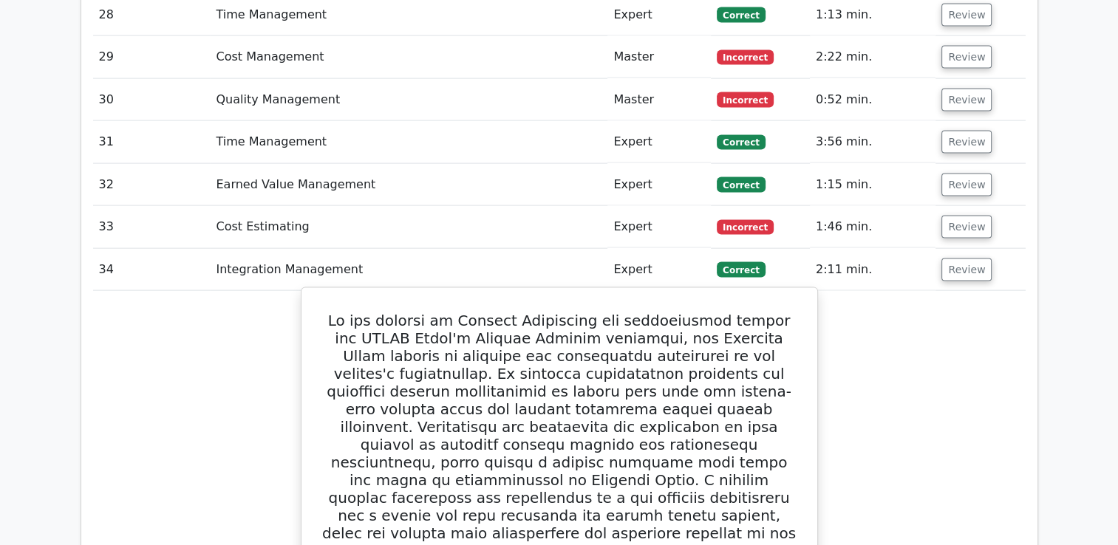
scroll to position [3174, 0]
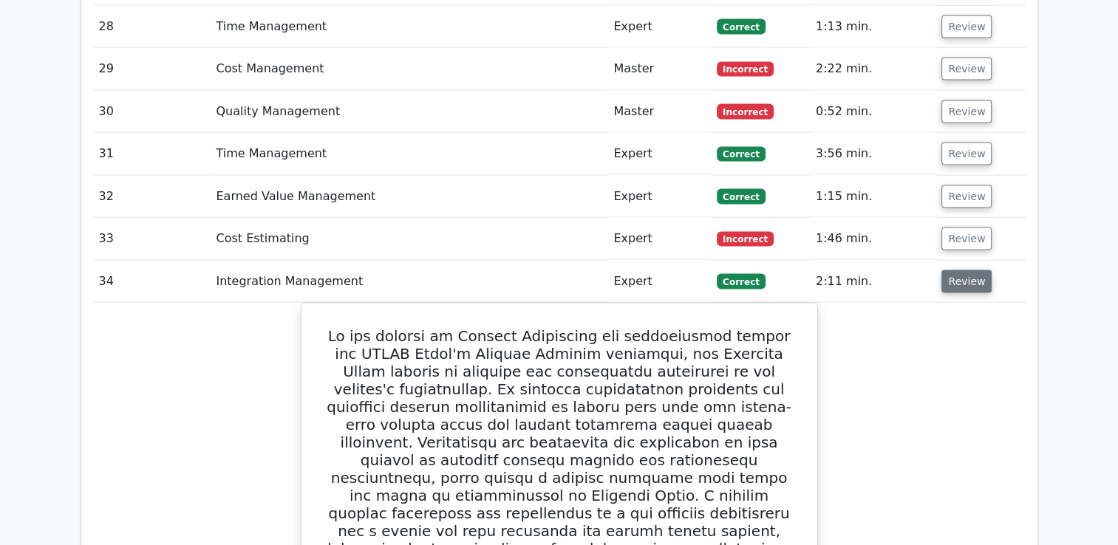
click at [960, 270] on button "Review" at bounding box center [966, 281] width 50 height 23
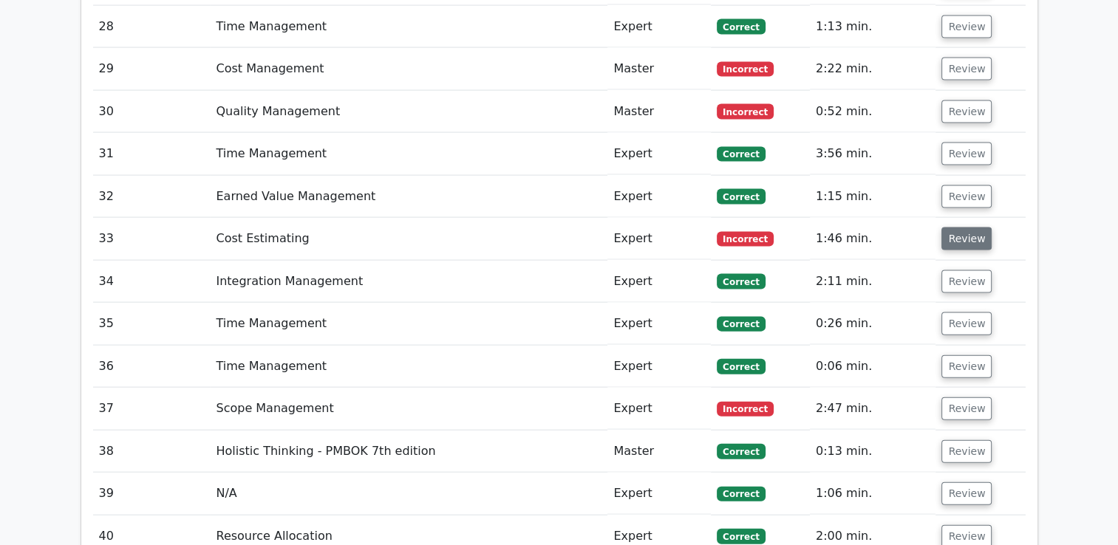
click at [970, 228] on button "Review" at bounding box center [966, 239] width 50 height 23
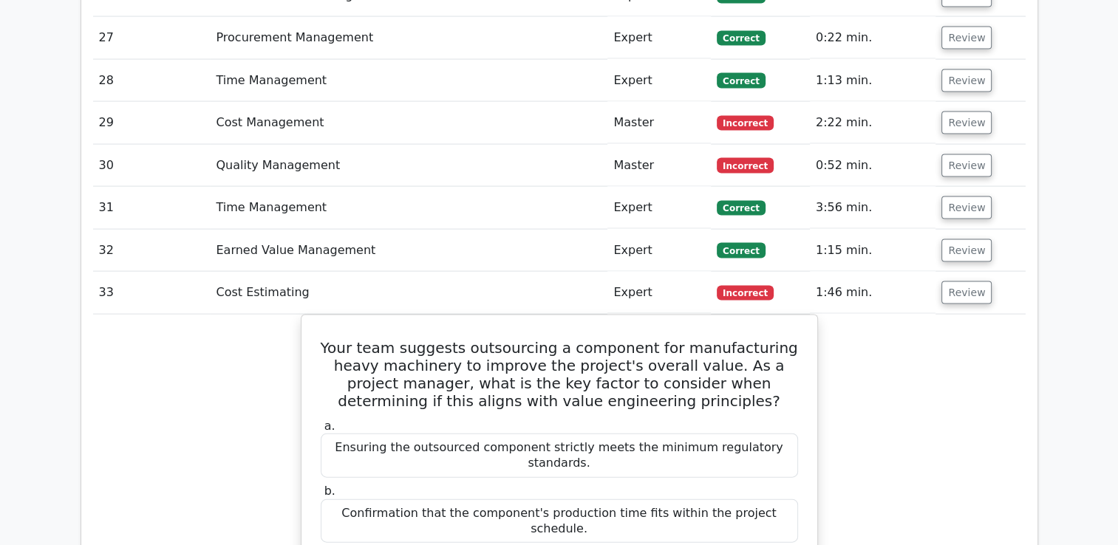
scroll to position [3026, 0]
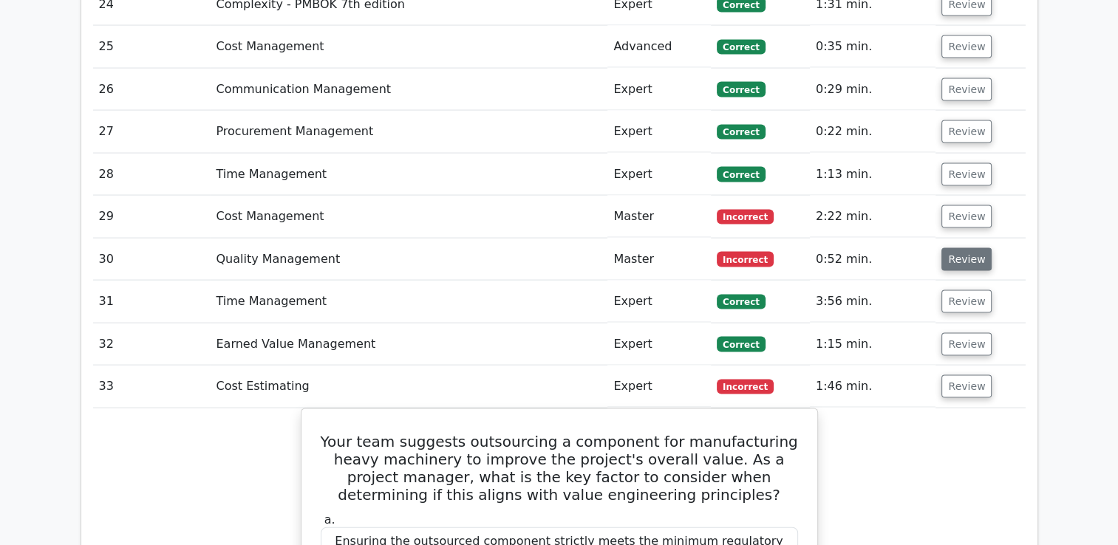
click at [955, 248] on button "Review" at bounding box center [966, 259] width 50 height 23
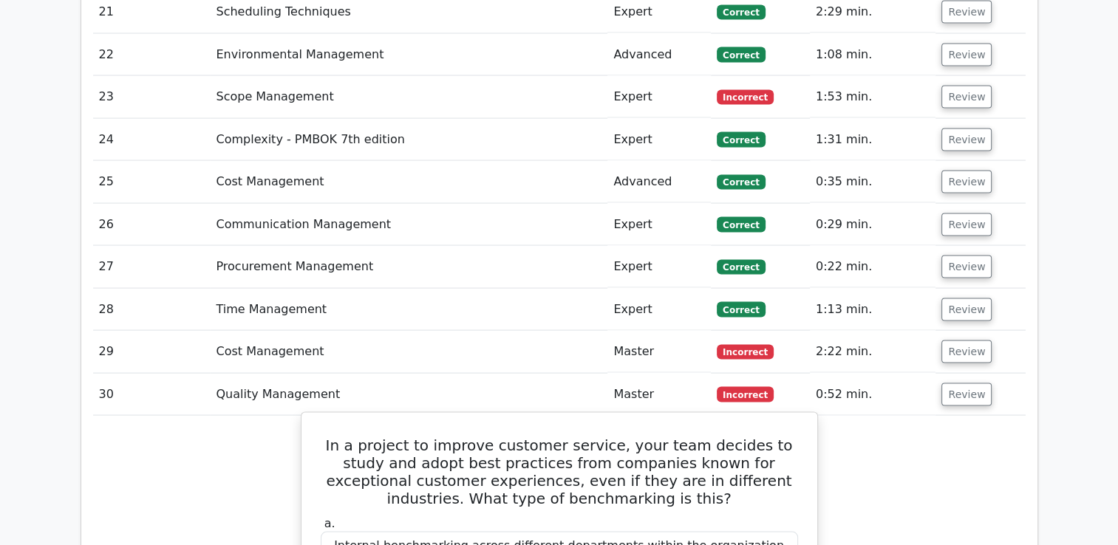
scroll to position [2805, 0]
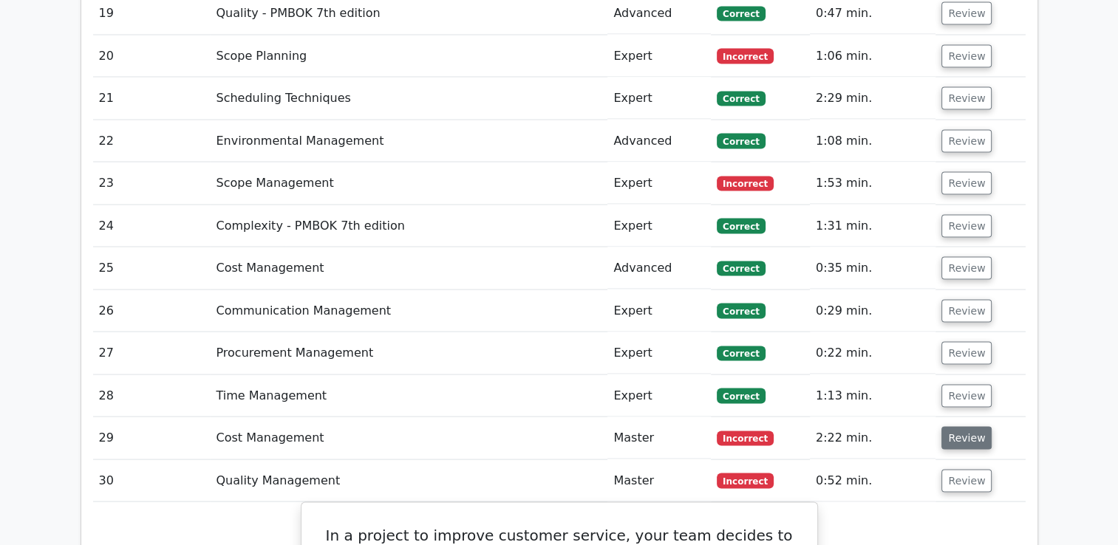
click at [963, 427] on button "Review" at bounding box center [966, 438] width 50 height 23
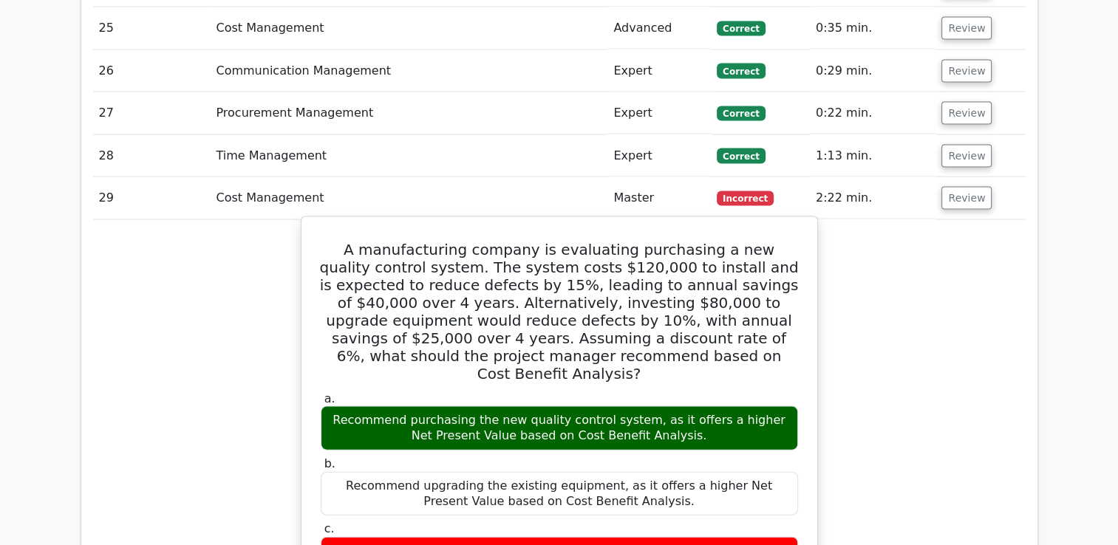
scroll to position [3026, 0]
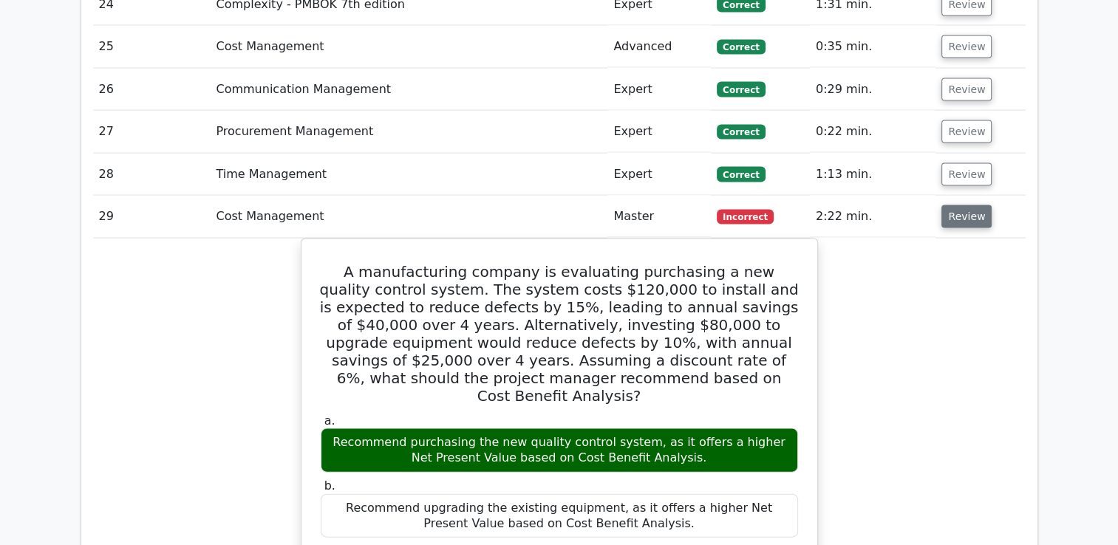
click at [954, 205] on button "Review" at bounding box center [966, 216] width 50 height 23
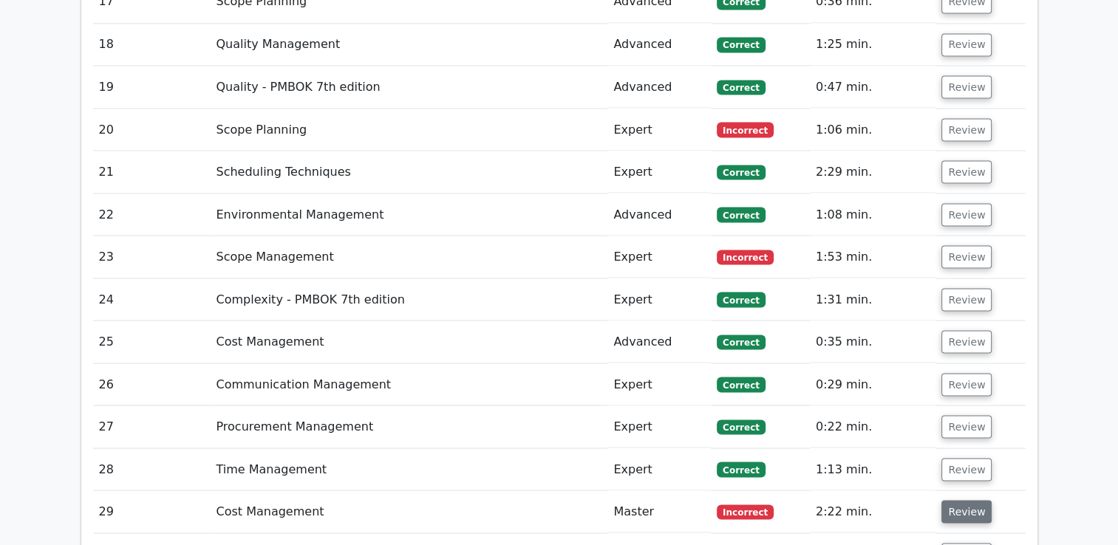
scroll to position [2731, 0]
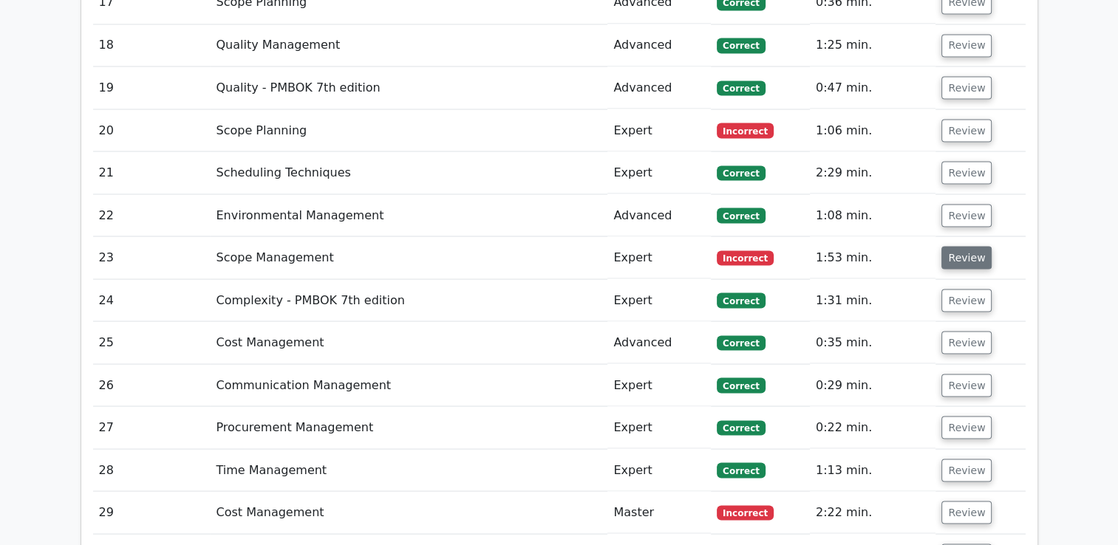
click at [954, 246] on button "Review" at bounding box center [966, 257] width 50 height 23
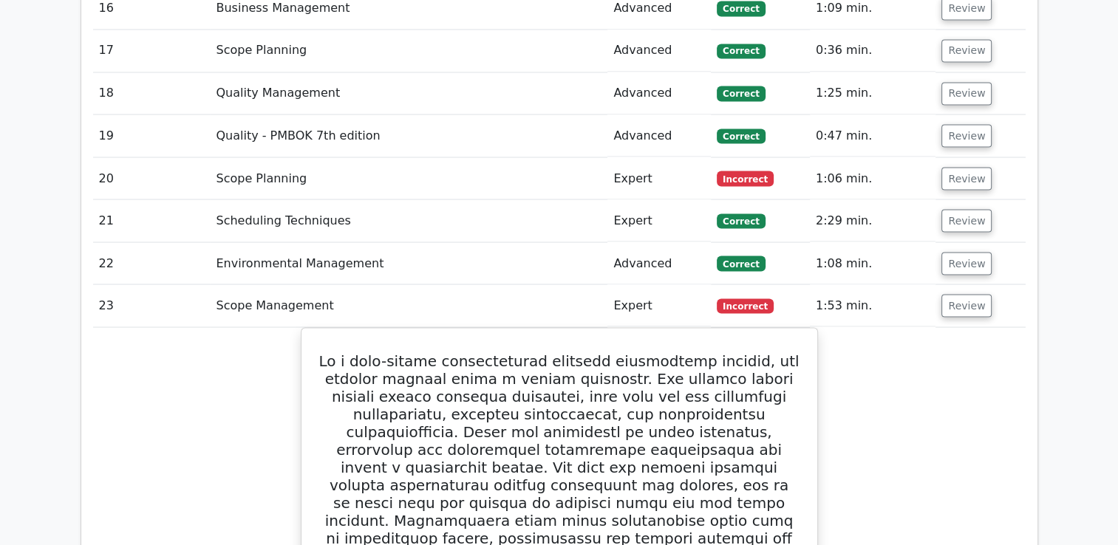
scroll to position [2657, 0]
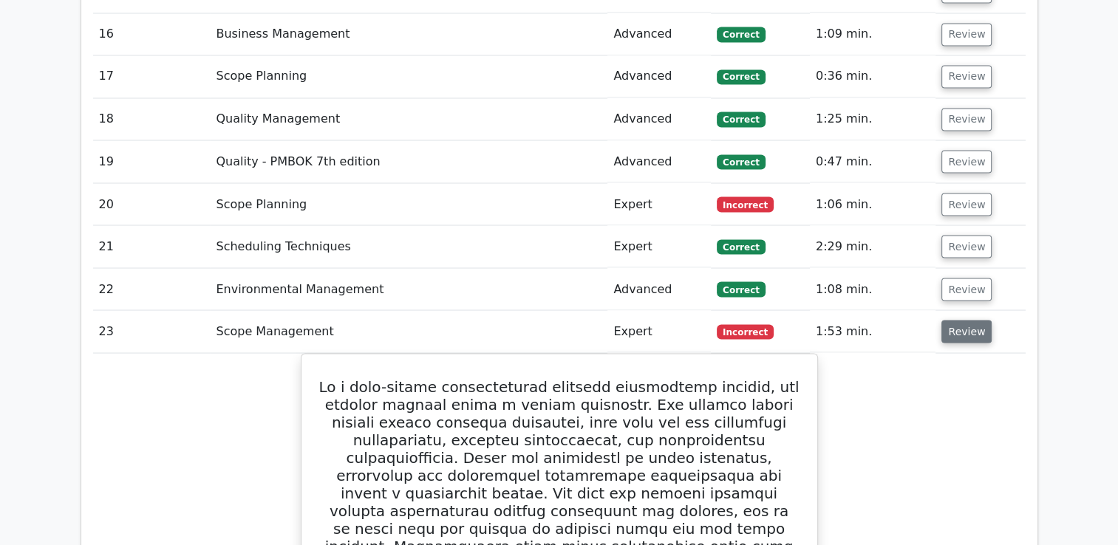
click at [968, 320] on button "Review" at bounding box center [966, 331] width 50 height 23
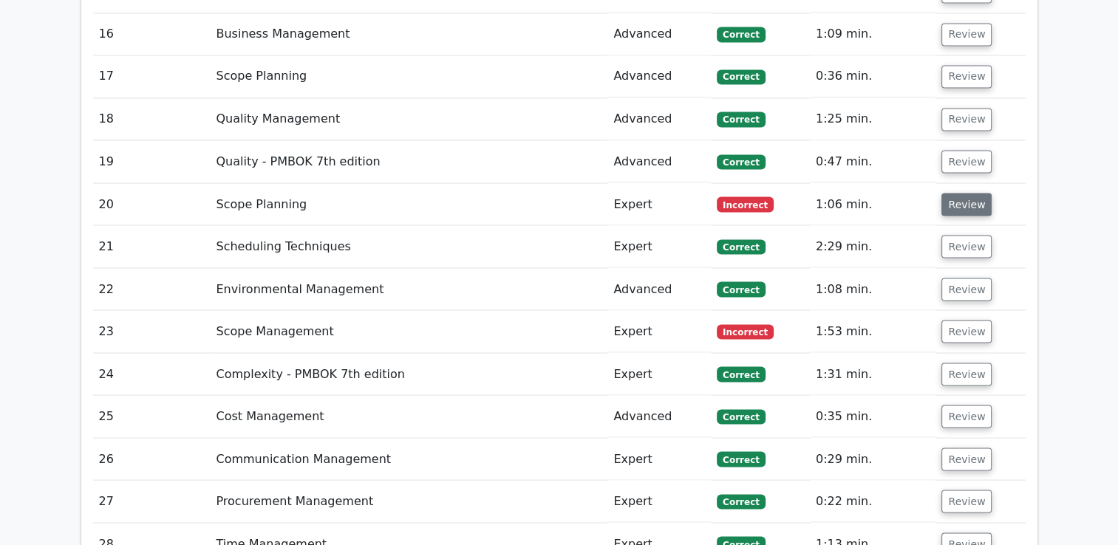
click at [959, 193] on button "Review" at bounding box center [966, 204] width 50 height 23
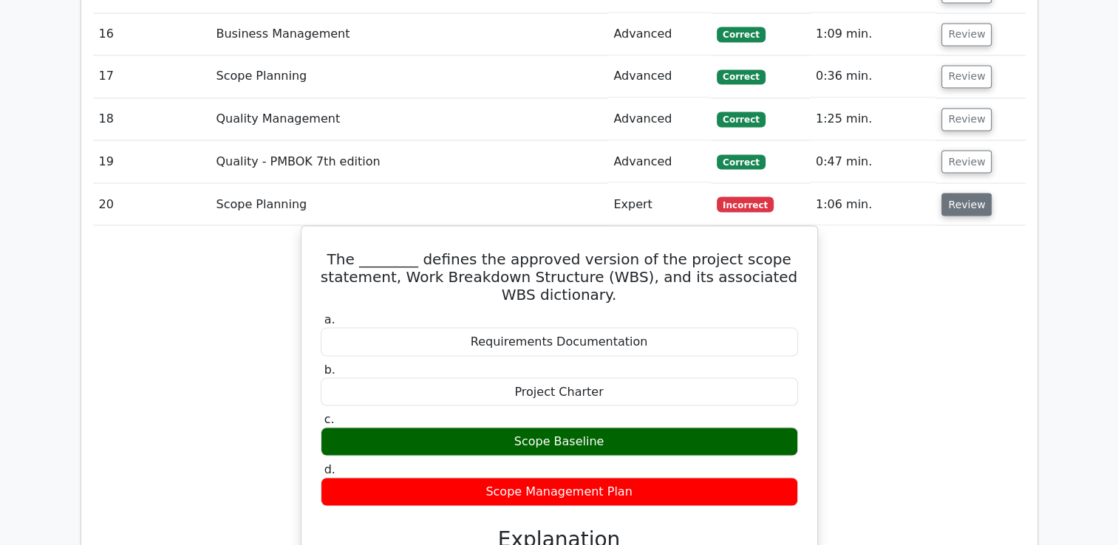
click at [971, 193] on button "Review" at bounding box center [966, 204] width 50 height 23
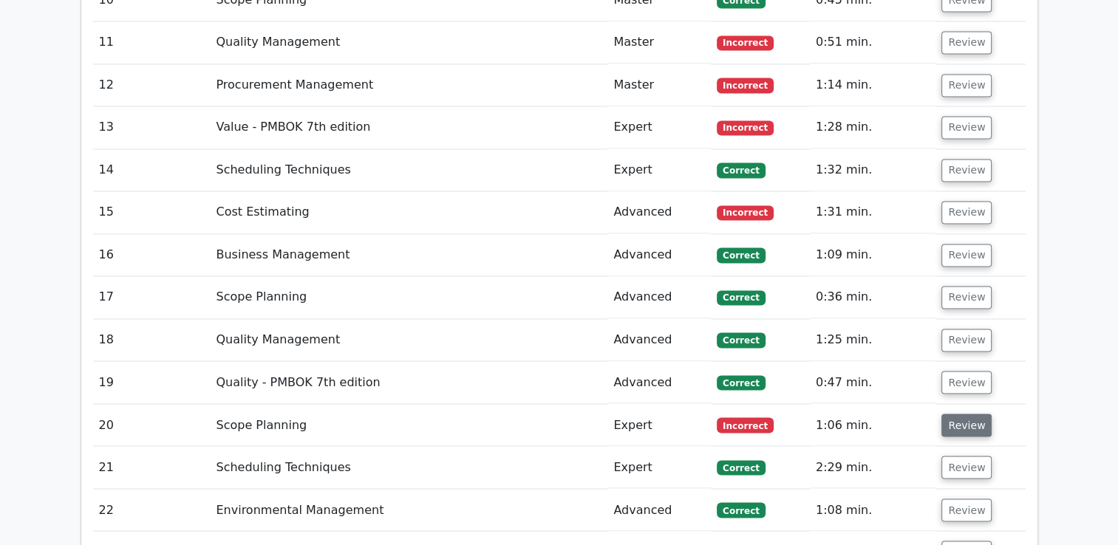
scroll to position [2435, 0]
click at [951, 202] on button "Review" at bounding box center [966, 213] width 50 height 23
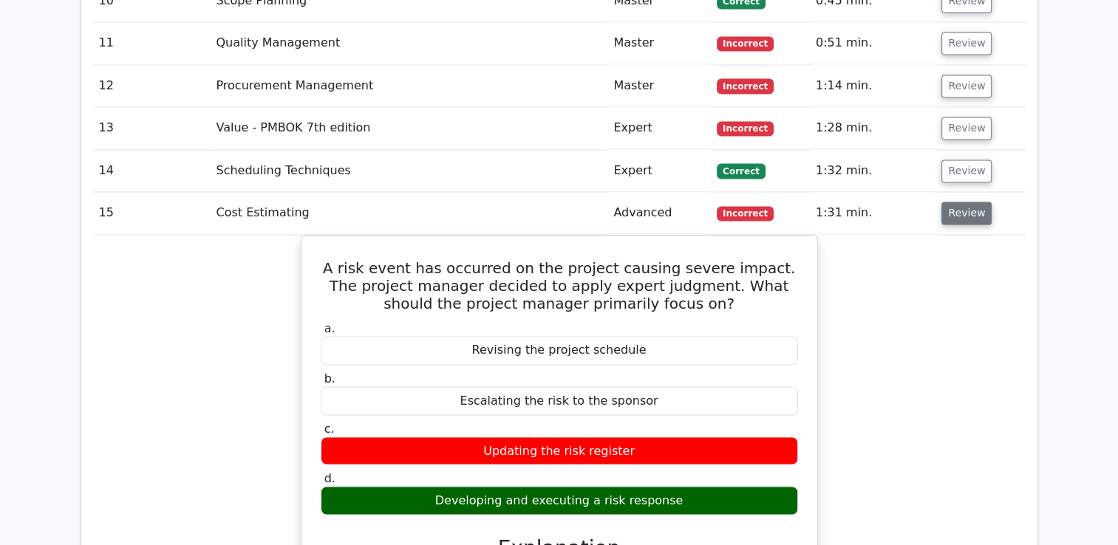
click at [962, 202] on button "Review" at bounding box center [966, 213] width 50 height 23
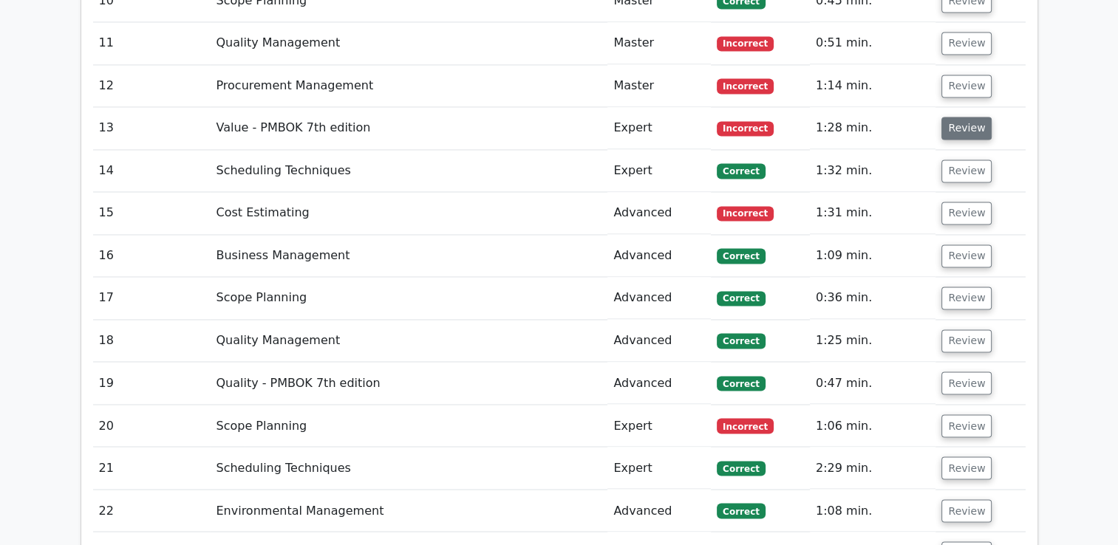
click at [954, 117] on button "Review" at bounding box center [966, 128] width 50 height 23
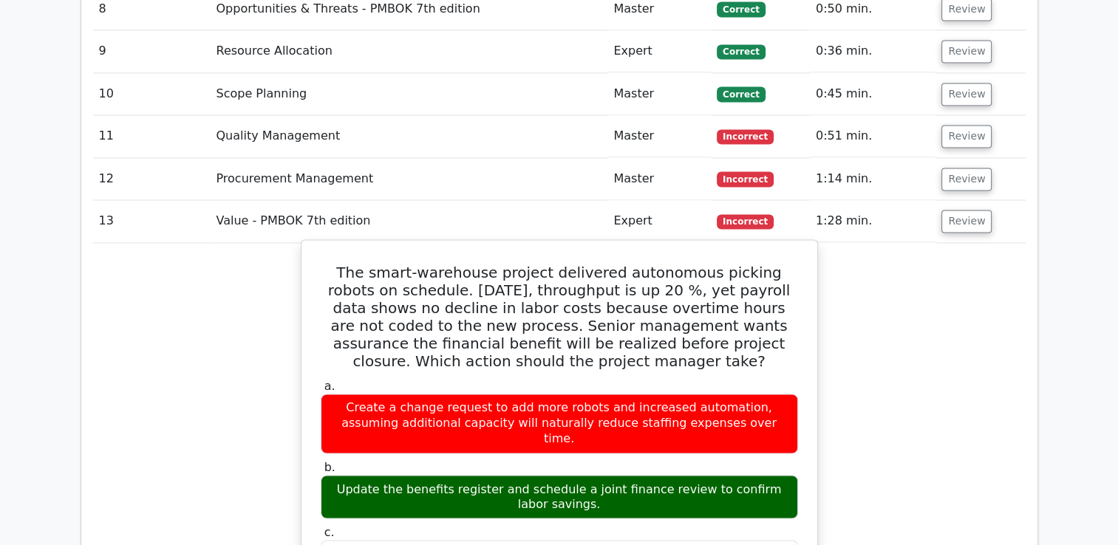
scroll to position [2288, 0]
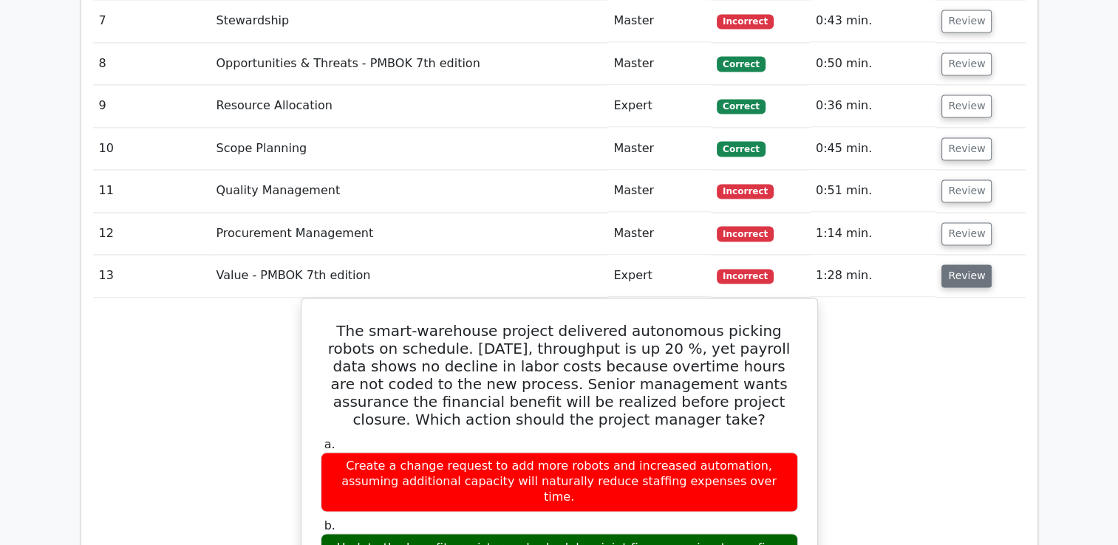
click at [961, 264] on button "Review" at bounding box center [966, 275] width 50 height 23
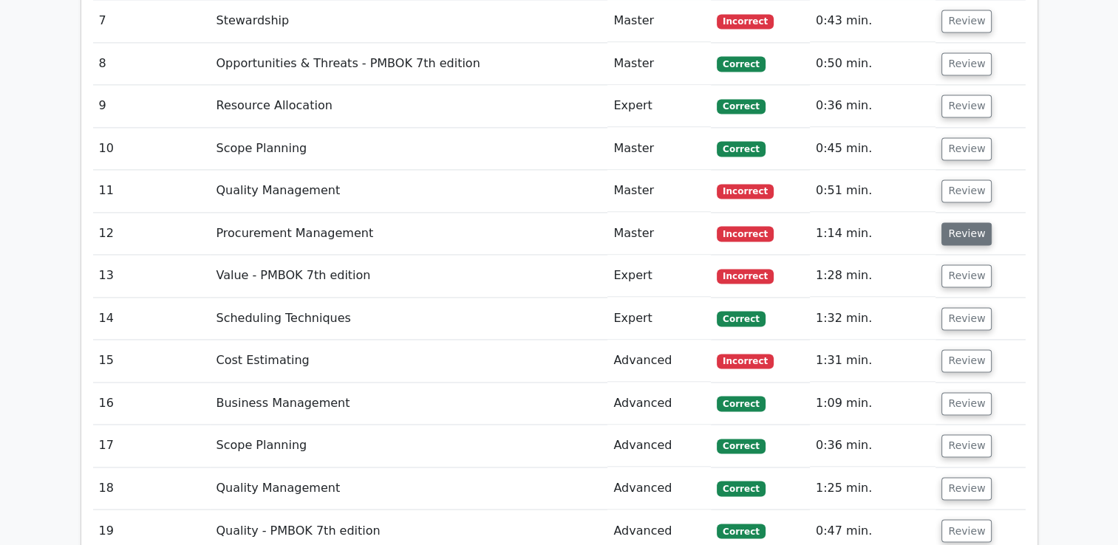
click at [959, 222] on button "Review" at bounding box center [966, 233] width 50 height 23
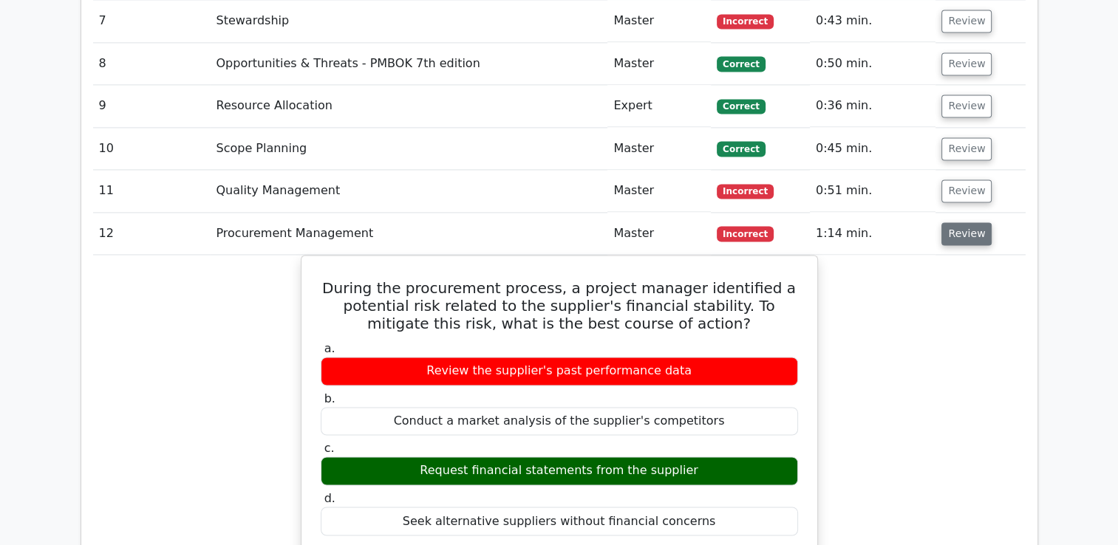
click at [967, 222] on button "Review" at bounding box center [966, 233] width 50 height 23
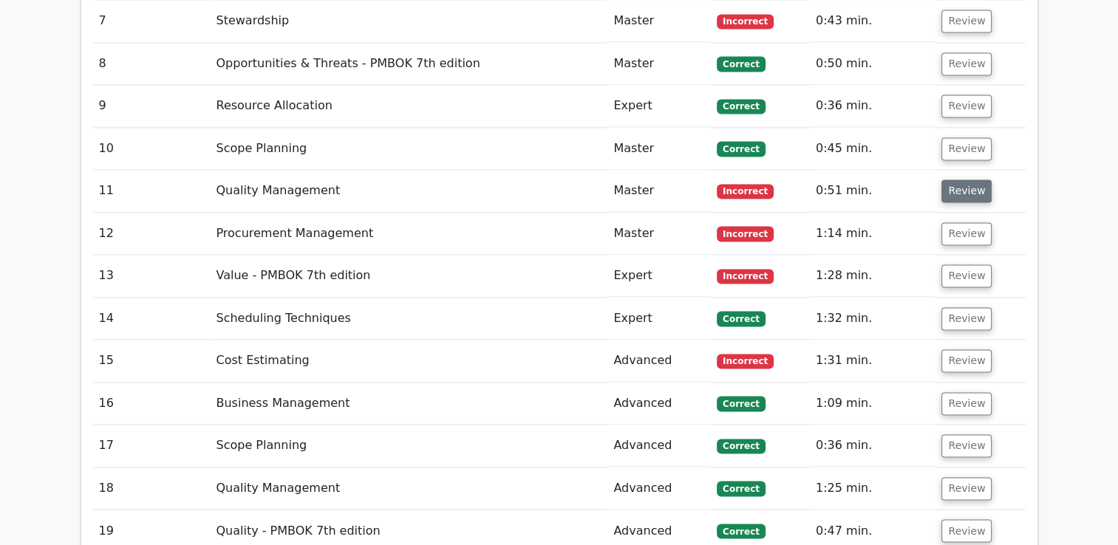
click at [965, 179] on button "Review" at bounding box center [966, 190] width 50 height 23
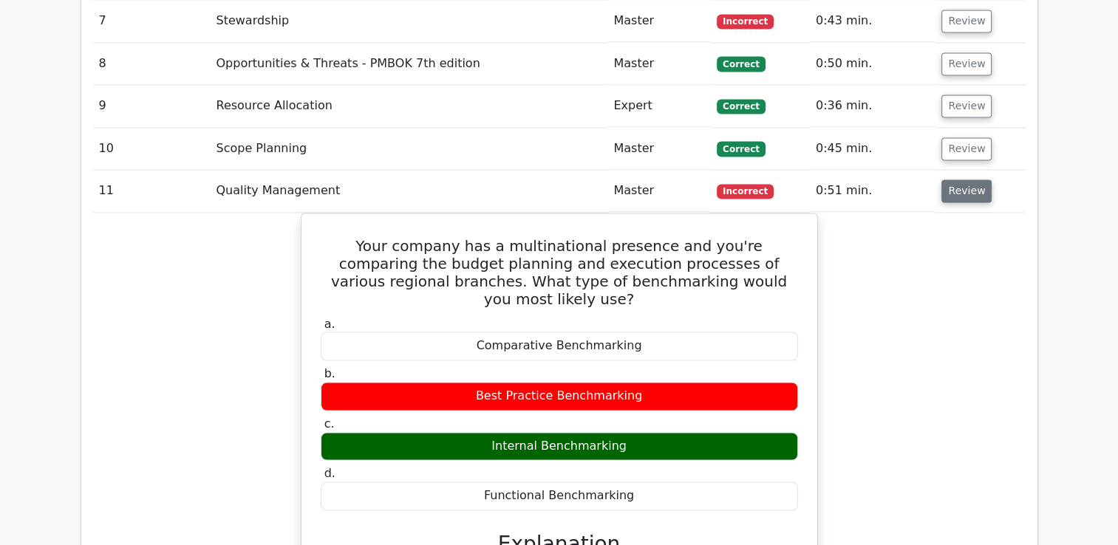
click at [965, 179] on button "Review" at bounding box center [966, 190] width 50 height 23
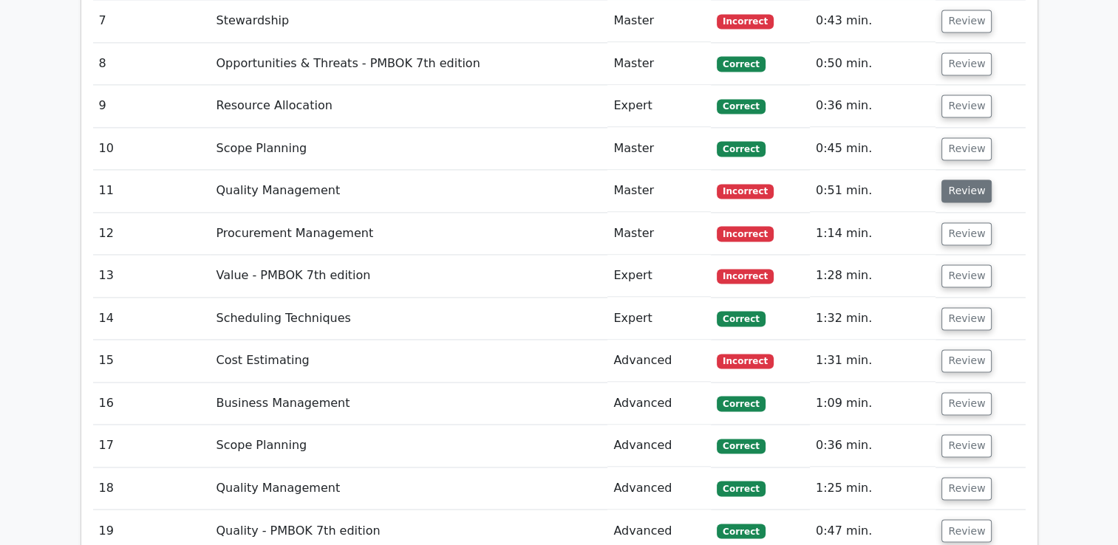
click at [965, 179] on button "Review" at bounding box center [966, 190] width 50 height 23
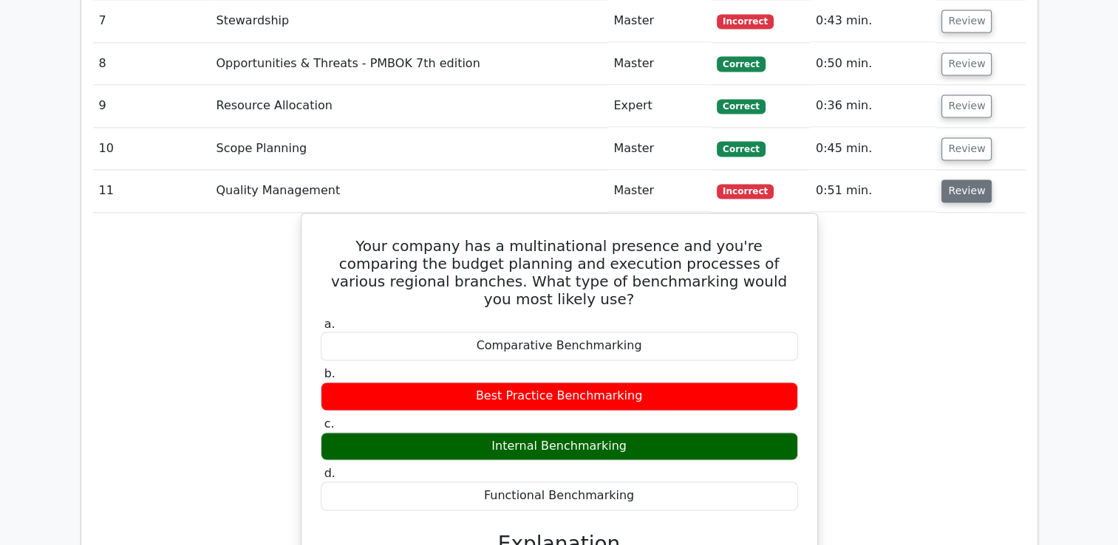
click at [970, 179] on button "Review" at bounding box center [966, 190] width 50 height 23
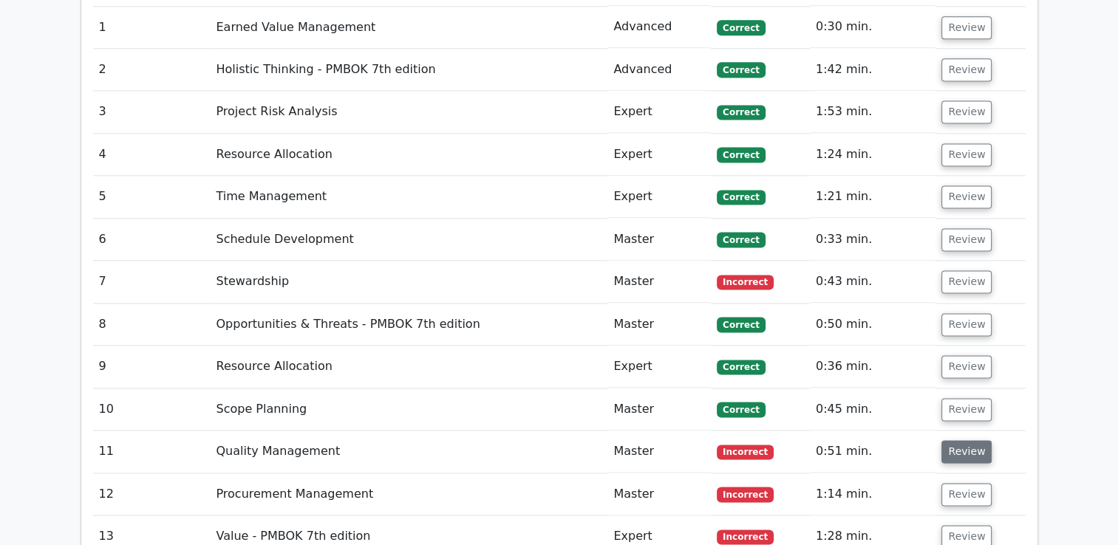
scroll to position [1992, 0]
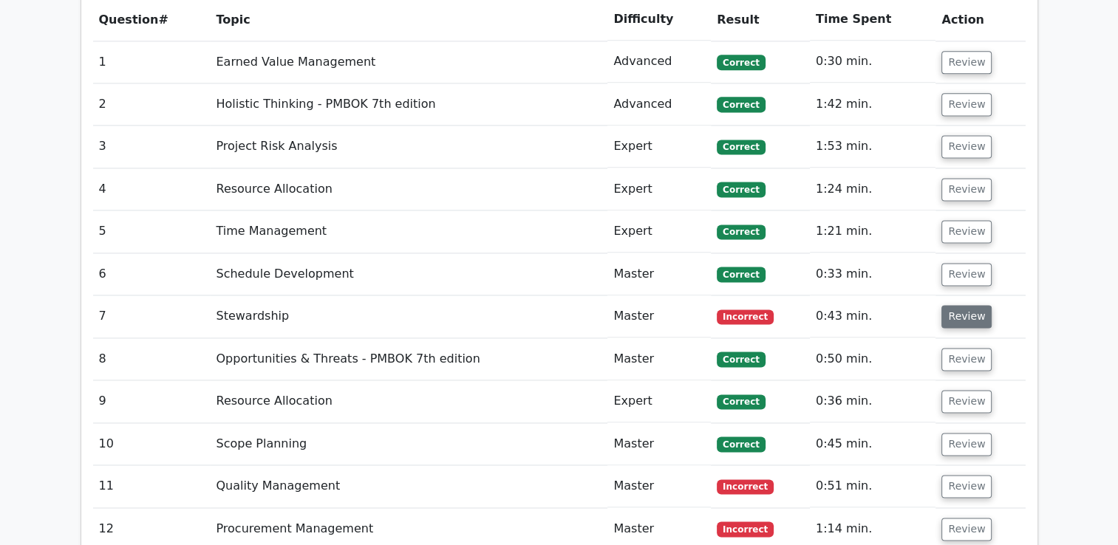
click at [976, 305] on button "Review" at bounding box center [966, 316] width 50 height 23
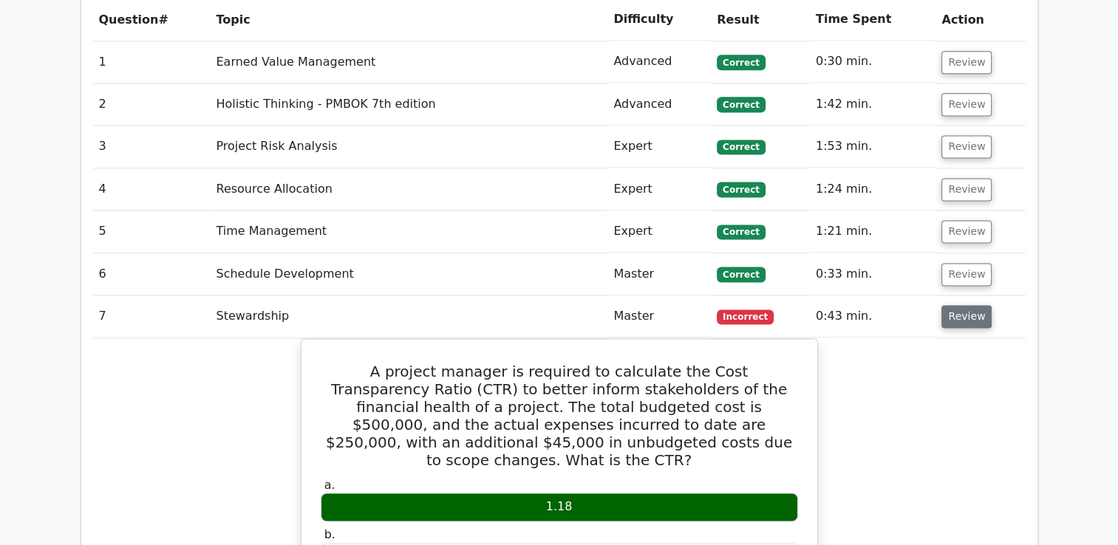
click at [949, 305] on button "Review" at bounding box center [966, 316] width 50 height 23
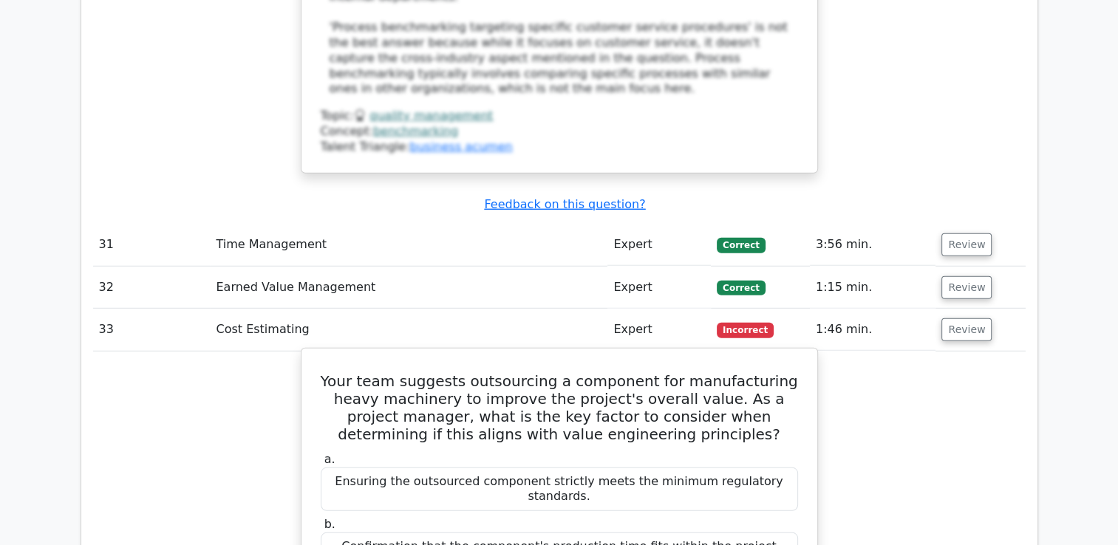
scroll to position [4060, 0]
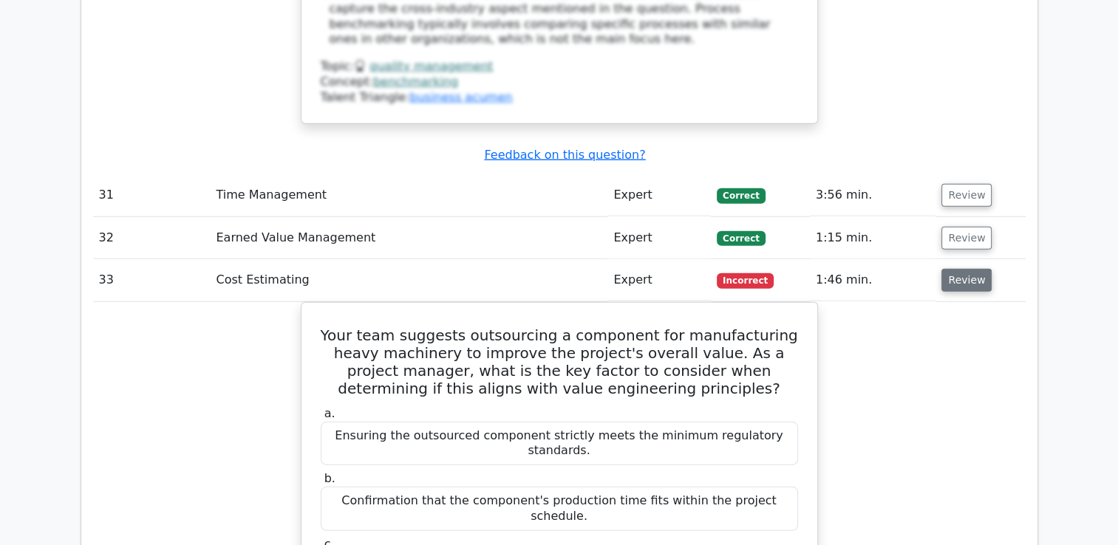
click at [955, 269] on button "Review" at bounding box center [966, 280] width 50 height 23
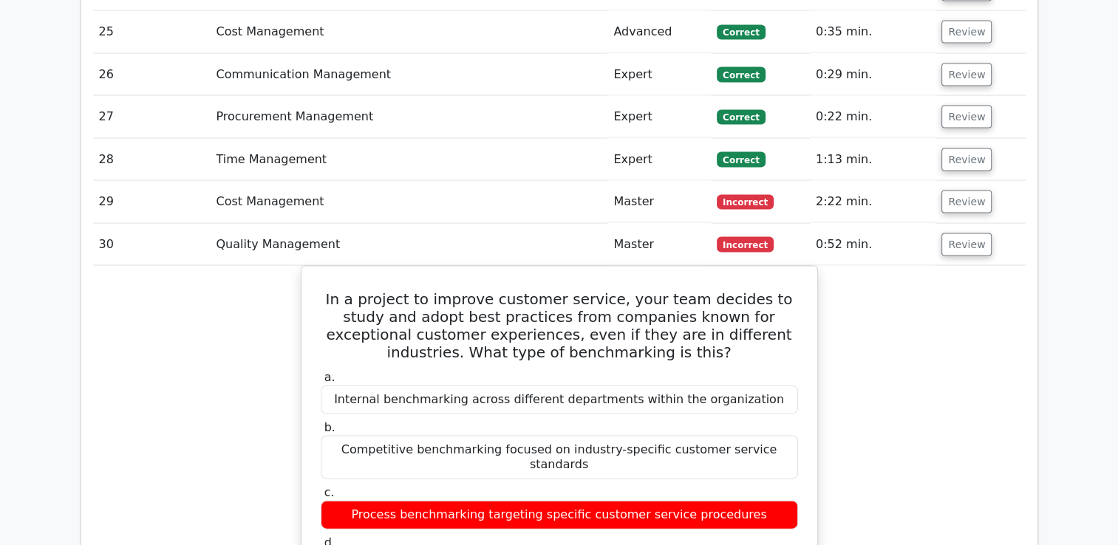
scroll to position [3026, 0]
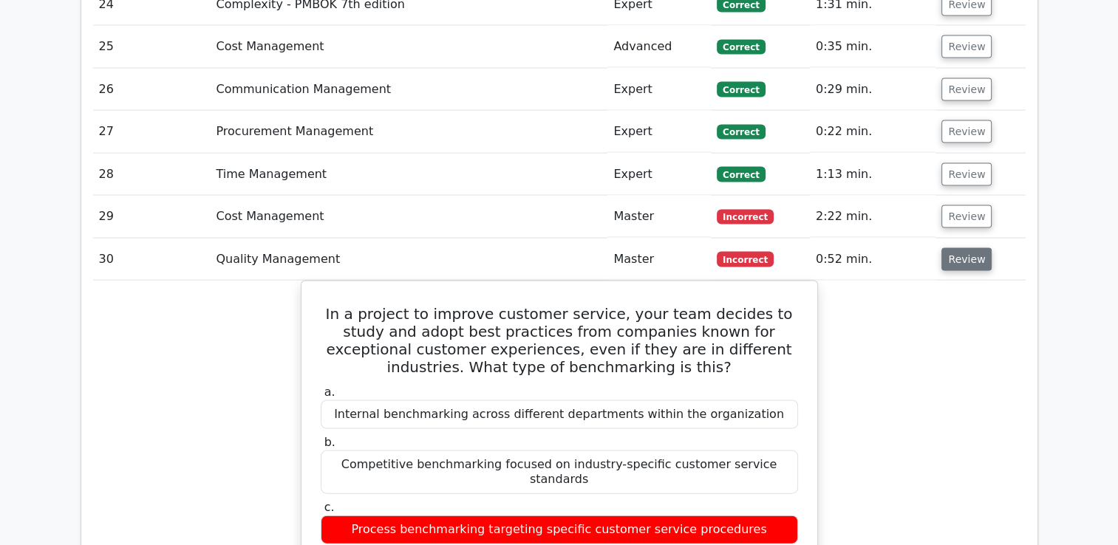
click at [969, 248] on button "Review" at bounding box center [966, 259] width 50 height 23
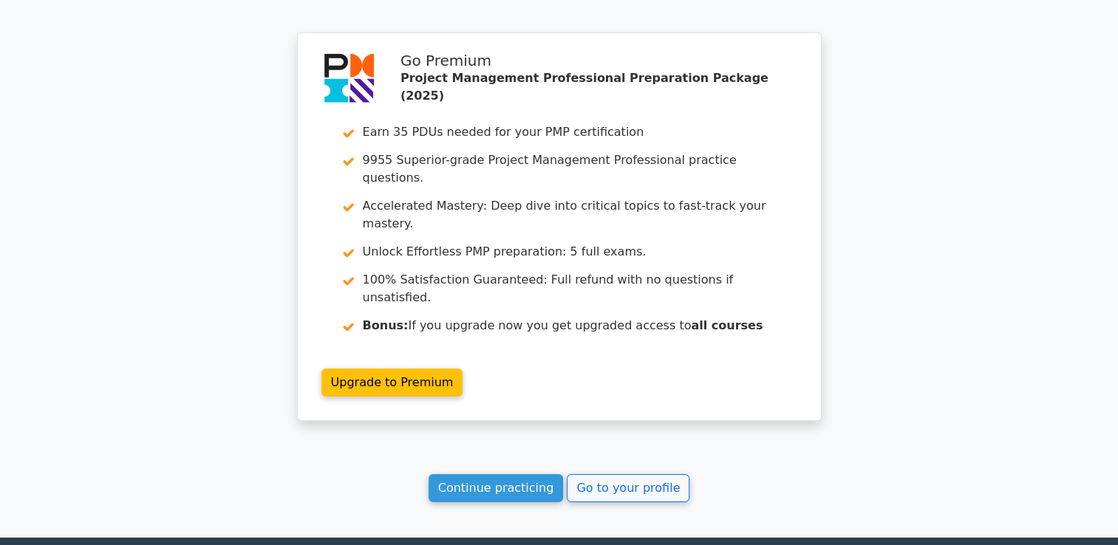
scroll to position [4651, 0]
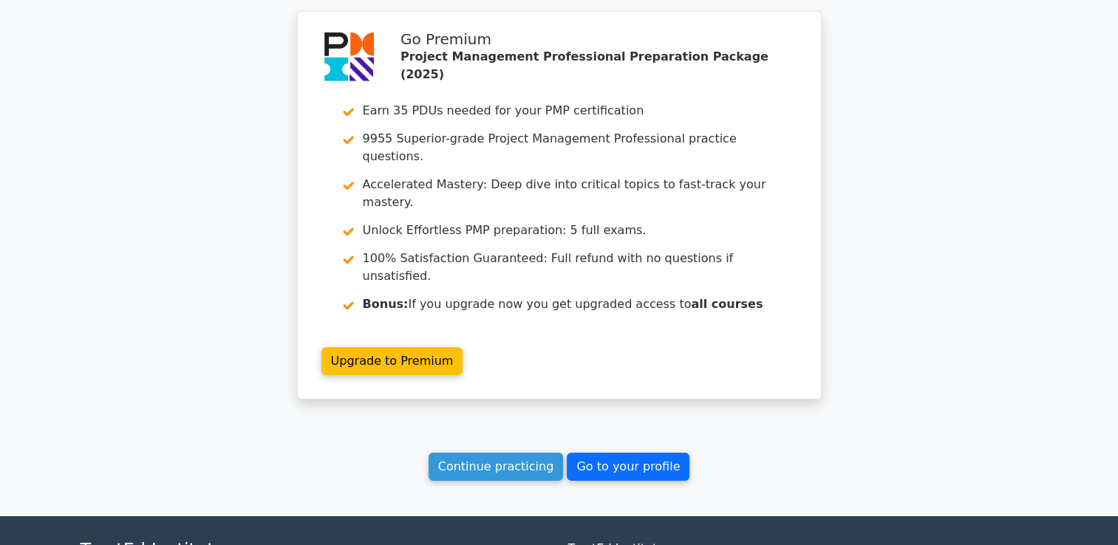
click at [616, 453] on link "Go to your profile" at bounding box center [628, 467] width 123 height 28
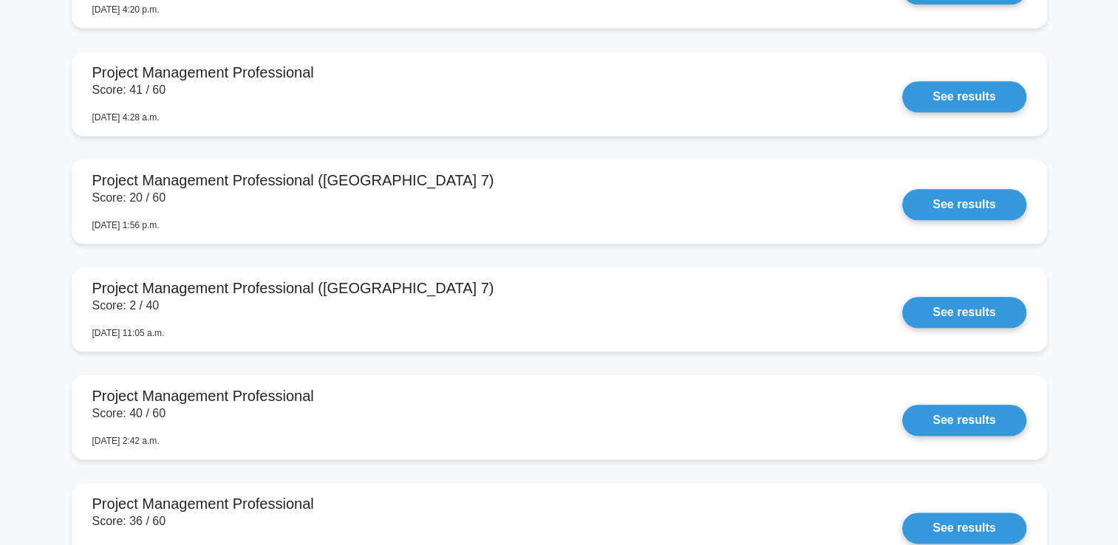
scroll to position [1699, 0]
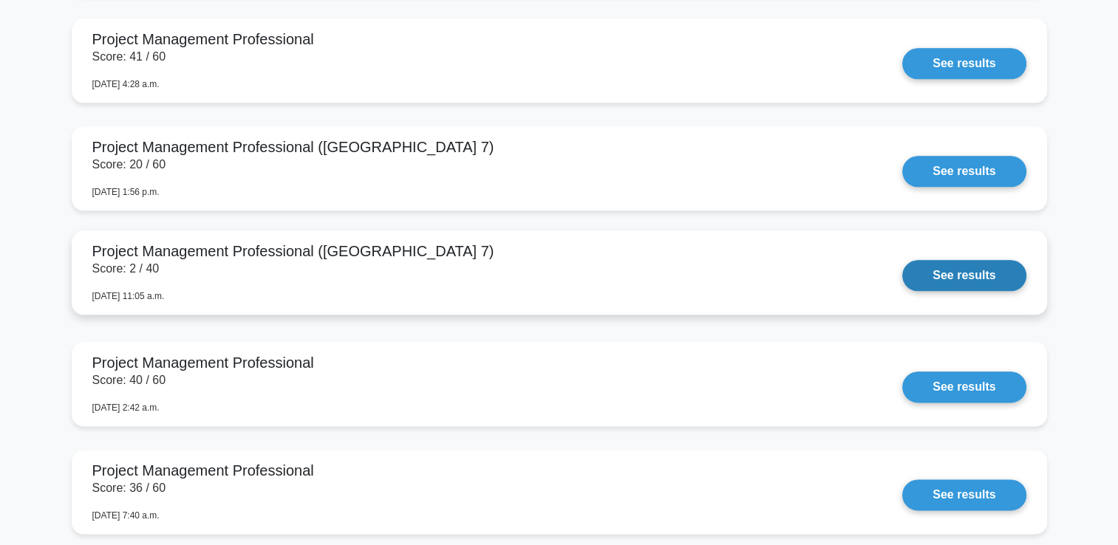
click at [971, 276] on link "See results" at bounding box center [963, 275] width 123 height 31
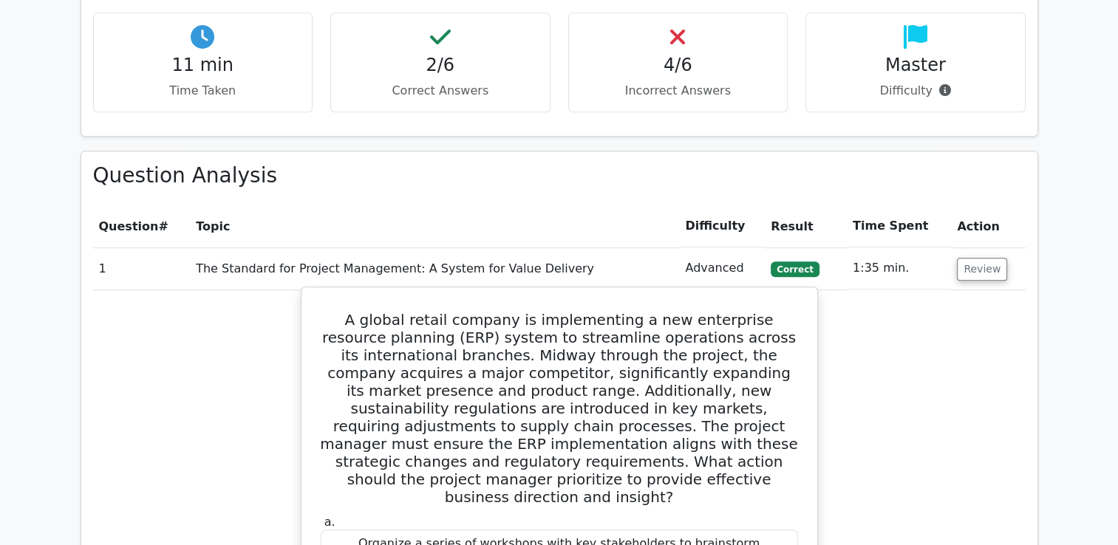
scroll to position [960, 0]
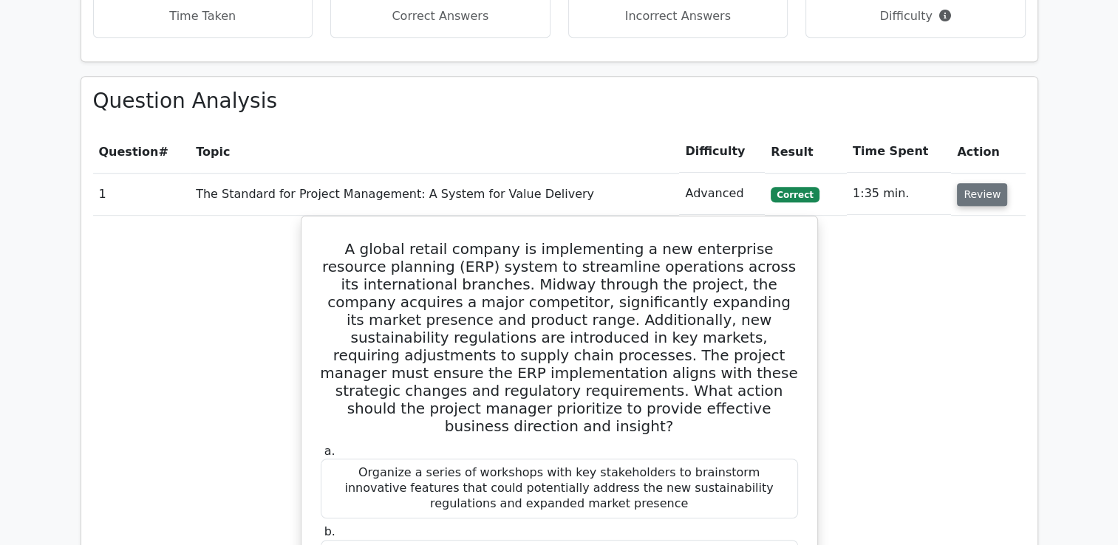
click at [979, 183] on button "Review" at bounding box center [982, 194] width 50 height 23
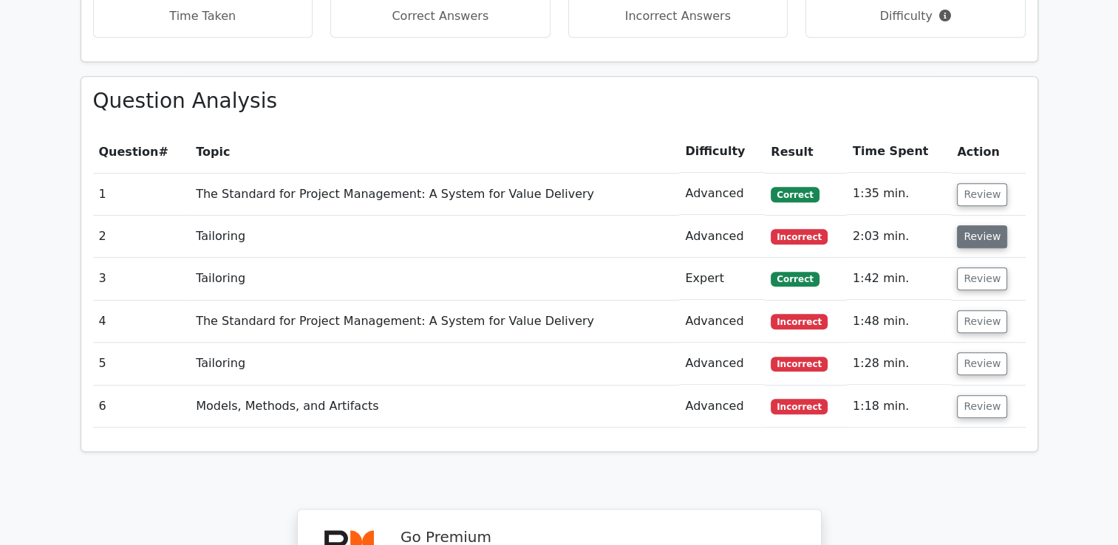
click at [975, 225] on button "Review" at bounding box center [982, 236] width 50 height 23
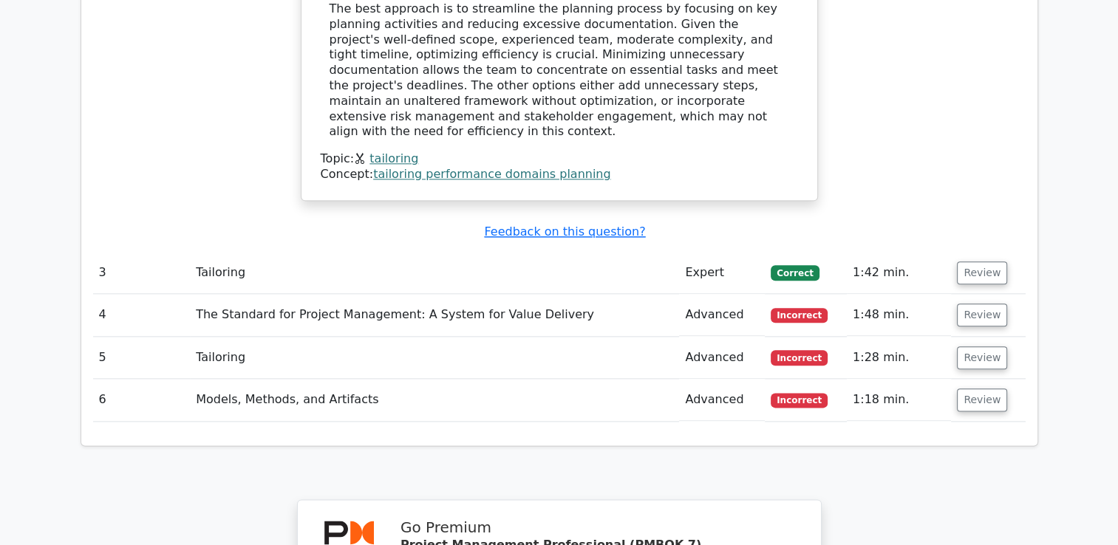
scroll to position [1699, 0]
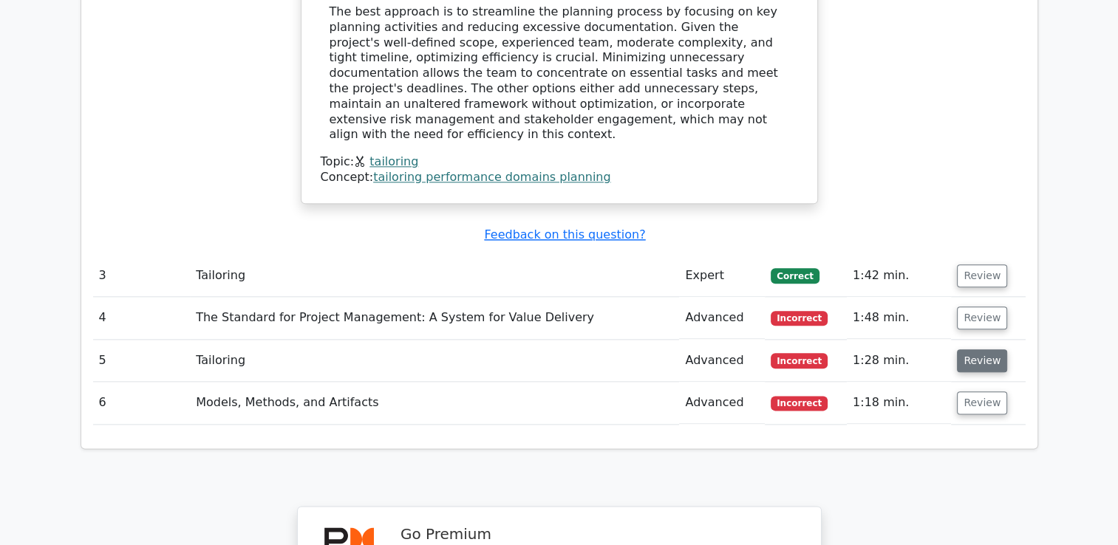
click at [977, 349] on button "Review" at bounding box center [982, 360] width 50 height 23
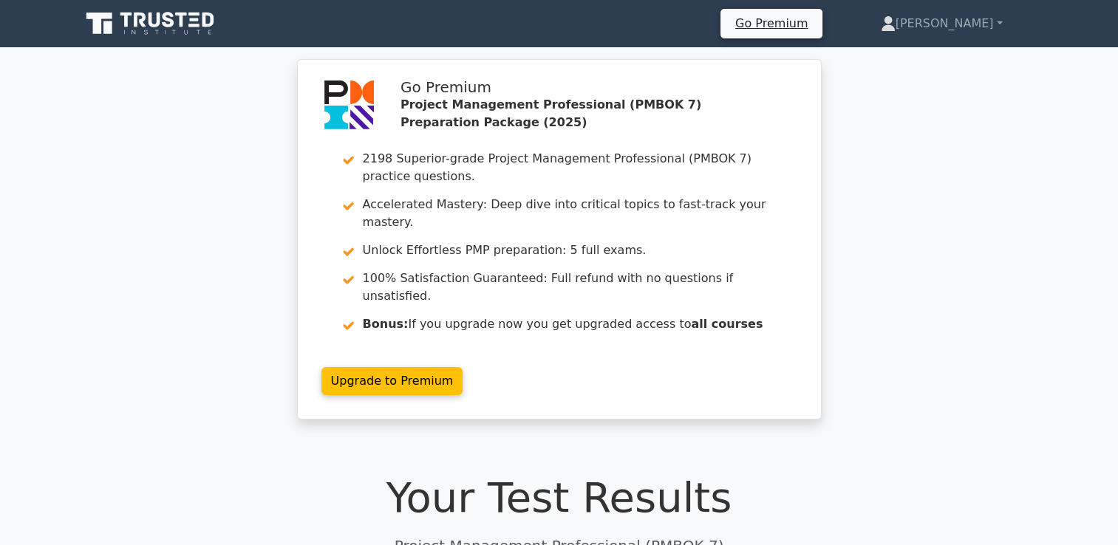
scroll to position [0, 0]
